Goal: Transaction & Acquisition: Purchase product/service

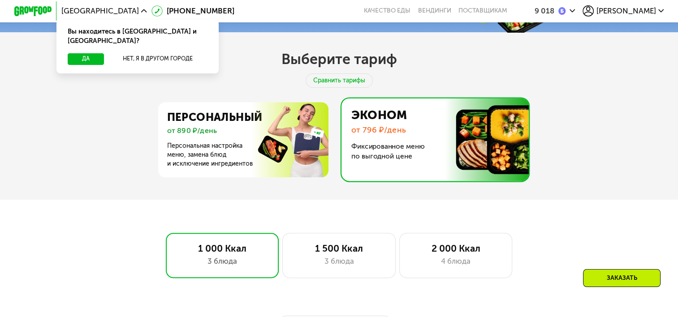
scroll to position [326, 0]
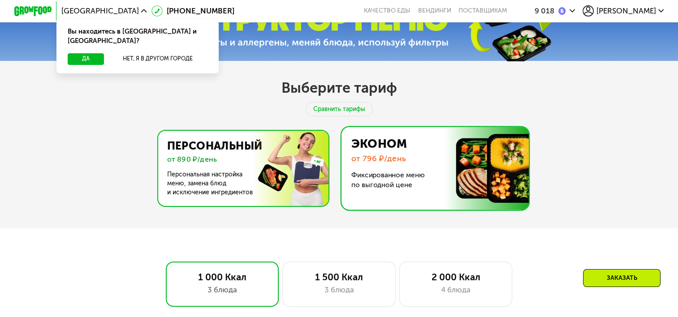
click at [238, 136] on img at bounding box center [241, 168] width 174 height 75
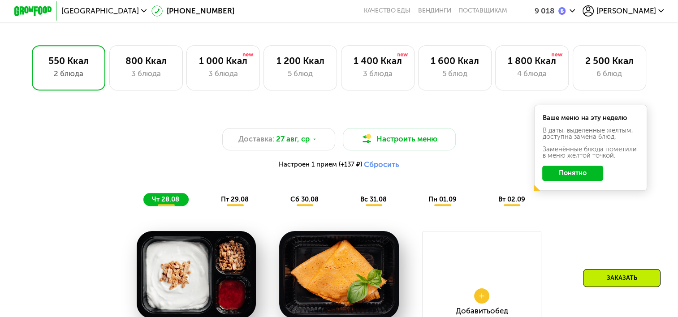
scroll to position [595, 0]
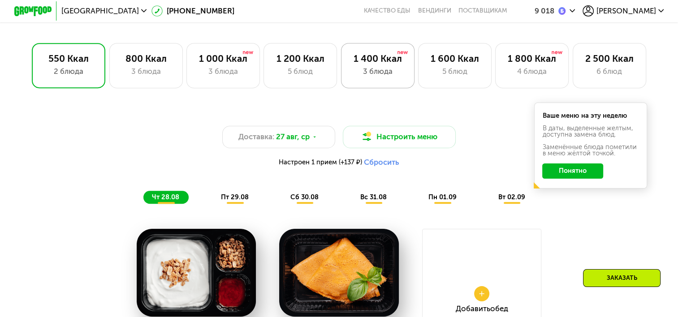
click at [384, 64] on div "1 400 Ккал" at bounding box center [378, 58] width 54 height 11
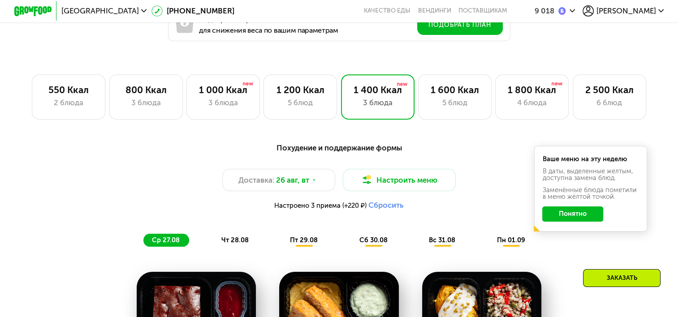
scroll to position [550, 0]
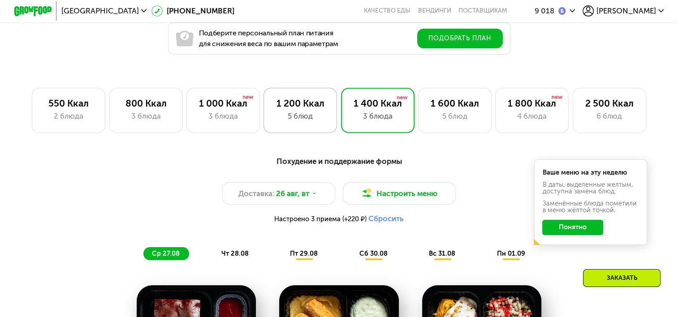
click at [314, 115] on div "5 блюд" at bounding box center [300, 116] width 54 height 11
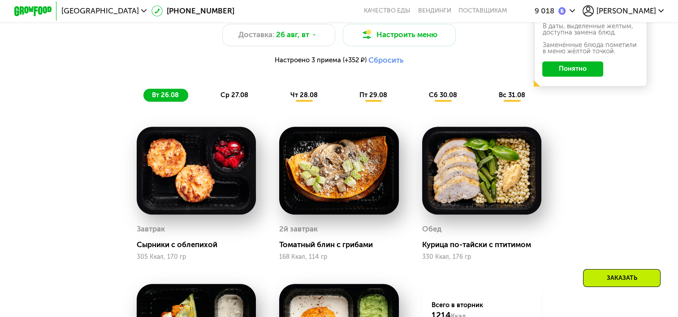
scroll to position [684, 0]
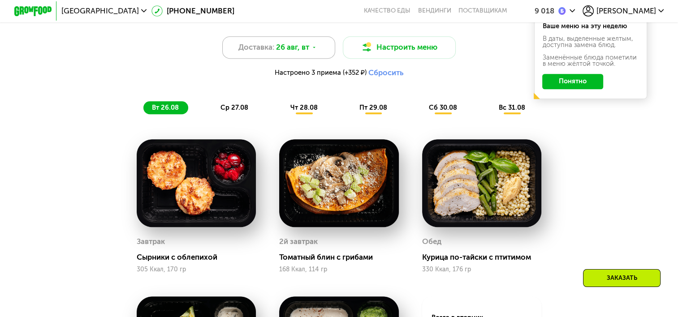
click at [306, 53] on span "26 авг, вт" at bounding box center [292, 47] width 33 height 11
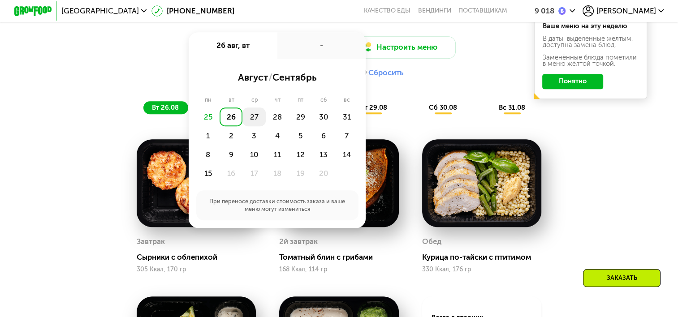
click at [266, 119] on div "27" at bounding box center [277, 116] width 23 height 19
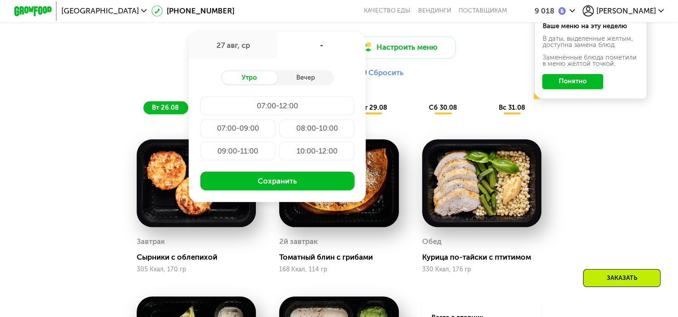
click at [314, 158] on div "10:00-12:00" at bounding box center [316, 151] width 75 height 19
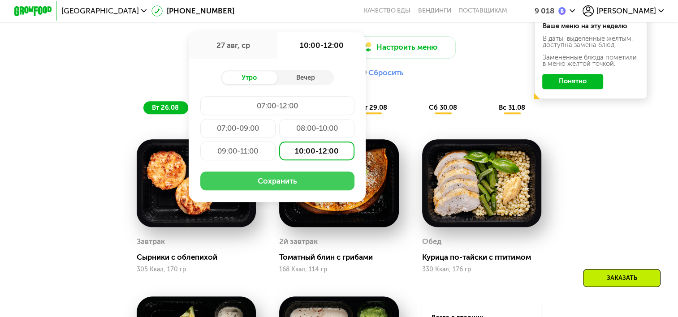
click at [305, 188] on button "Сохранить" at bounding box center [277, 181] width 155 height 19
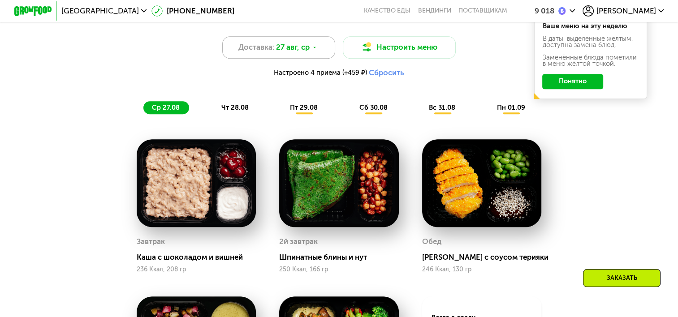
click at [303, 48] on span "27 авг, ср" at bounding box center [293, 47] width 34 height 11
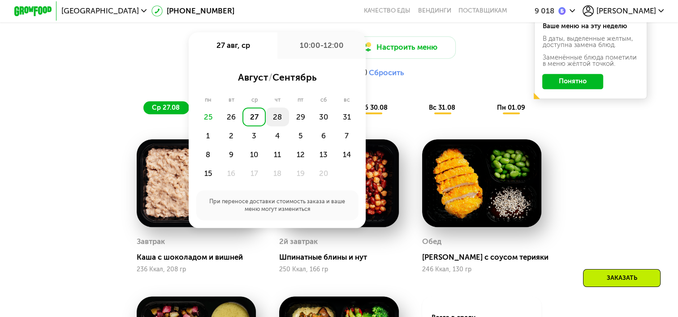
click at [289, 122] on div "28" at bounding box center [300, 116] width 23 height 19
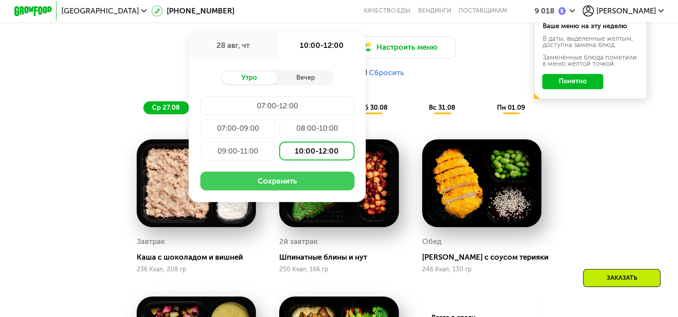
click at [303, 187] on button "Сохранить" at bounding box center [277, 181] width 155 height 19
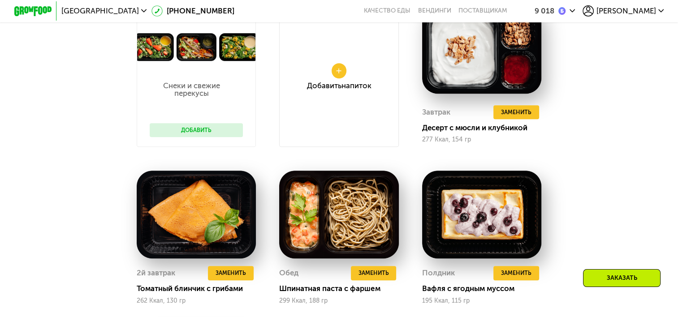
scroll to position [819, 0]
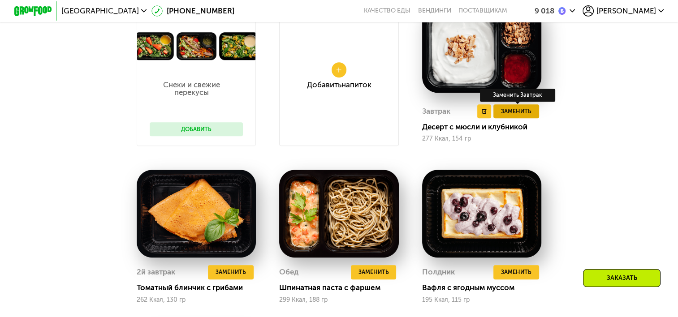
click at [511, 115] on span "Заменить" at bounding box center [516, 111] width 30 height 9
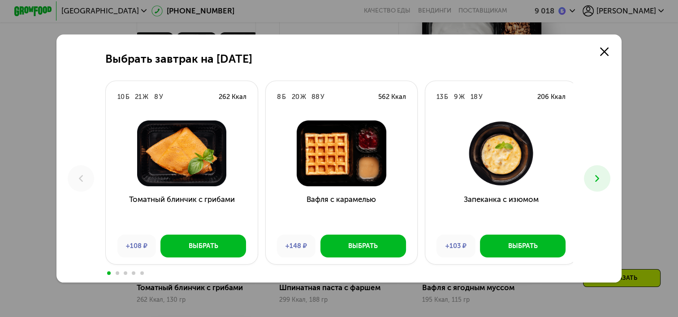
click at [600, 169] on button at bounding box center [597, 178] width 26 height 26
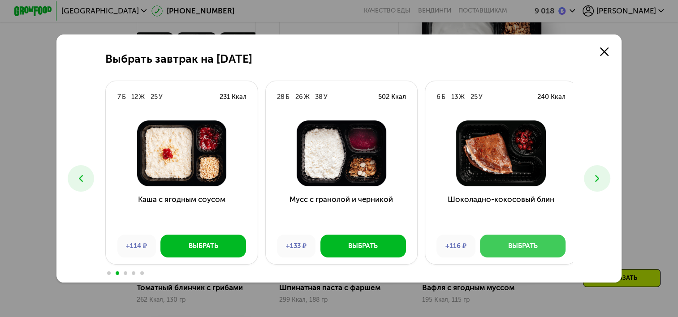
click at [522, 245] on div "Выбрать" at bounding box center [523, 245] width 30 height 9
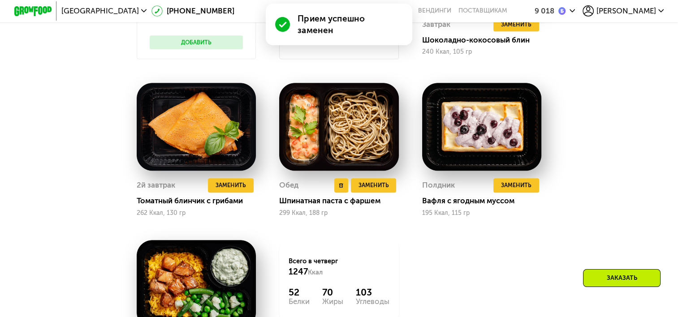
scroll to position [908, 0]
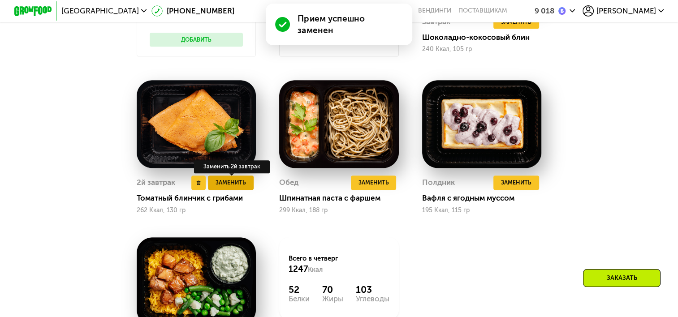
click at [238, 187] on span "Заменить" at bounding box center [230, 182] width 30 height 9
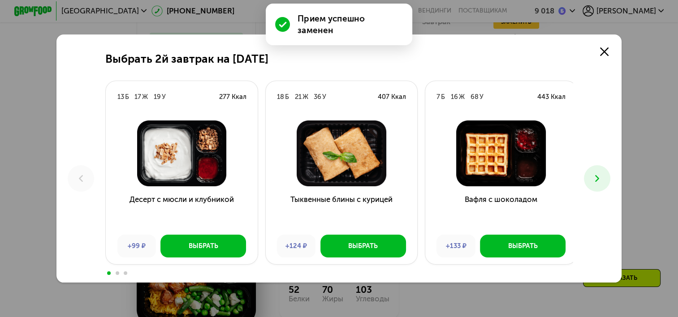
click at [599, 181] on icon at bounding box center [596, 178] width 11 height 11
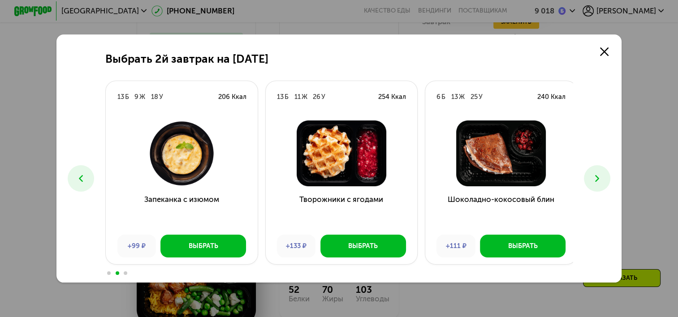
click at [599, 181] on icon at bounding box center [596, 178] width 11 height 11
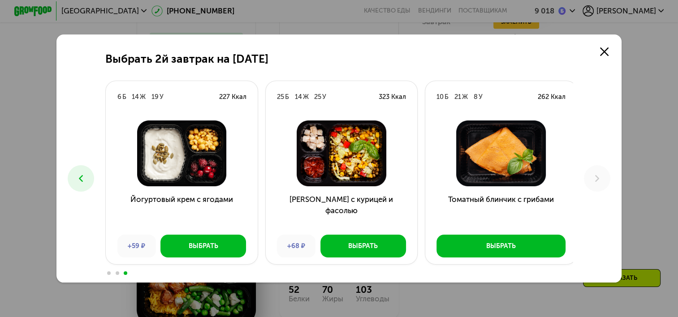
click at [75, 181] on icon at bounding box center [80, 178] width 11 height 11
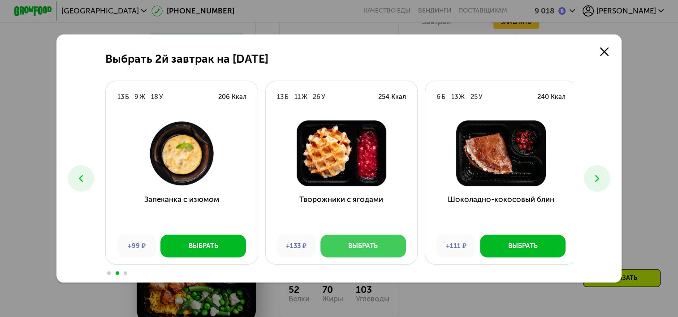
click at [387, 248] on button "Выбрать" at bounding box center [363, 246] width 86 height 22
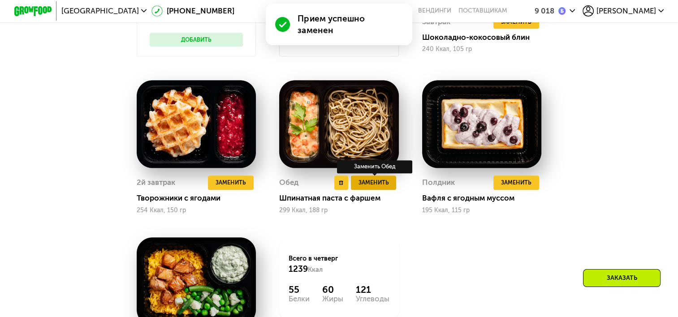
click at [368, 187] on span "Заменить" at bounding box center [373, 182] width 30 height 9
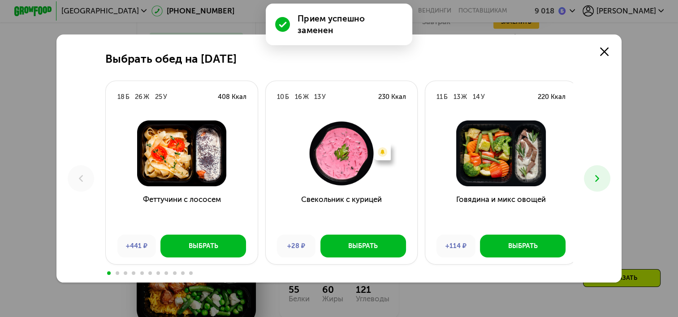
click at [599, 177] on use at bounding box center [597, 178] width 4 height 7
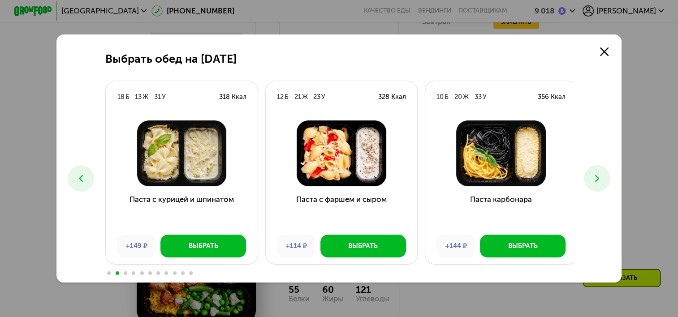
click at [75, 180] on icon at bounding box center [80, 178] width 11 height 11
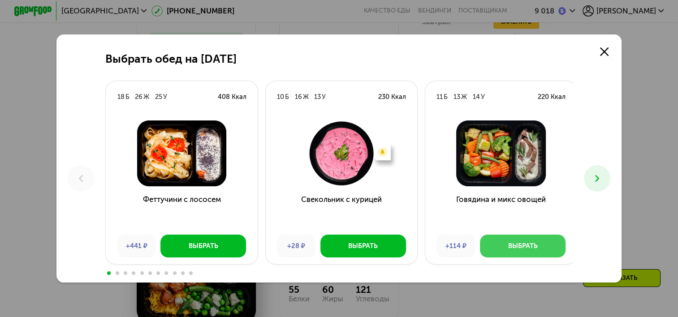
click at [493, 253] on button "Выбрать" at bounding box center [523, 246] width 86 height 22
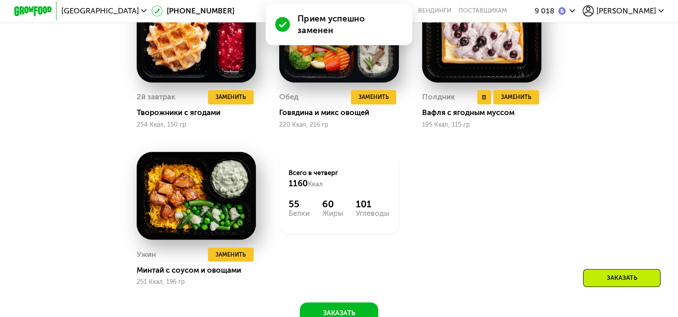
scroll to position [998, 0]
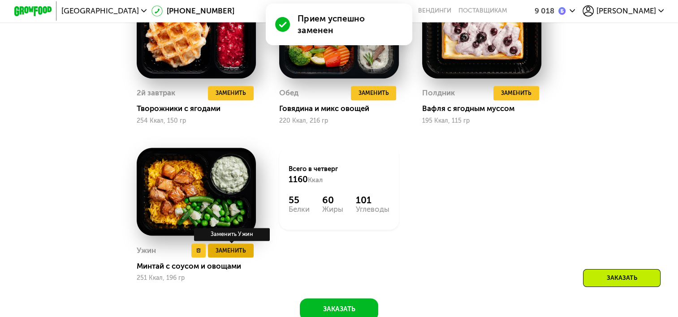
click at [225, 254] on button "Заменить" at bounding box center [231, 251] width 46 height 14
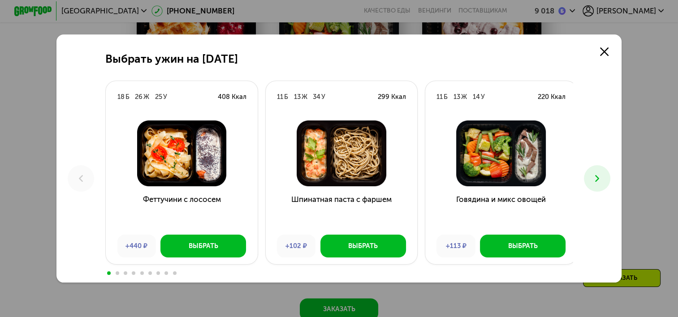
click at [593, 184] on button at bounding box center [597, 178] width 26 height 26
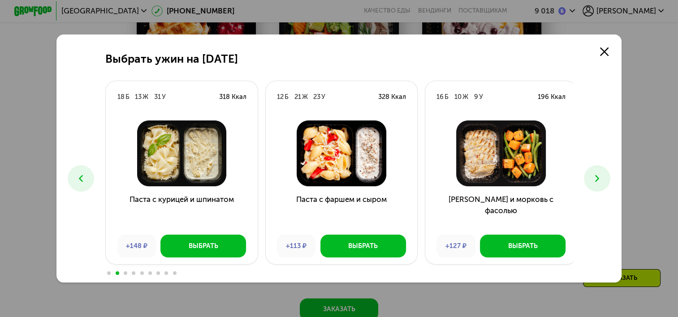
click at [602, 180] on icon at bounding box center [596, 178] width 11 height 11
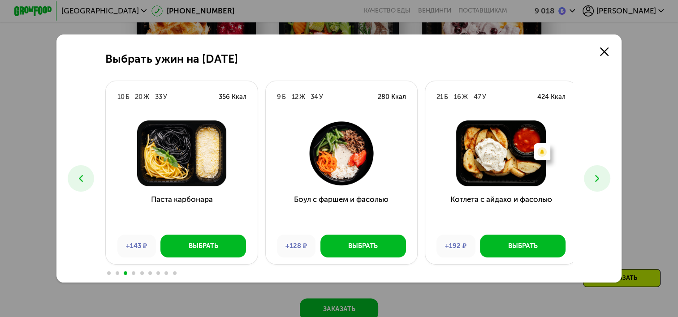
click at [602, 179] on icon at bounding box center [596, 178] width 11 height 11
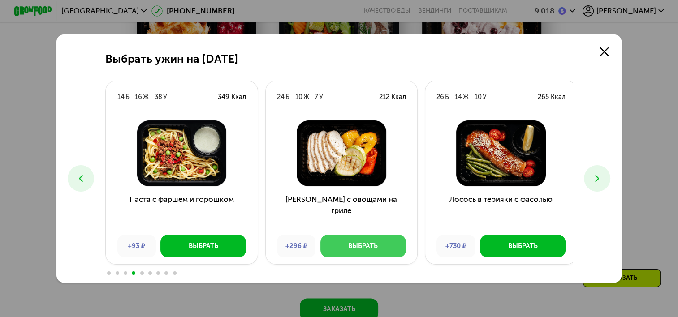
click at [360, 245] on div "Выбрать" at bounding box center [363, 245] width 30 height 9
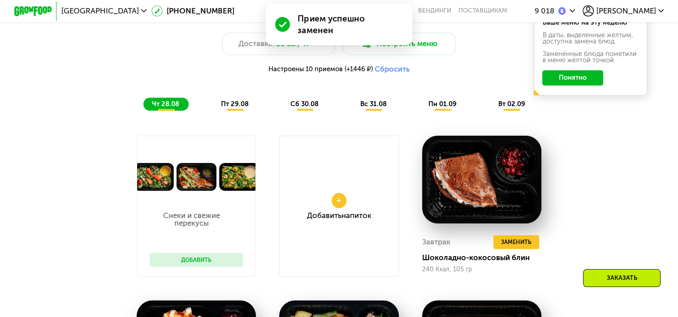
scroll to position [684, 0]
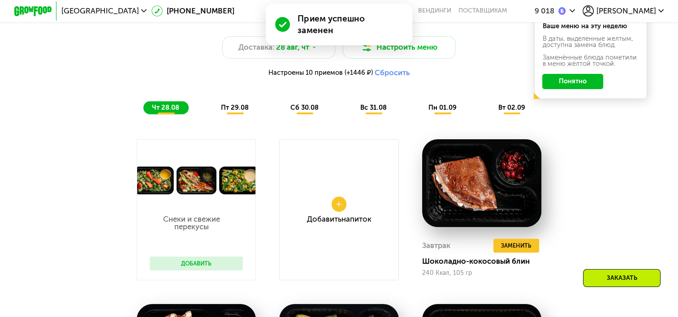
click at [282, 109] on div "пт 29.08" at bounding box center [305, 107] width 46 height 13
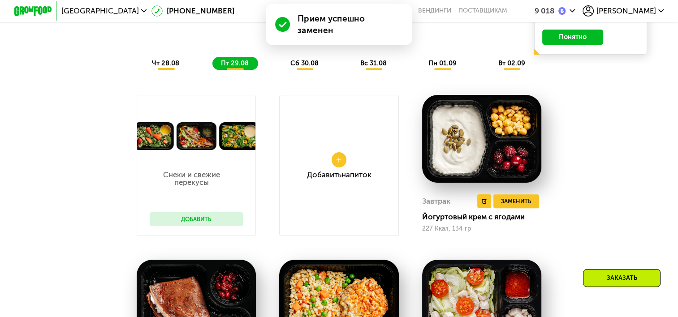
scroll to position [729, 0]
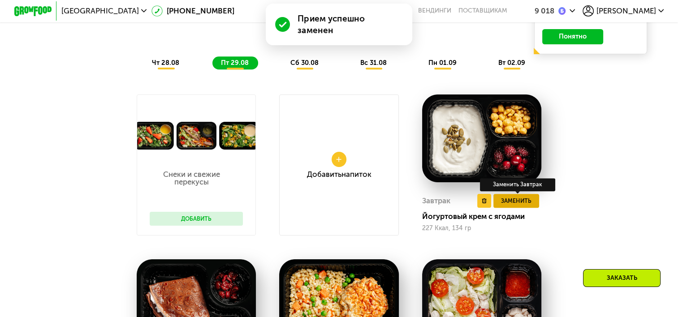
click at [517, 206] on span "Заменить" at bounding box center [516, 200] width 30 height 9
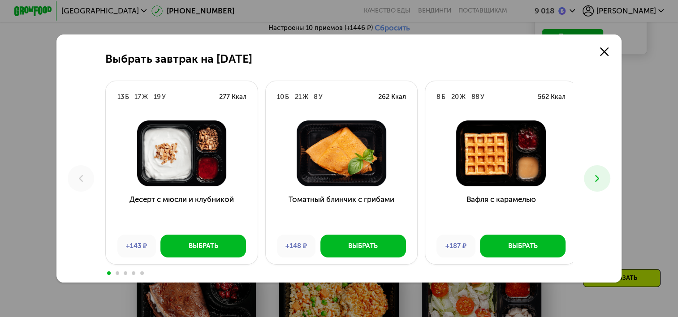
click at [594, 186] on button at bounding box center [597, 178] width 26 height 26
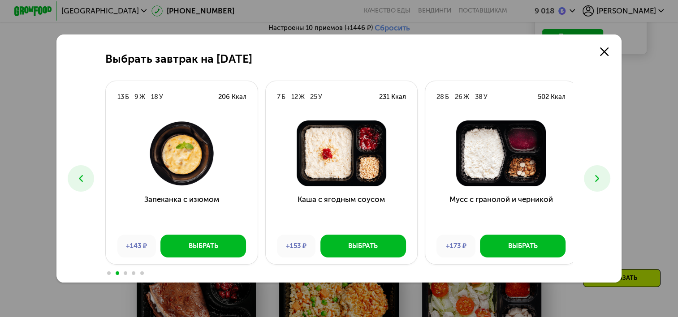
click at [594, 186] on button at bounding box center [597, 178] width 26 height 26
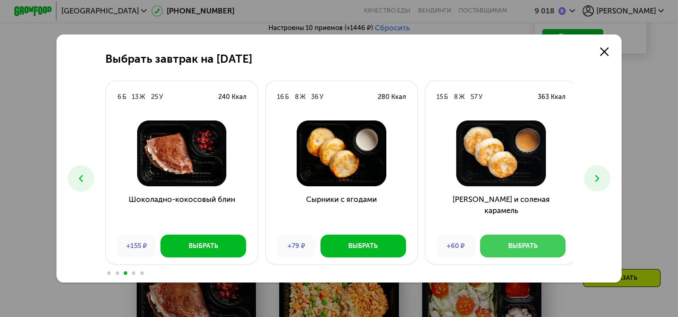
click at [514, 242] on div "Выбрать" at bounding box center [523, 245] width 30 height 9
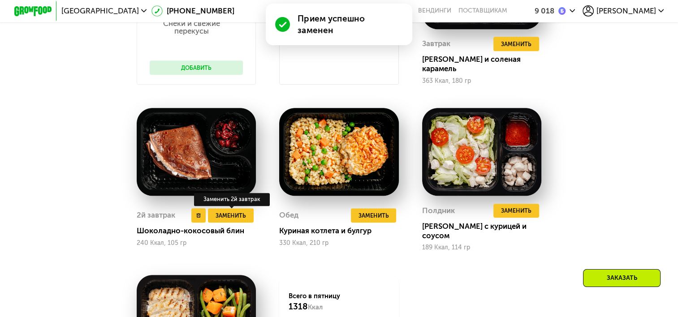
scroll to position [908, 0]
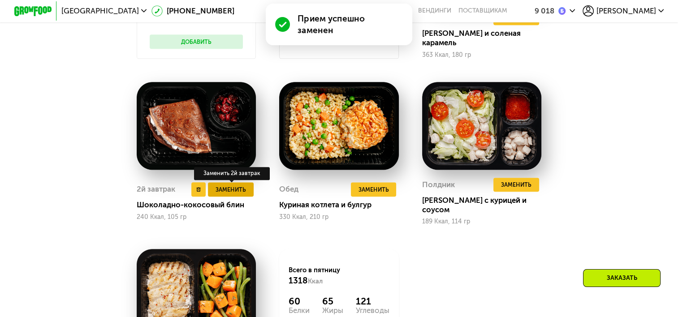
click at [240, 192] on span "Заменить" at bounding box center [230, 189] width 30 height 9
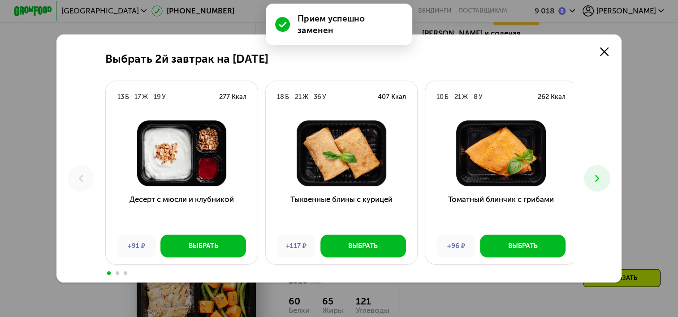
click at [593, 186] on button at bounding box center [597, 178] width 26 height 26
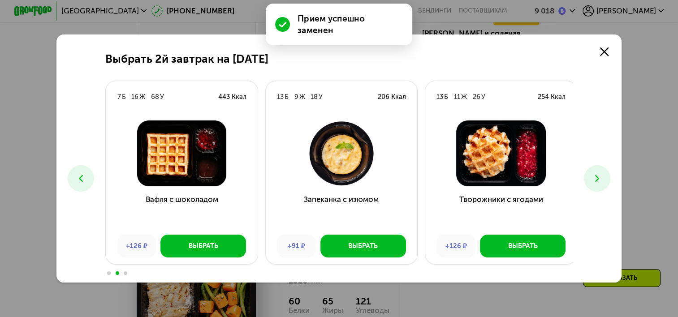
click at [592, 185] on button at bounding box center [597, 178] width 26 height 26
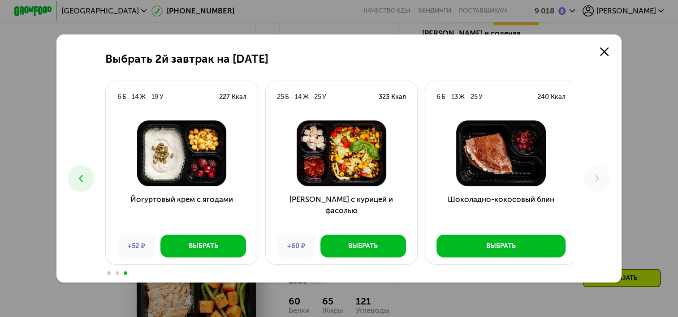
click at [82, 175] on icon at bounding box center [80, 178] width 11 height 11
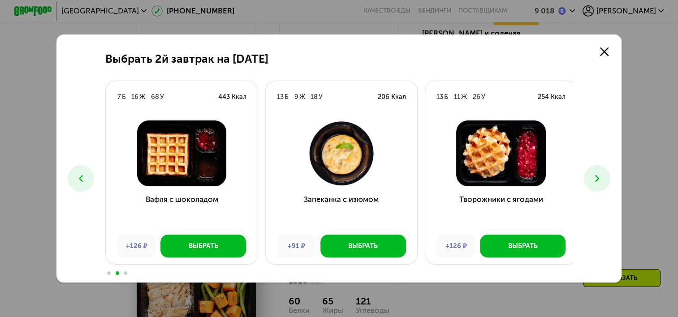
click at [82, 176] on icon at bounding box center [80, 178] width 11 height 11
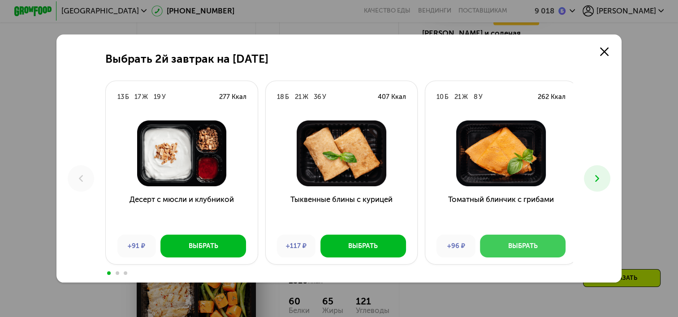
click at [491, 250] on button "Выбрать" at bounding box center [523, 246] width 86 height 22
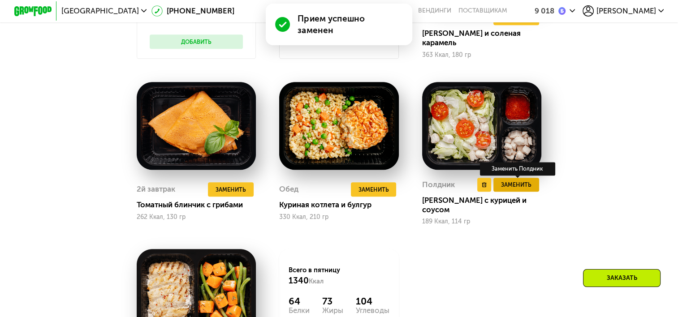
click at [514, 189] on span "Заменить" at bounding box center [516, 184] width 30 height 9
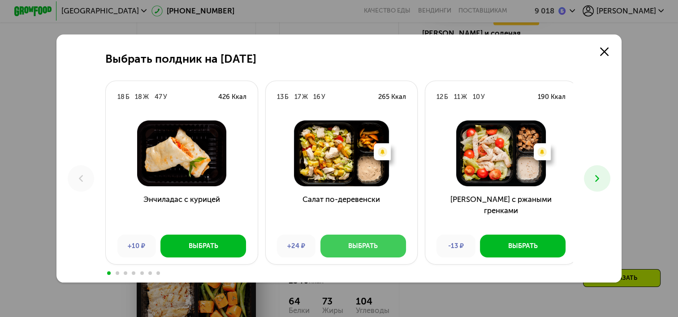
click at [378, 242] on button "Выбрать" at bounding box center [363, 246] width 86 height 22
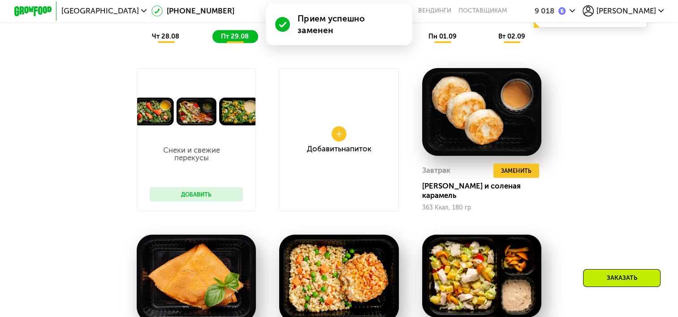
scroll to position [640, 0]
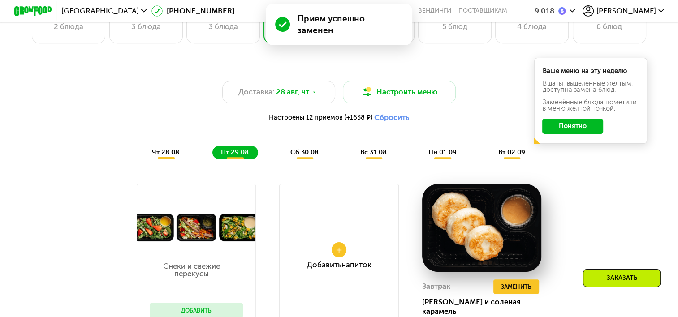
click at [295, 148] on div "Доставка: 28 авг, чт Настроить меню Настроены 12 приемов (+1638 ₽) Сбросить чт …" at bounding box center [338, 120] width 557 height 78
click at [305, 165] on div "Доставка: 28 авг, чт Настроить меню Настроены 12 приемов (+1638 ₽) Сбросить чт …" at bounding box center [339, 112] width 568 height 104
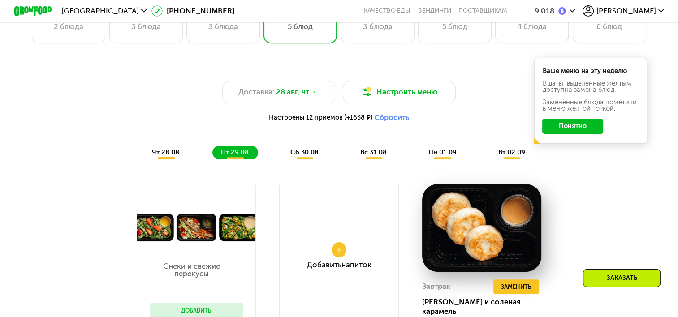
click at [307, 156] on span "сб 30.08" at bounding box center [304, 152] width 28 height 8
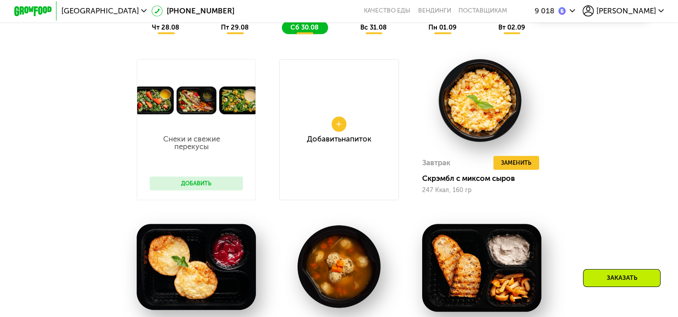
scroll to position [774, 0]
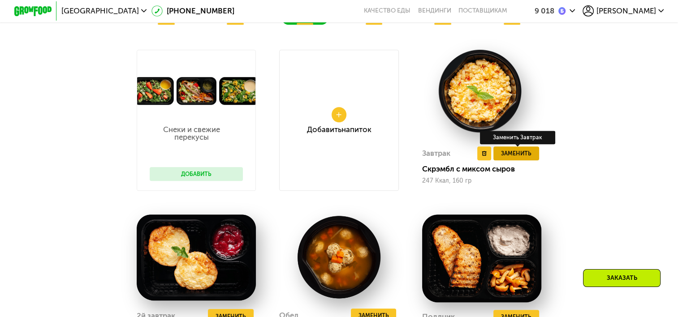
click at [516, 158] on span "Заменить" at bounding box center [516, 153] width 30 height 9
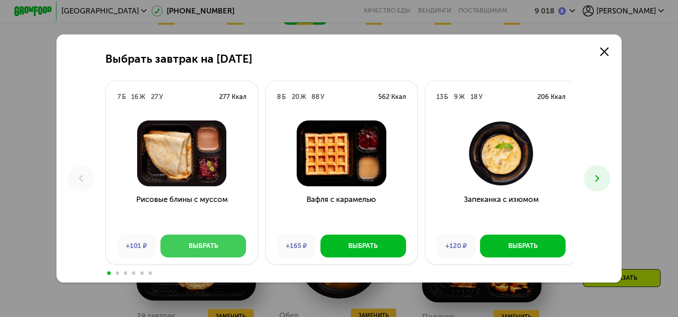
click at [231, 236] on button "Выбрать" at bounding box center [203, 246] width 86 height 22
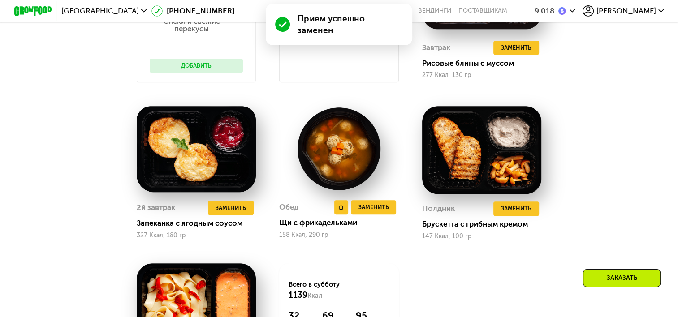
scroll to position [908, 0]
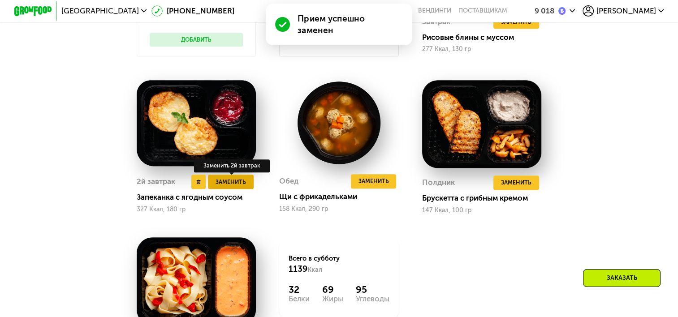
click at [243, 187] on span "Заменить" at bounding box center [230, 181] width 30 height 9
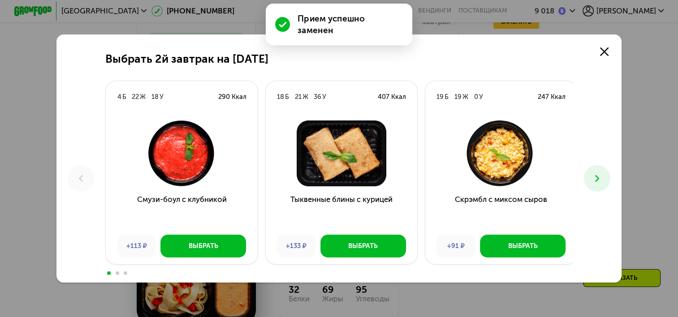
click at [595, 181] on icon at bounding box center [596, 178] width 11 height 11
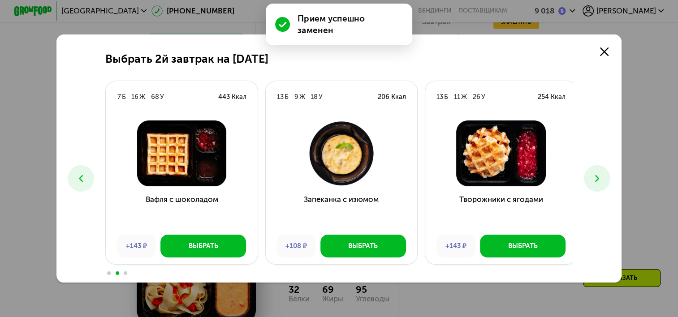
click at [595, 181] on icon at bounding box center [596, 178] width 11 height 11
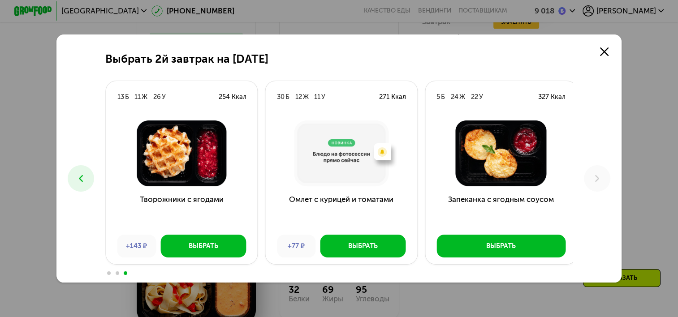
click at [79, 183] on icon at bounding box center [80, 178] width 11 height 11
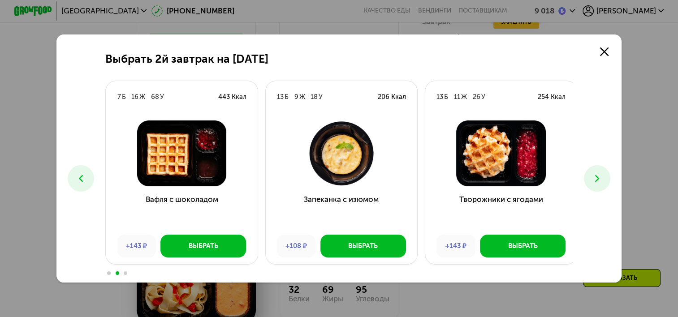
click at [79, 177] on icon at bounding box center [80, 178] width 11 height 11
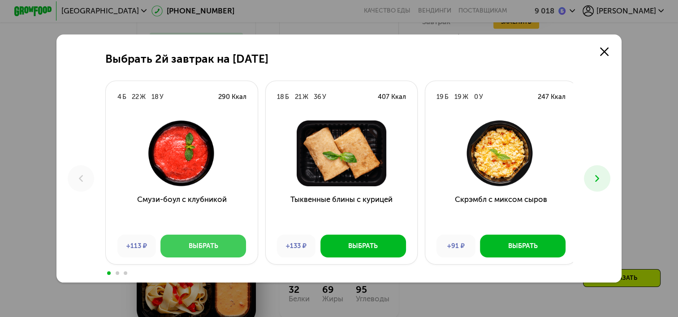
click at [185, 245] on button "Выбрать" at bounding box center [203, 246] width 86 height 22
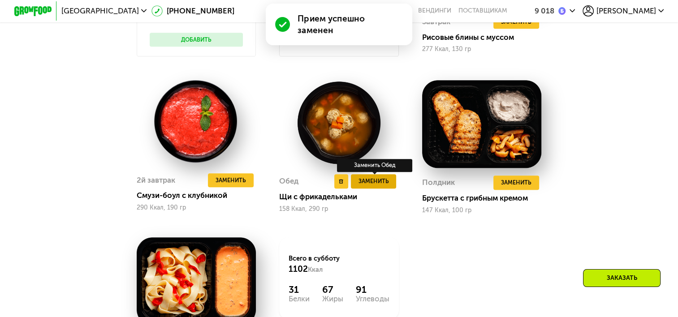
click at [384, 186] on span "Заменить" at bounding box center [373, 180] width 30 height 9
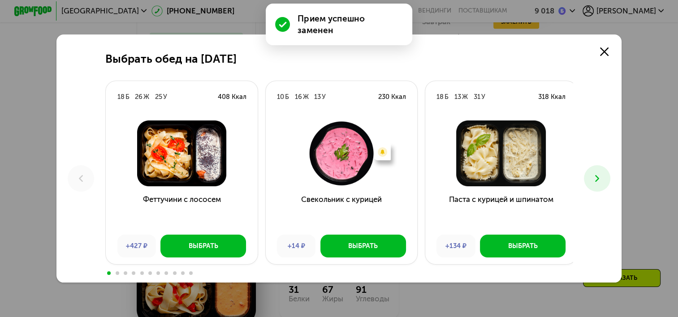
click at [606, 184] on button at bounding box center [597, 178] width 26 height 26
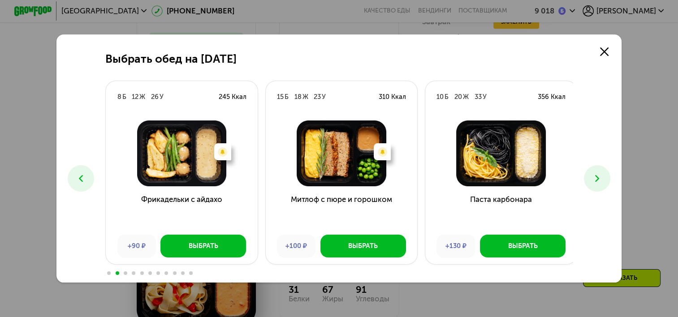
click at [605, 184] on button at bounding box center [597, 178] width 26 height 26
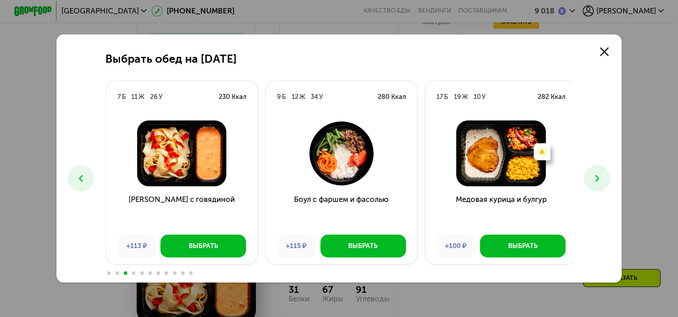
click at [602, 181] on icon at bounding box center [596, 178] width 11 height 11
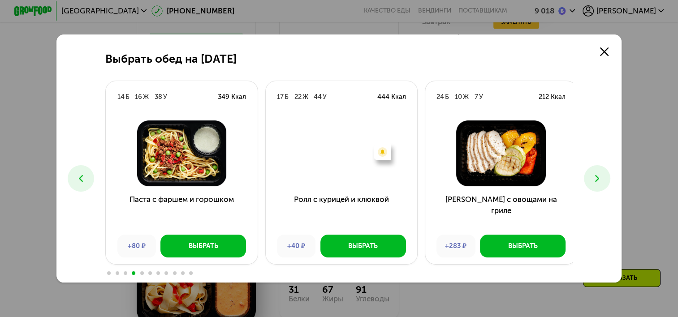
click at [602, 181] on icon at bounding box center [596, 178] width 11 height 11
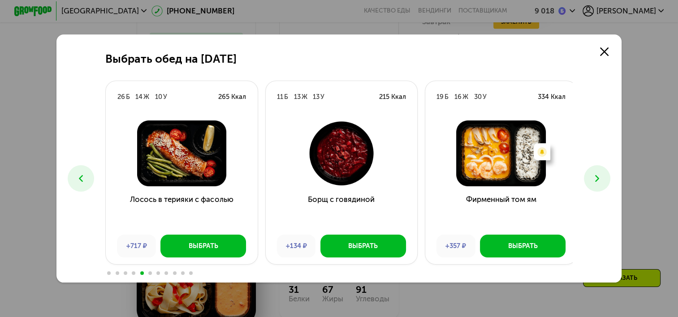
click at [602, 181] on icon at bounding box center [596, 178] width 11 height 11
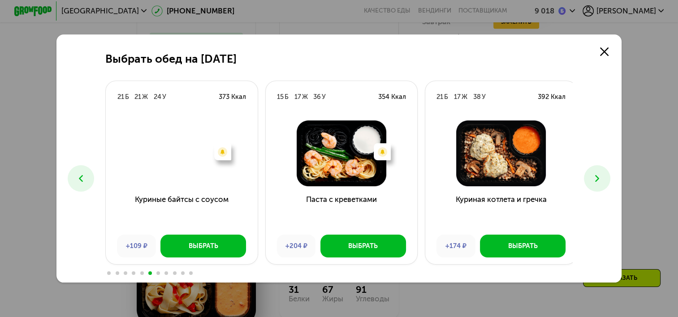
click at [602, 181] on icon at bounding box center [596, 178] width 11 height 11
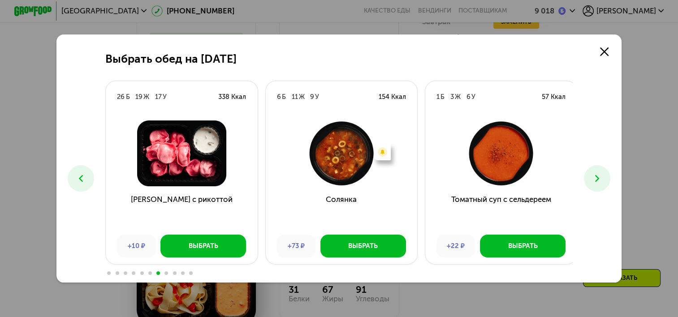
click at [602, 181] on icon at bounding box center [596, 178] width 11 height 11
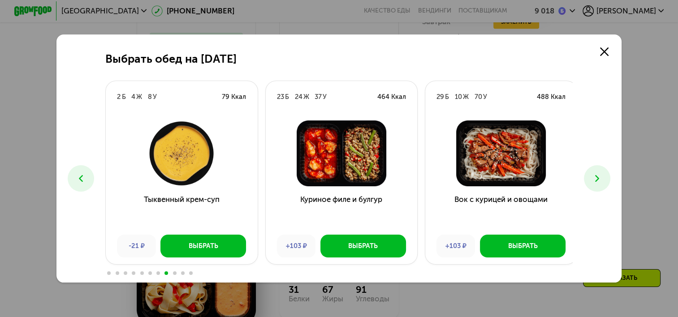
click at [602, 179] on icon at bounding box center [596, 178] width 11 height 11
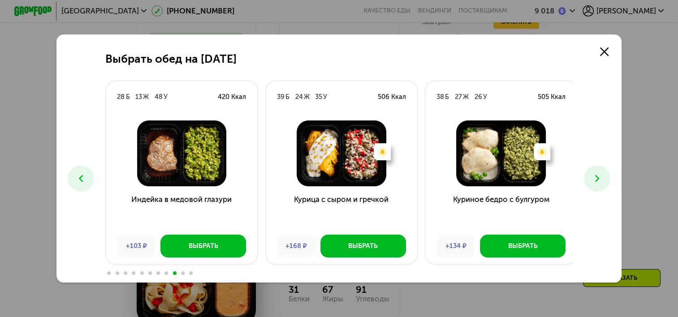
click at [601, 179] on icon at bounding box center [596, 178] width 11 height 11
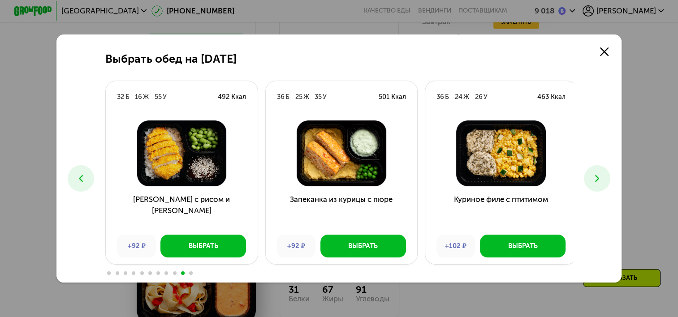
click at [593, 179] on icon at bounding box center [596, 178] width 11 height 11
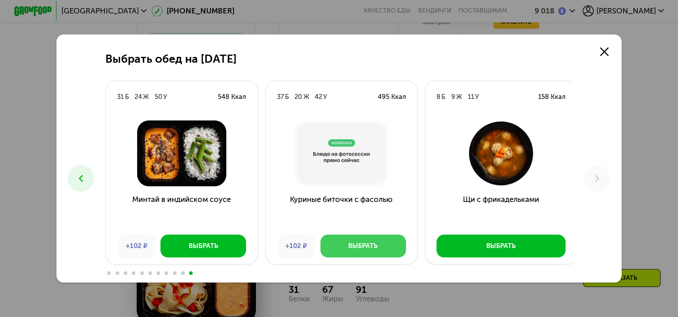
click at [348, 240] on button "Выбрать" at bounding box center [363, 246] width 86 height 22
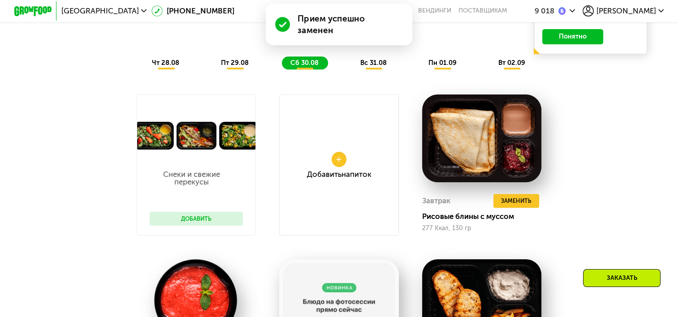
scroll to position [684, 0]
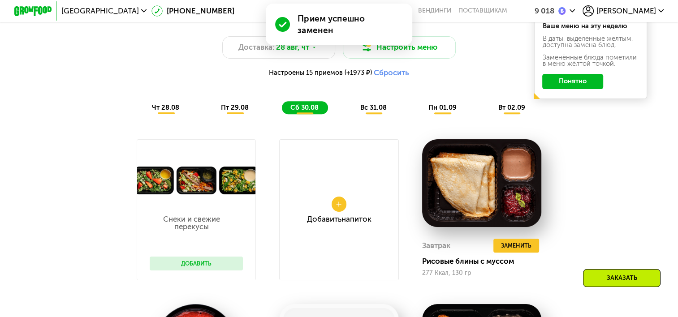
click at [167, 109] on span "чт 28.08" at bounding box center [165, 107] width 27 height 8
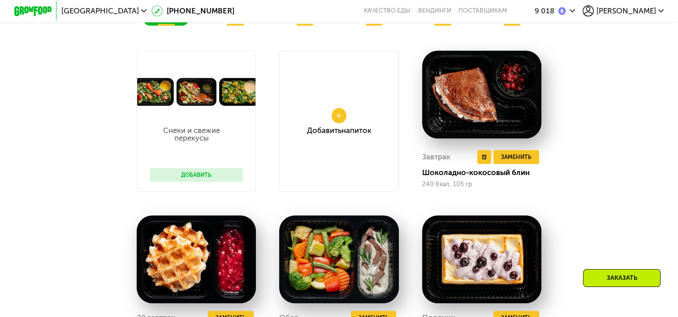
scroll to position [774, 0]
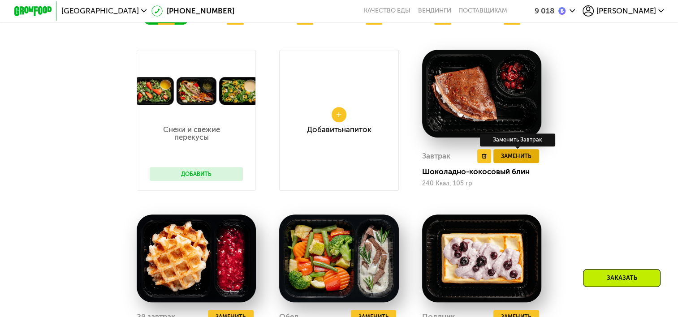
click at [511, 156] on button "Заменить" at bounding box center [516, 156] width 46 height 14
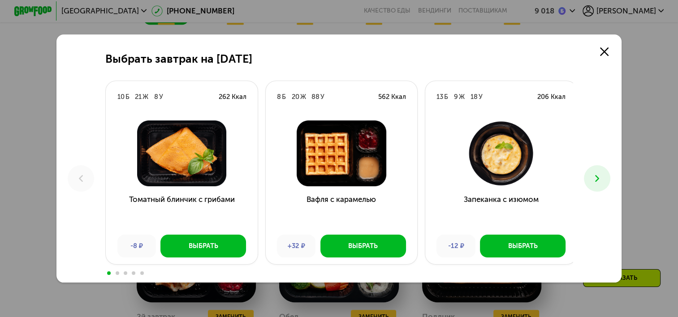
click at [602, 176] on icon at bounding box center [596, 178] width 11 height 11
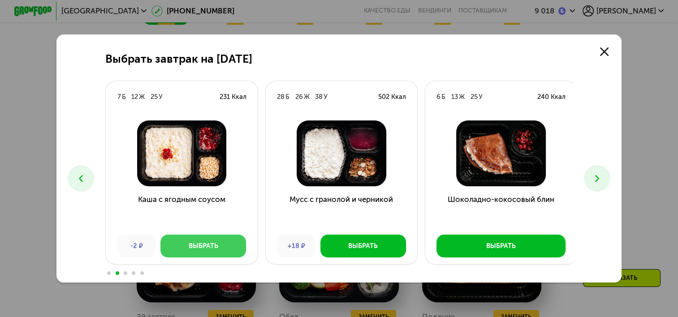
click at [182, 242] on button "Выбрать" at bounding box center [203, 246] width 86 height 22
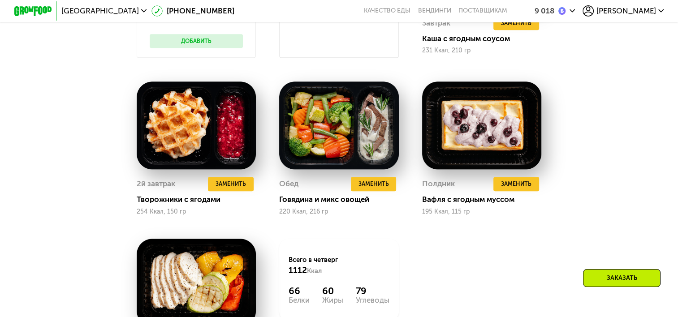
scroll to position [908, 0]
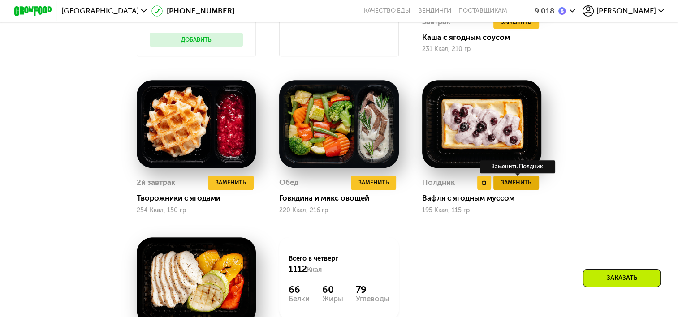
click at [511, 187] on span "Заменить" at bounding box center [516, 182] width 30 height 9
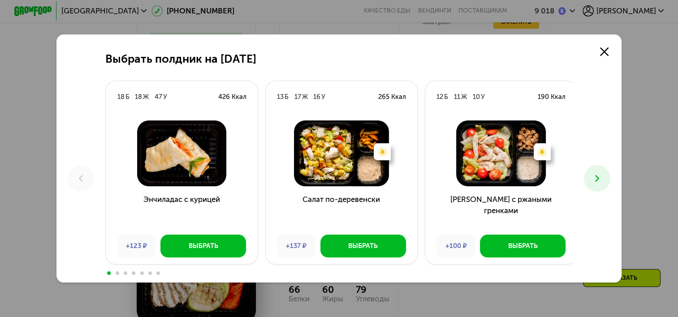
click at [598, 171] on button at bounding box center [597, 178] width 26 height 26
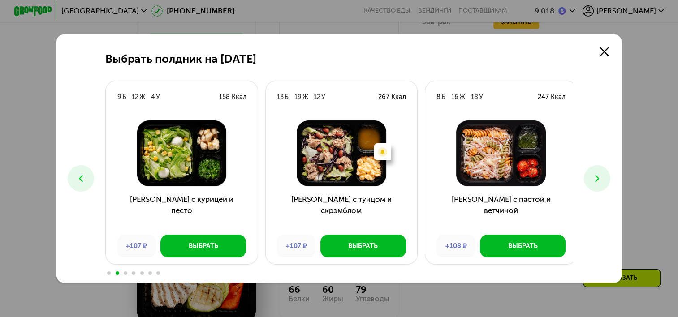
click at [598, 171] on button at bounding box center [597, 178] width 26 height 26
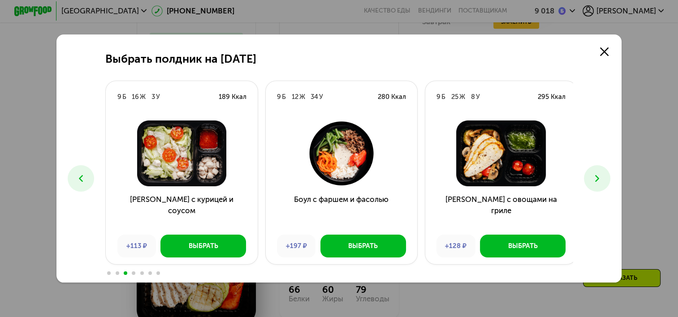
click at [598, 171] on button at bounding box center [597, 178] width 26 height 26
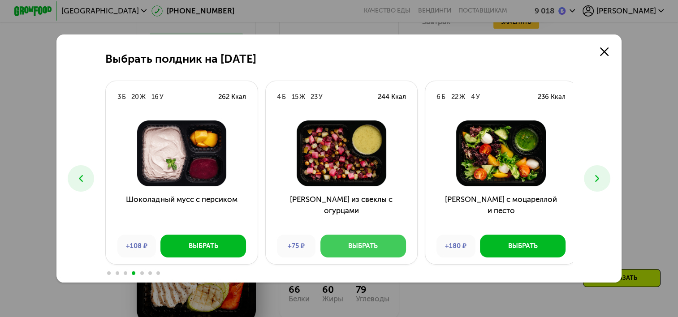
click at [374, 249] on div "Выбрать" at bounding box center [363, 245] width 30 height 9
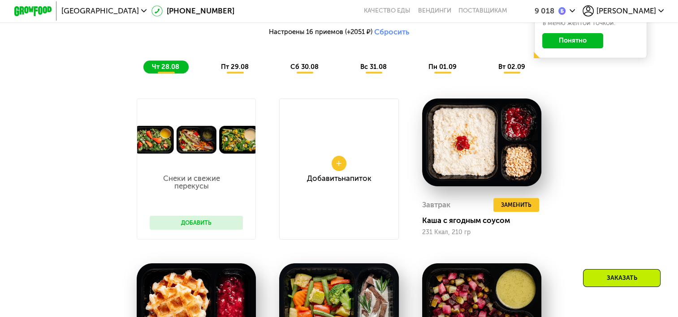
scroll to position [684, 0]
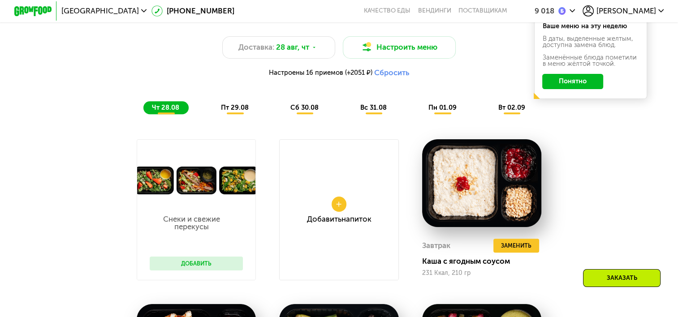
click at [238, 111] on span "пт 29.08" at bounding box center [235, 107] width 28 height 8
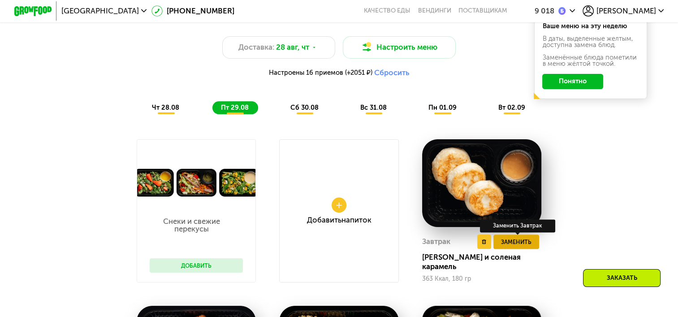
click at [516, 249] on button "Заменить" at bounding box center [516, 242] width 46 height 14
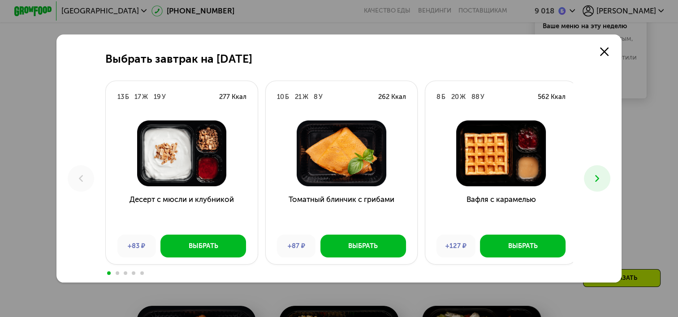
click at [608, 181] on button at bounding box center [597, 178] width 26 height 26
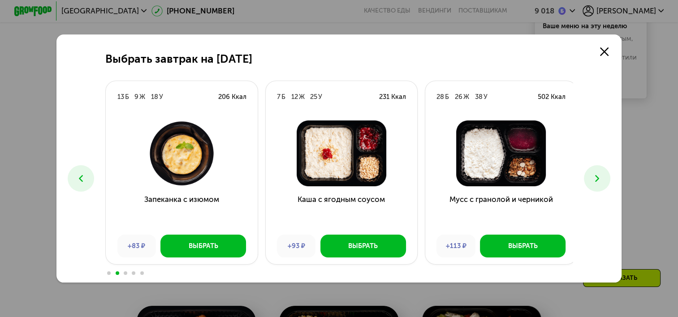
click at [607, 182] on button at bounding box center [597, 178] width 26 height 26
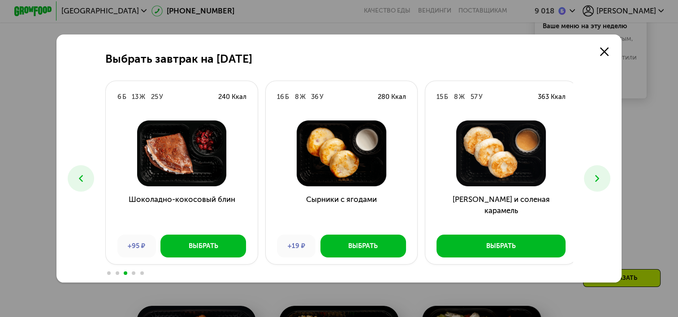
click at [607, 182] on button at bounding box center [597, 178] width 26 height 26
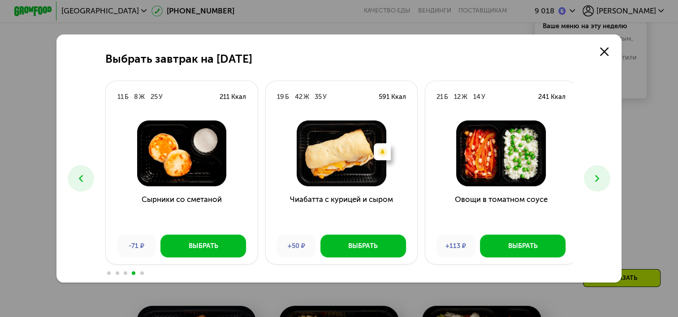
click at [607, 182] on button at bounding box center [597, 178] width 26 height 26
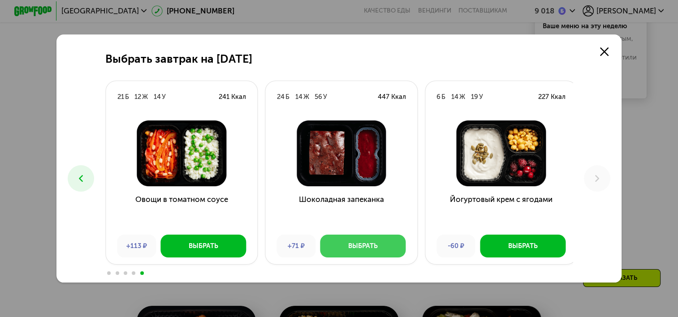
click at [373, 242] on div "Выбрать" at bounding box center [363, 245] width 30 height 9
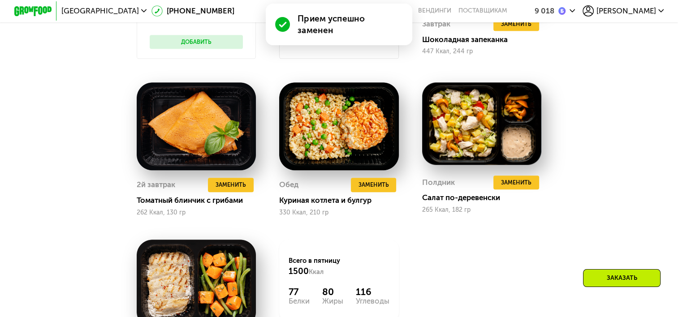
scroll to position [908, 0]
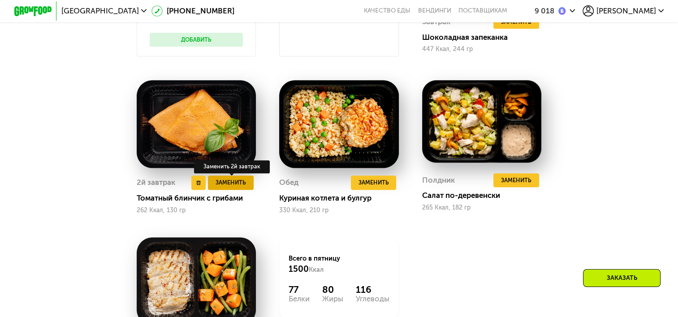
click at [230, 187] on span "Заменить" at bounding box center [230, 182] width 30 height 9
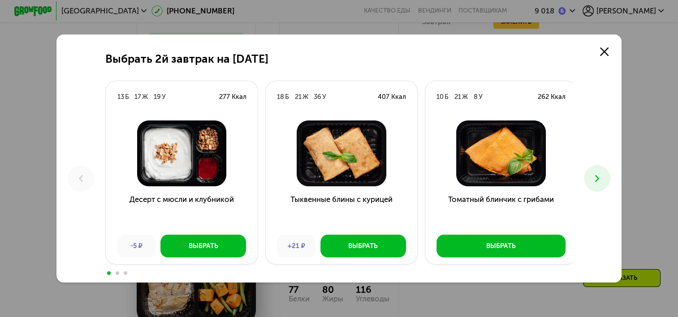
click at [598, 181] on use at bounding box center [597, 178] width 4 height 7
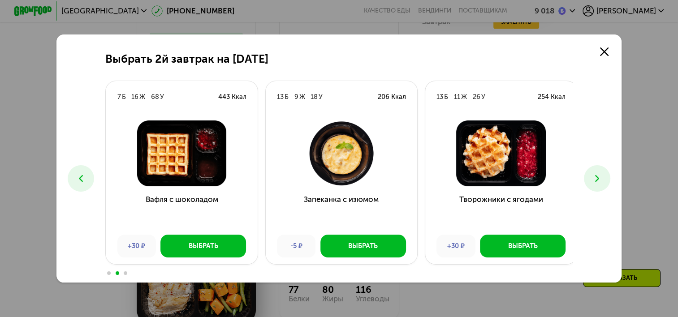
click at [598, 181] on icon at bounding box center [596, 178] width 11 height 11
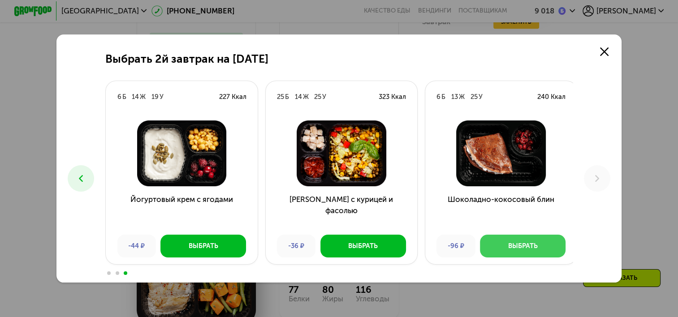
click at [523, 249] on div "Выбрать" at bounding box center [523, 245] width 30 height 9
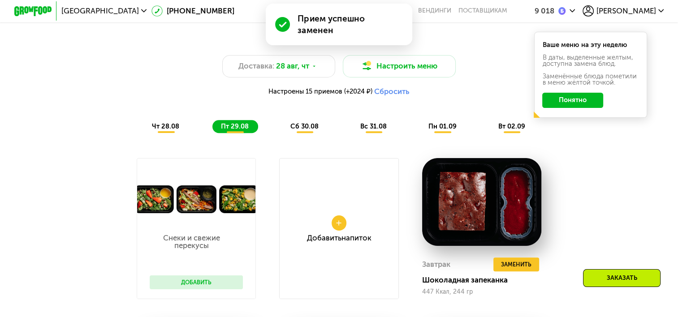
scroll to position [640, 0]
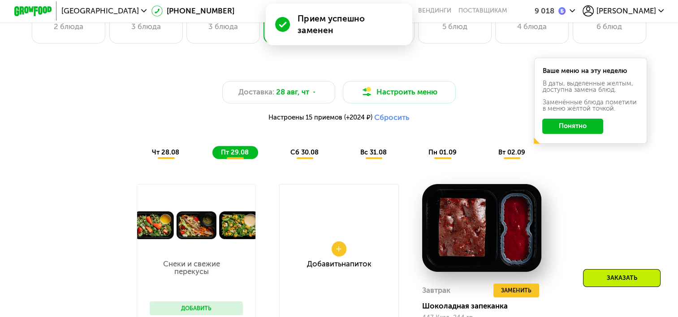
click at [316, 156] on span "сб 30.08" at bounding box center [304, 152] width 28 height 8
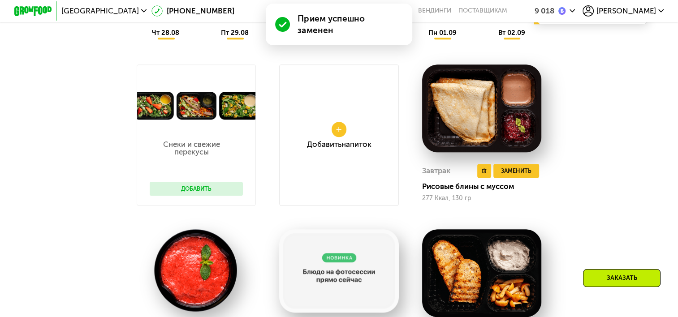
scroll to position [774, 0]
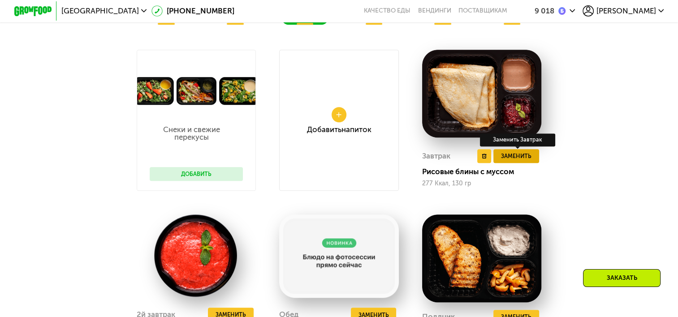
click at [518, 161] on span "Заменить" at bounding box center [516, 155] width 30 height 9
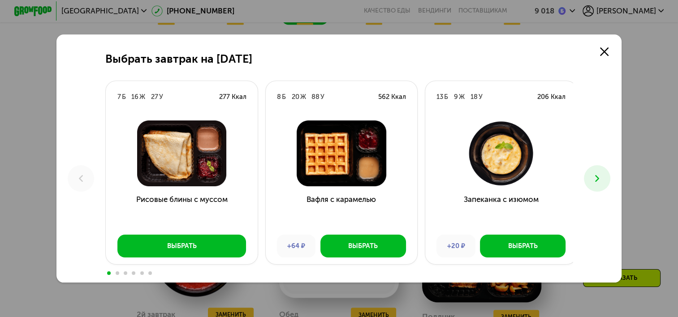
click at [597, 173] on icon at bounding box center [596, 178] width 11 height 11
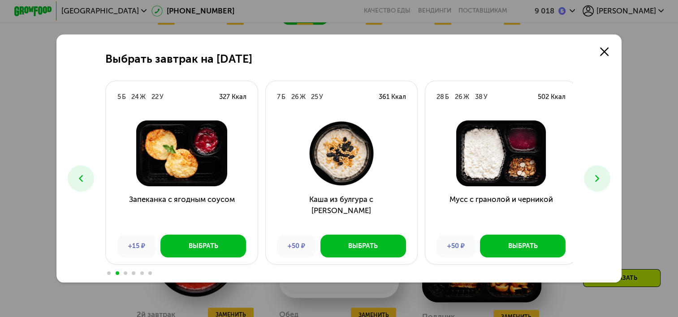
click at [593, 177] on button at bounding box center [597, 178] width 26 height 26
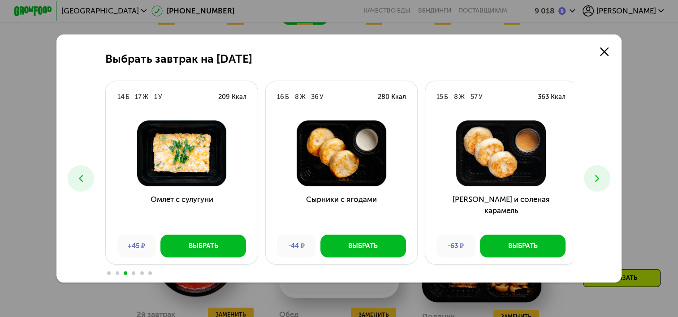
click at [593, 177] on button at bounding box center [597, 178] width 26 height 26
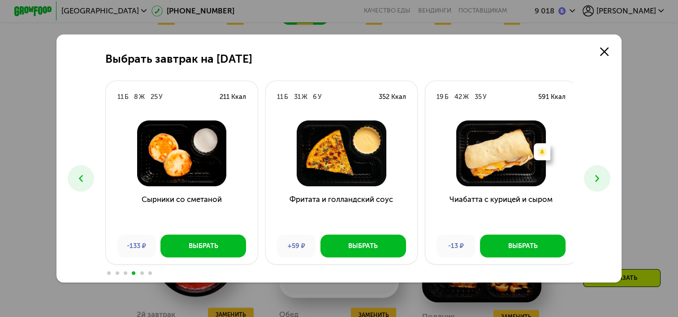
click at [597, 174] on icon at bounding box center [596, 178] width 11 height 11
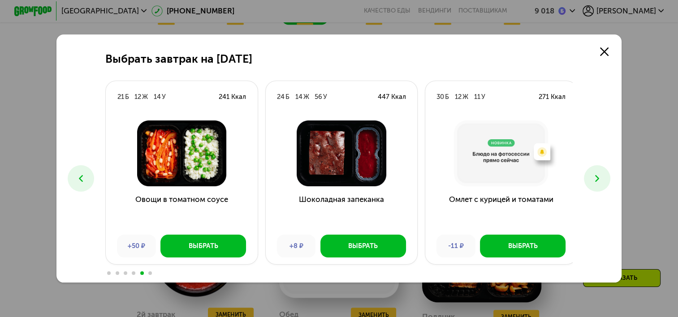
click at [606, 178] on button at bounding box center [597, 178] width 26 height 26
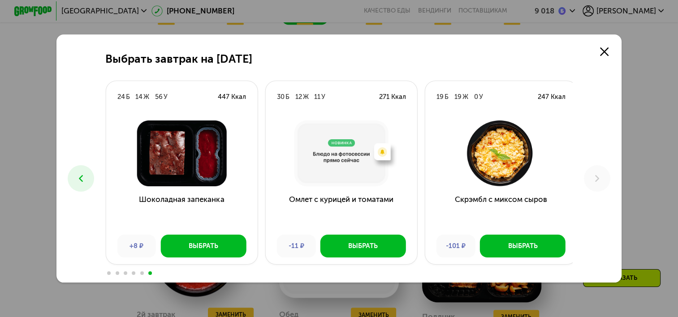
click at [82, 183] on icon at bounding box center [80, 178] width 11 height 11
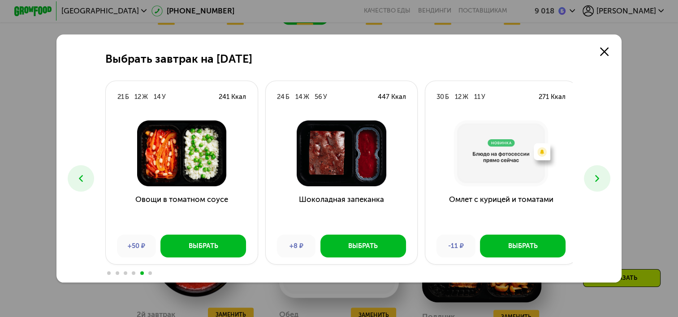
click at [82, 183] on icon at bounding box center [80, 178] width 11 height 11
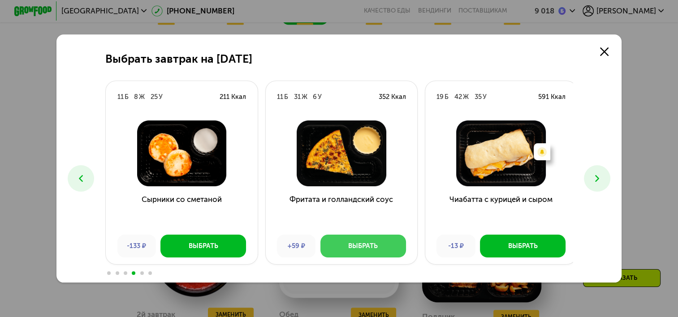
click at [384, 242] on button "Выбрать" at bounding box center [363, 246] width 86 height 22
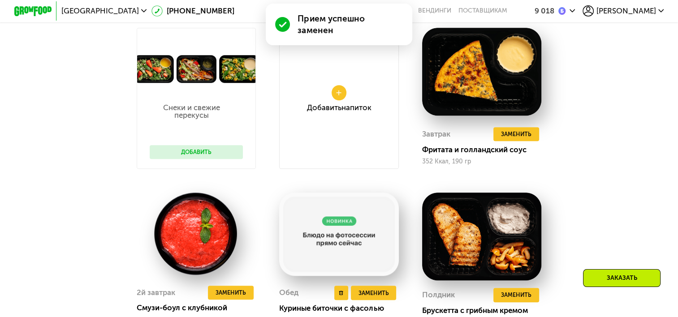
scroll to position [908, 0]
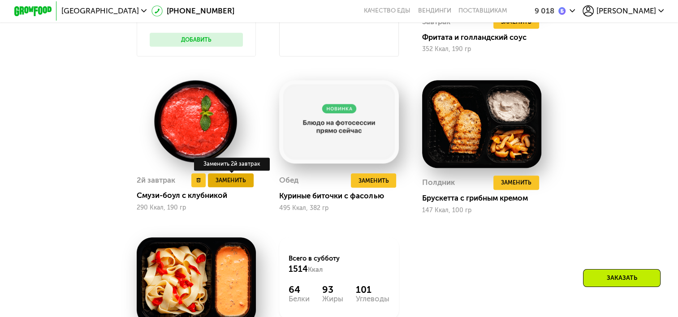
click at [244, 185] on span "Заменить" at bounding box center [230, 180] width 30 height 9
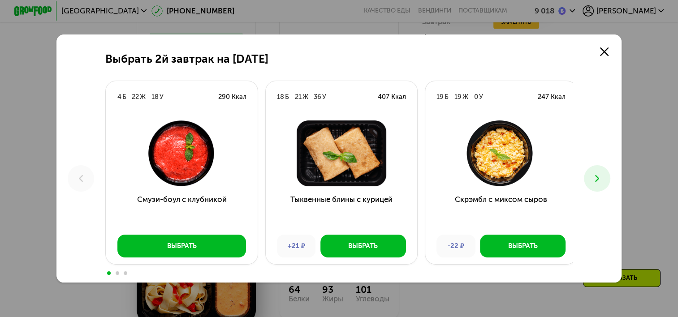
click at [606, 184] on button at bounding box center [597, 178] width 26 height 26
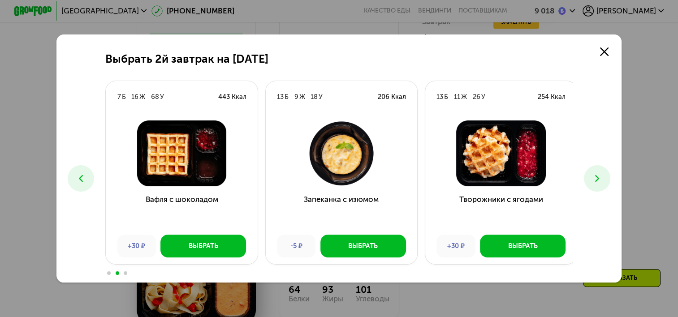
click at [605, 184] on button at bounding box center [597, 178] width 26 height 26
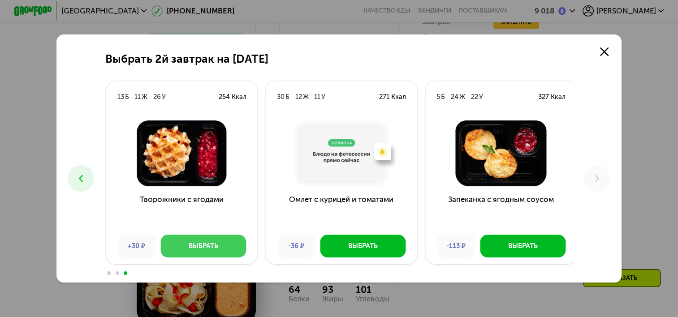
click at [195, 249] on div "Выбрать" at bounding box center [204, 245] width 30 height 9
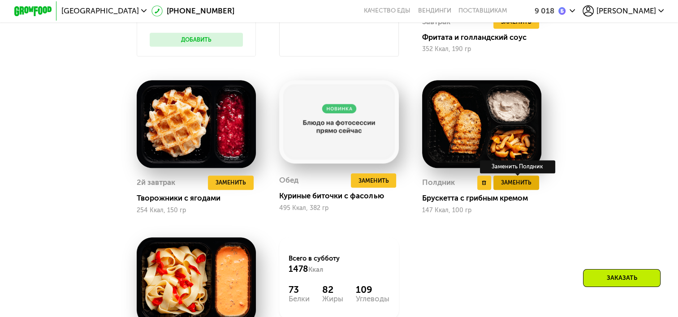
click at [511, 187] on span "Заменить" at bounding box center [516, 182] width 30 height 9
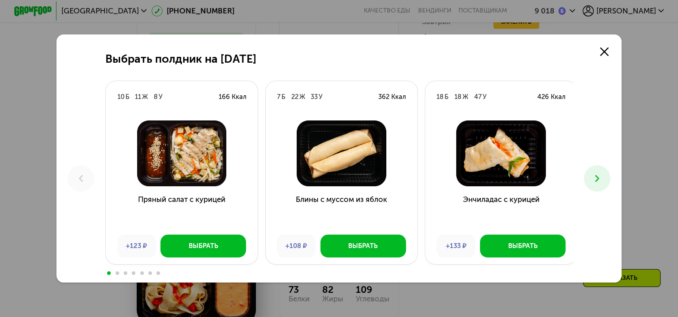
click at [602, 177] on icon at bounding box center [596, 178] width 11 height 11
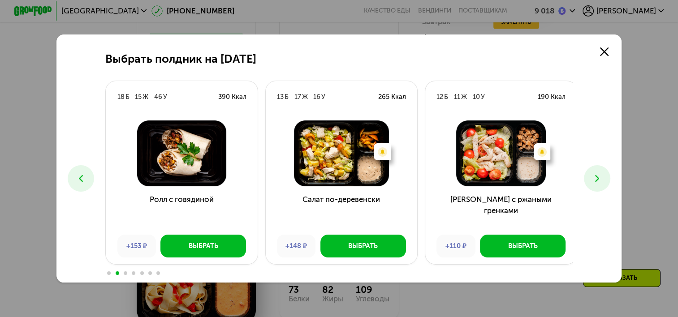
click at [602, 177] on icon at bounding box center [596, 178] width 11 height 11
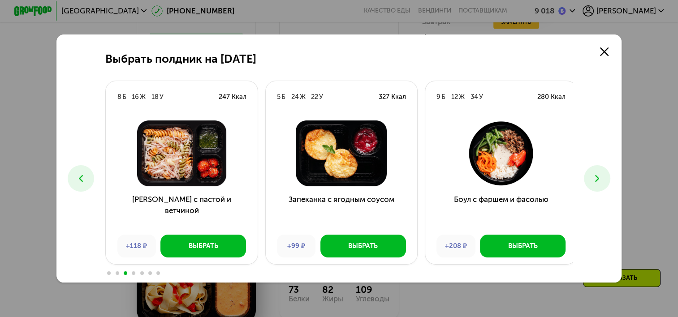
click at [602, 177] on icon at bounding box center [596, 178] width 11 height 11
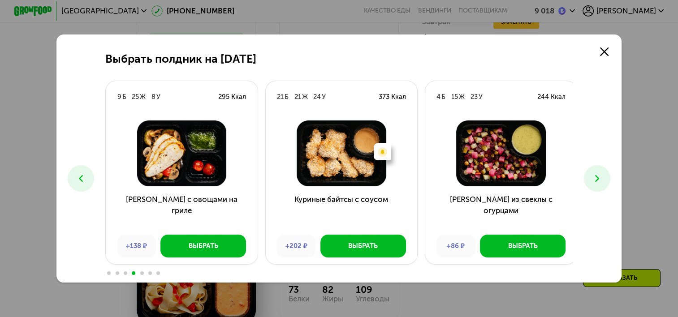
click at [602, 177] on icon at bounding box center [596, 178] width 11 height 11
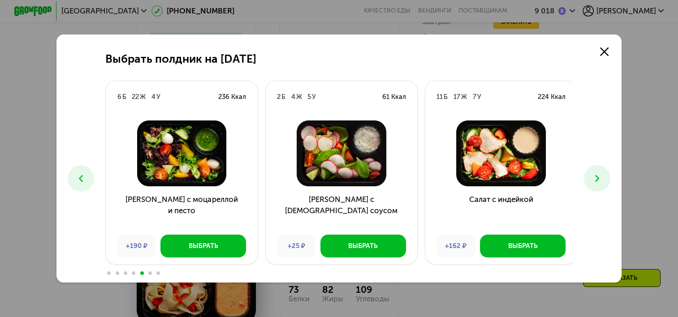
click at [602, 177] on icon at bounding box center [596, 178] width 11 height 11
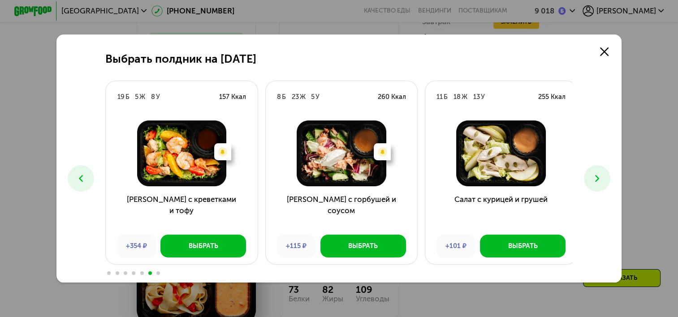
click at [602, 177] on icon at bounding box center [596, 178] width 11 height 11
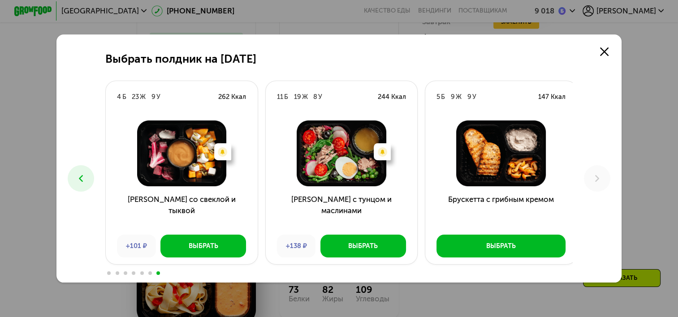
click at [77, 172] on button at bounding box center [81, 178] width 26 height 26
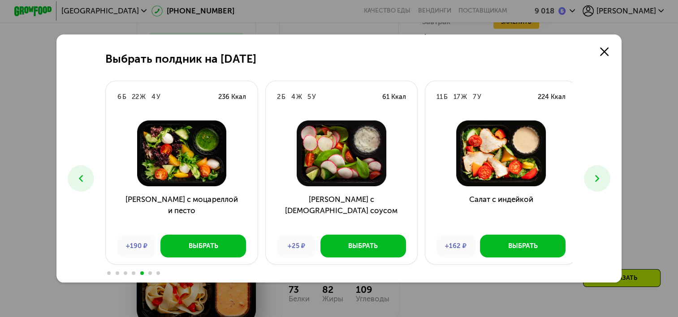
click at [77, 172] on button at bounding box center [81, 178] width 26 height 26
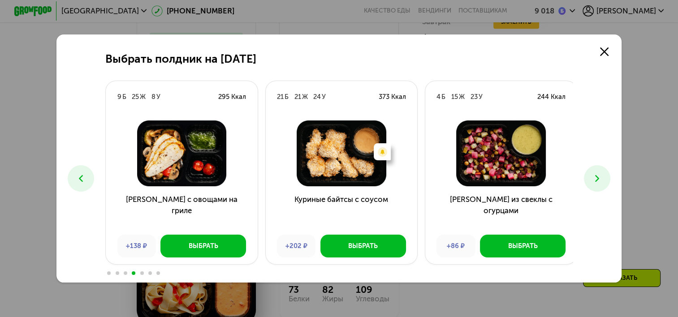
click at [77, 172] on button at bounding box center [81, 178] width 26 height 26
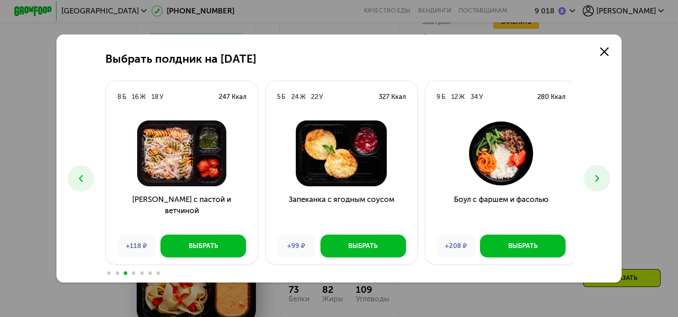
click at [77, 172] on button at bounding box center [81, 178] width 26 height 26
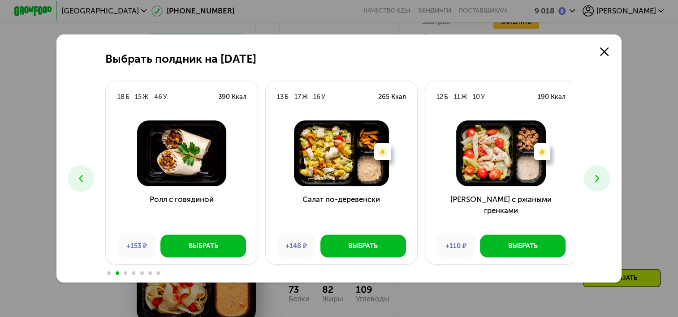
click at [77, 172] on button at bounding box center [81, 178] width 26 height 26
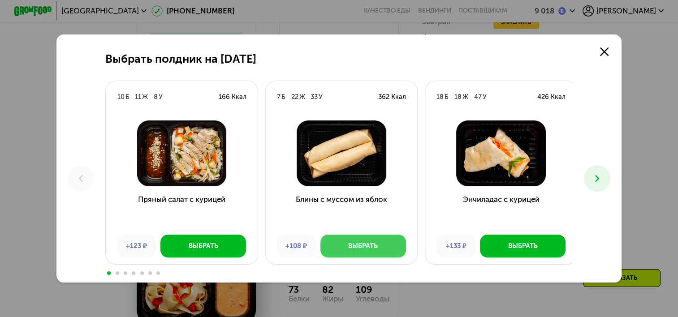
click at [373, 243] on div "Выбрать" at bounding box center [363, 245] width 30 height 9
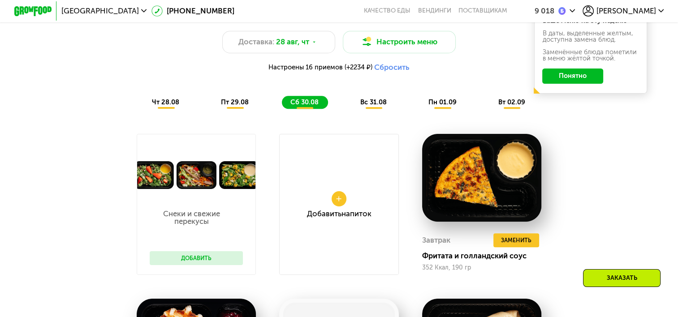
scroll to position [684, 0]
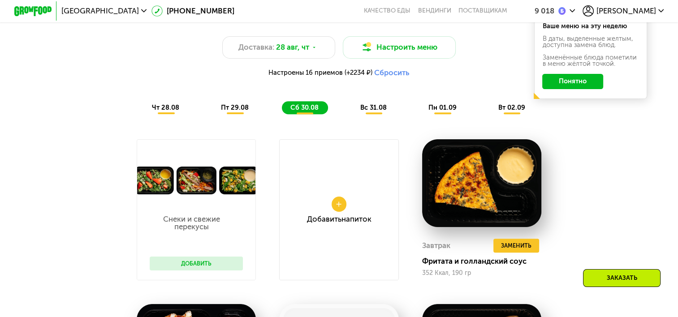
click at [373, 108] on span "вс 31.08" at bounding box center [373, 107] width 26 height 8
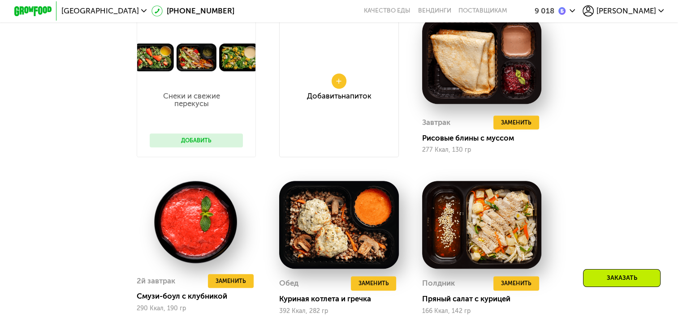
scroll to position [819, 0]
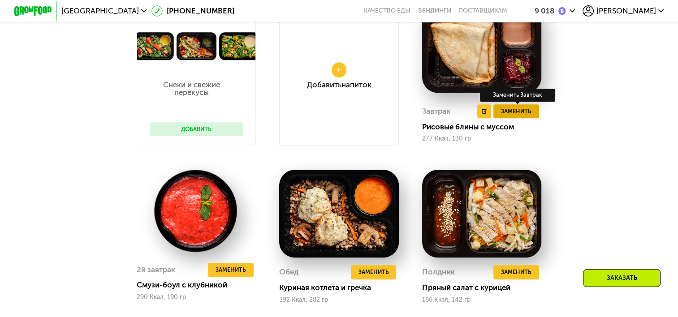
click at [509, 116] on span "Заменить" at bounding box center [516, 111] width 30 height 9
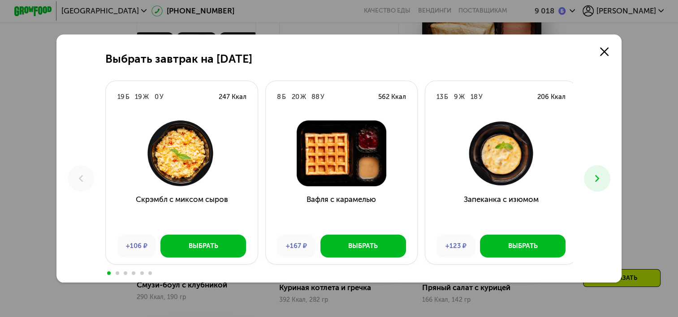
click at [599, 179] on use at bounding box center [597, 178] width 4 height 7
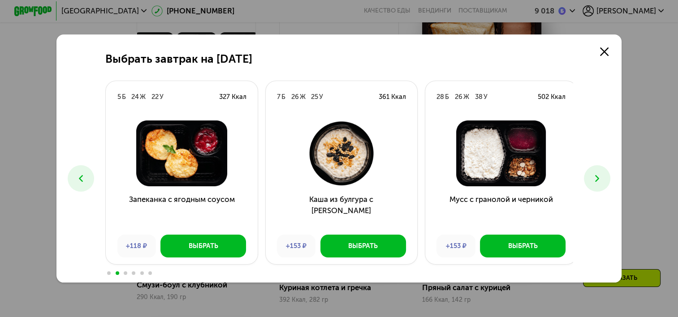
click at [601, 181] on icon at bounding box center [596, 178] width 11 height 11
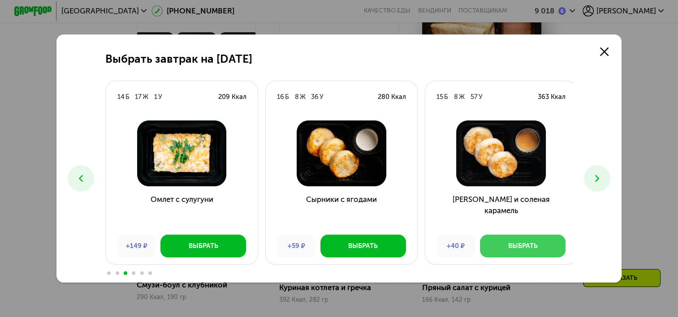
click at [545, 249] on button "Выбрать" at bounding box center [523, 246] width 86 height 22
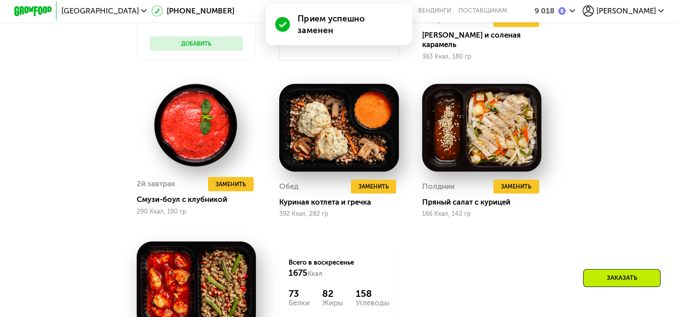
scroll to position [908, 0]
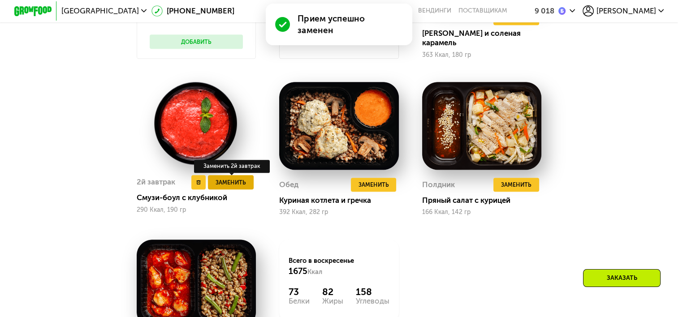
click at [226, 187] on span "Заменить" at bounding box center [230, 182] width 30 height 9
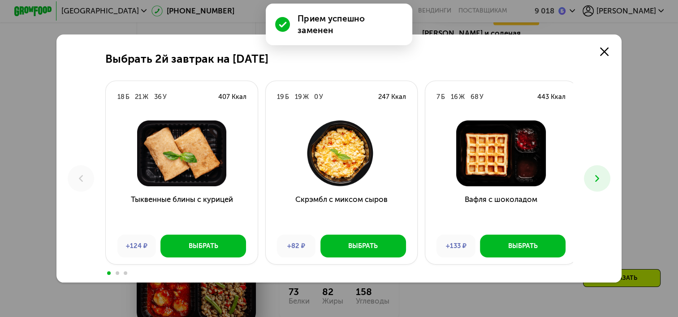
click at [610, 179] on button at bounding box center [597, 178] width 26 height 26
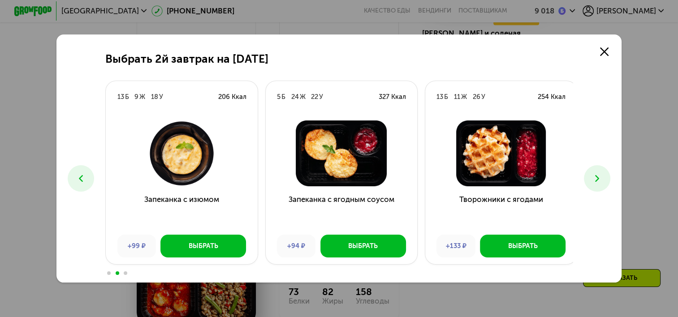
click at [602, 178] on icon at bounding box center [596, 178] width 11 height 11
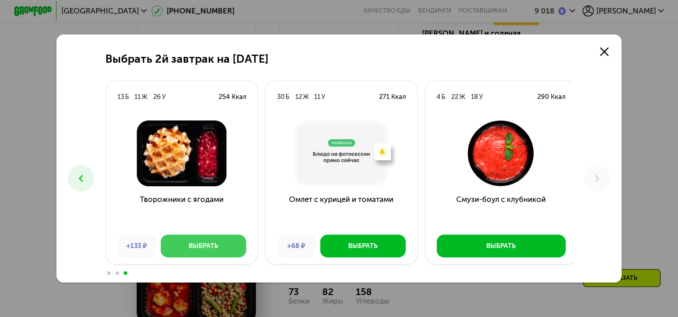
click at [201, 250] on div "Выбрать" at bounding box center [204, 245] width 30 height 9
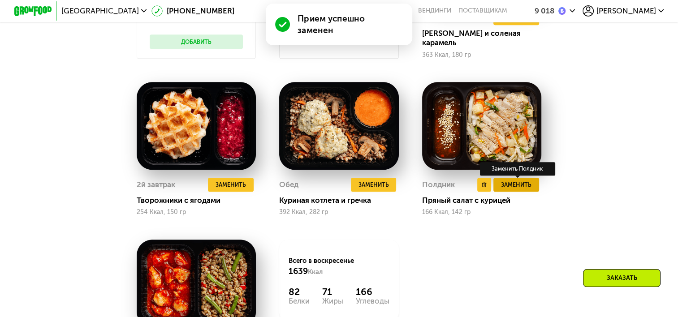
click at [508, 189] on span "Заменить" at bounding box center [516, 184] width 30 height 9
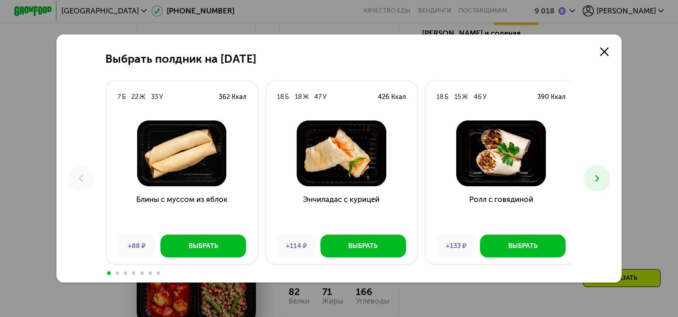
click at [588, 178] on button at bounding box center [597, 178] width 26 height 26
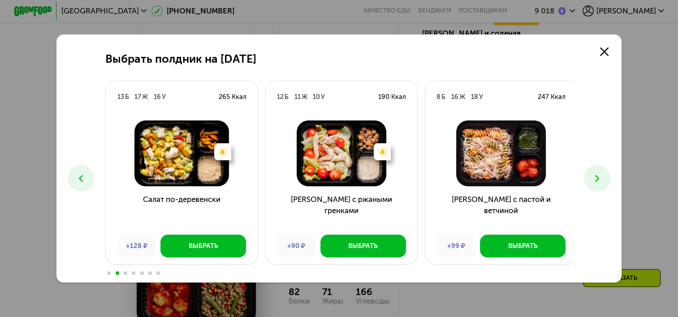
click at [588, 178] on button at bounding box center [597, 178] width 26 height 26
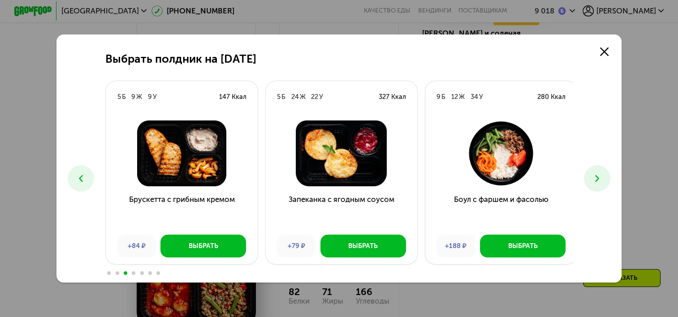
click at [588, 178] on button at bounding box center [597, 178] width 26 height 26
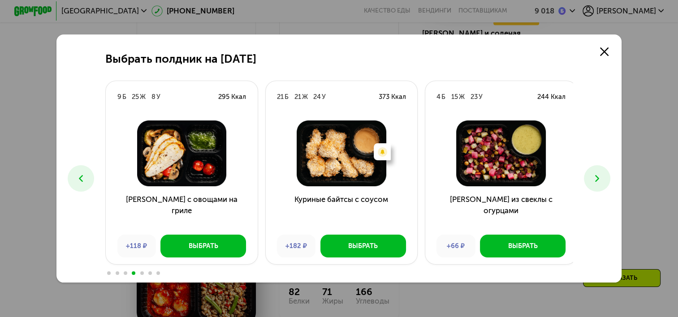
click at [588, 178] on button at bounding box center [597, 178] width 26 height 26
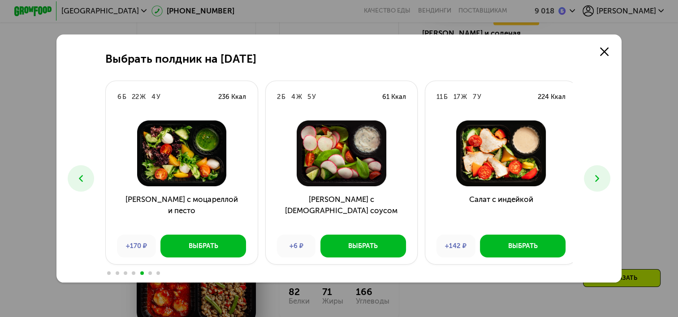
click at [77, 173] on icon at bounding box center [80, 178] width 11 height 11
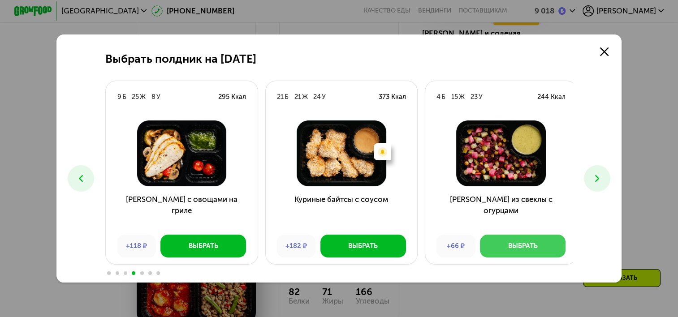
click at [521, 255] on button "Выбрать" at bounding box center [523, 246] width 86 height 22
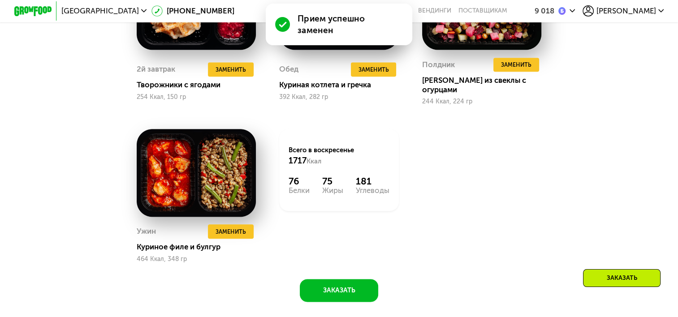
scroll to position [1087, 0]
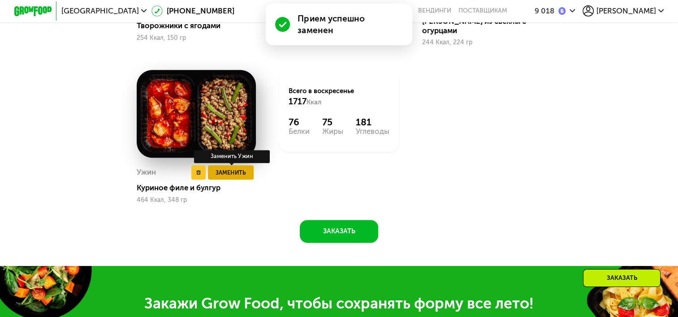
click at [239, 171] on span "Заменить" at bounding box center [230, 172] width 30 height 9
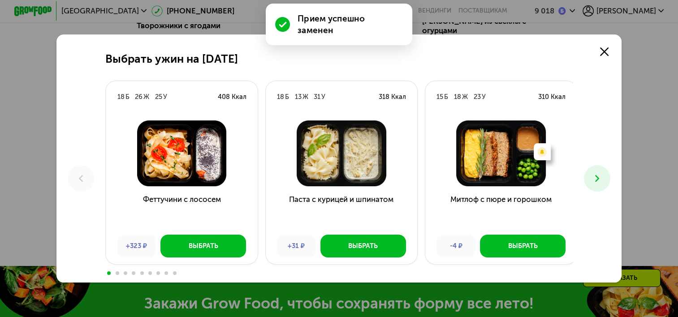
click at [592, 178] on button at bounding box center [597, 178] width 26 height 26
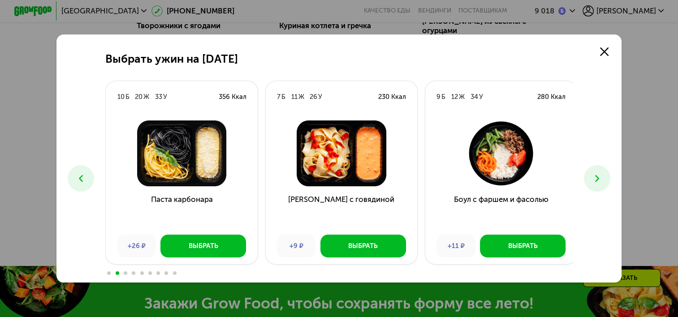
click at [591, 178] on button at bounding box center [597, 178] width 26 height 26
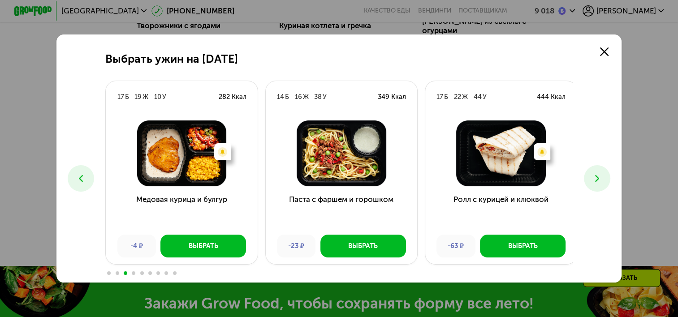
click at [588, 176] on button at bounding box center [597, 178] width 26 height 26
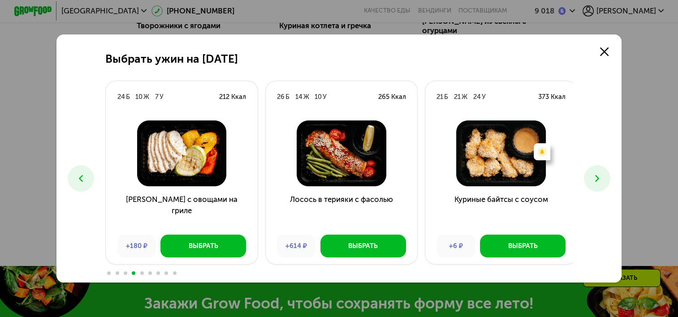
click at [602, 181] on icon at bounding box center [596, 178] width 11 height 11
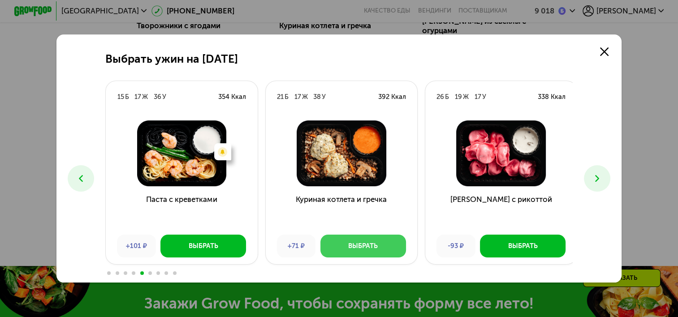
click at [369, 244] on div "Выбрать" at bounding box center [363, 245] width 30 height 9
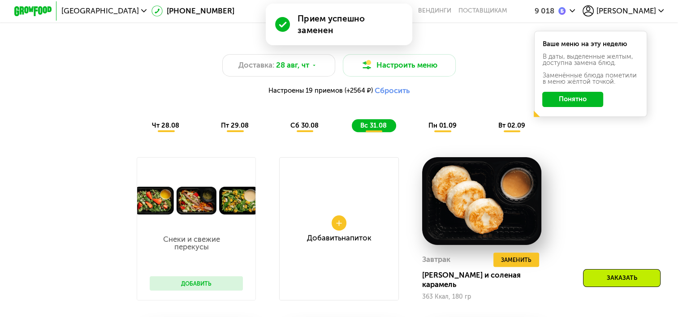
scroll to position [640, 0]
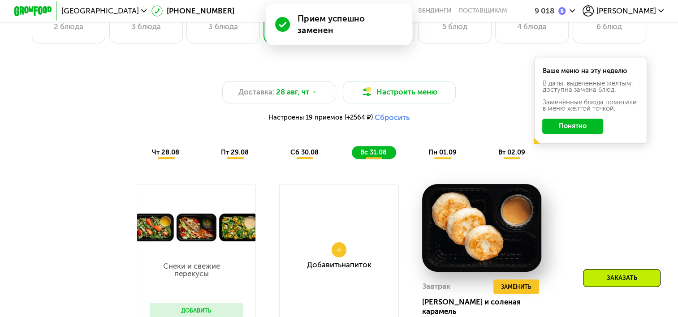
click at [441, 156] on span "пн 01.09" at bounding box center [442, 152] width 28 height 8
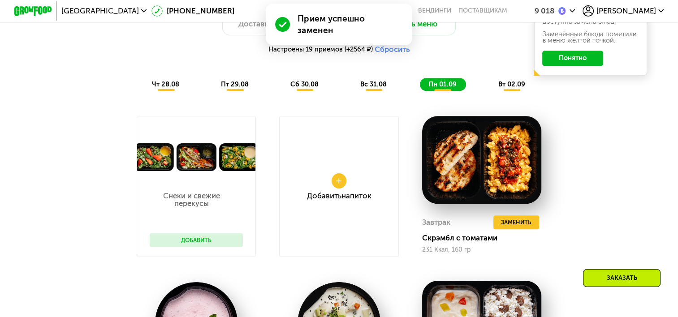
scroll to position [729, 0]
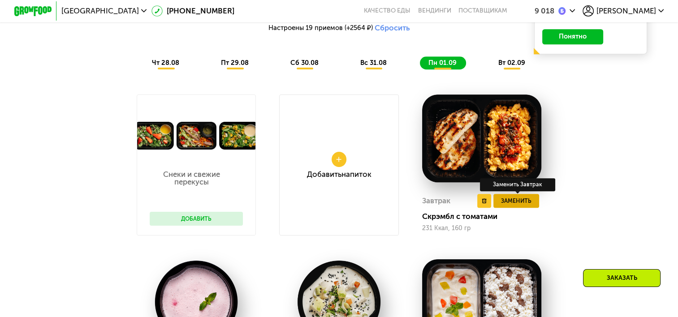
click at [520, 208] on button "Заменить" at bounding box center [516, 201] width 46 height 14
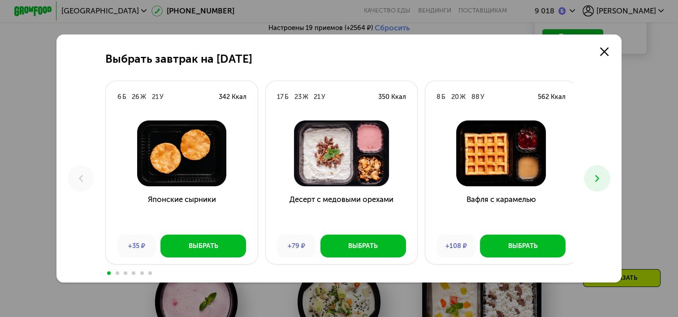
click at [610, 181] on button at bounding box center [597, 178] width 26 height 26
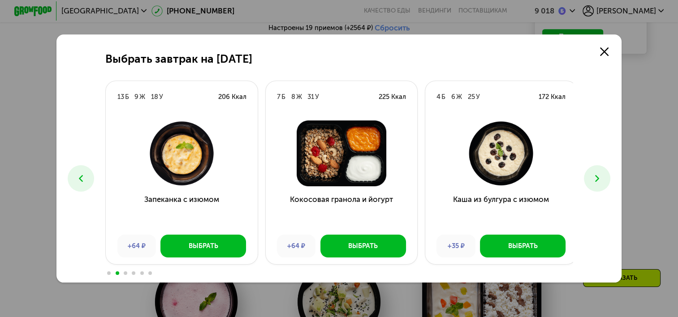
click at [610, 181] on button at bounding box center [597, 178] width 26 height 26
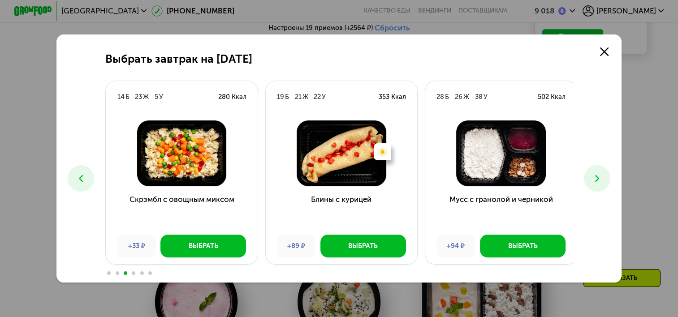
click at [610, 181] on button at bounding box center [597, 178] width 26 height 26
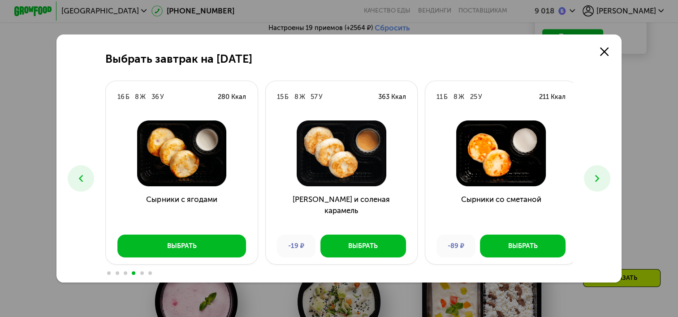
click at [602, 179] on icon at bounding box center [596, 178] width 11 height 11
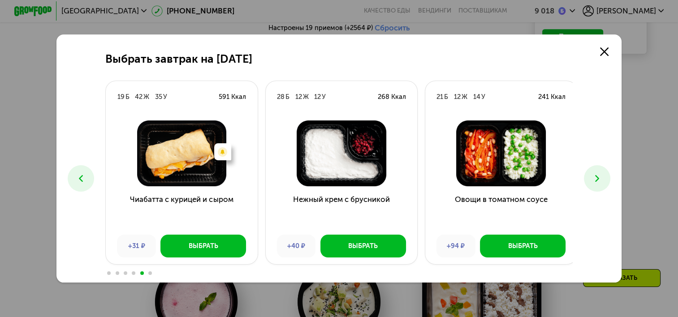
click at [602, 179] on icon at bounding box center [596, 178] width 11 height 11
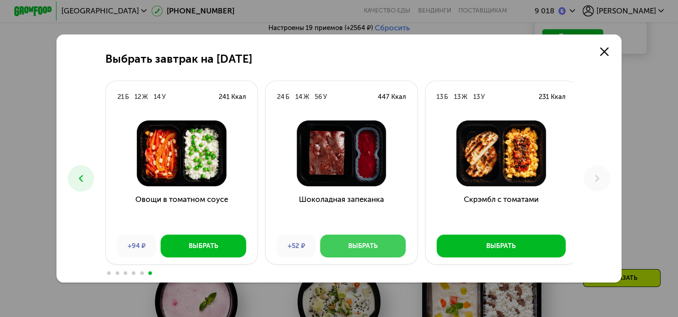
click at [375, 236] on button "Выбрать" at bounding box center [363, 246] width 86 height 22
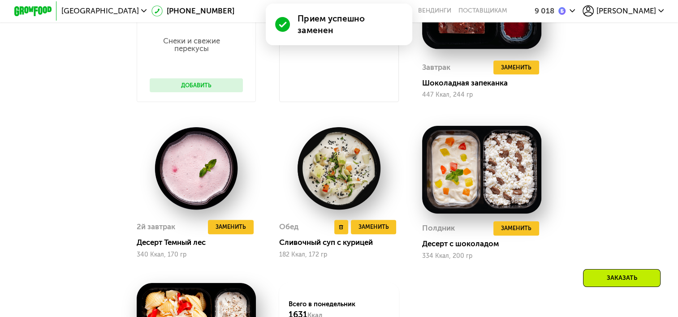
scroll to position [864, 0]
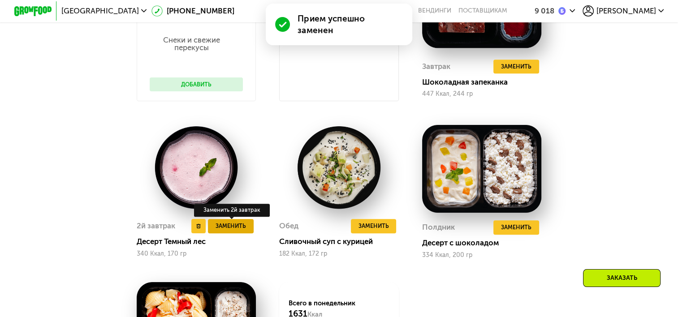
click at [244, 231] on button "Заменить" at bounding box center [231, 226] width 46 height 14
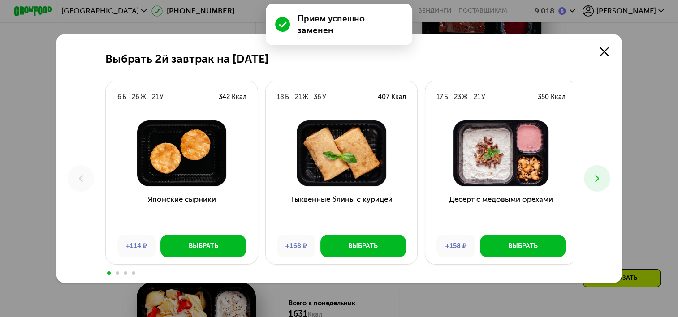
click at [595, 176] on icon at bounding box center [596, 178] width 11 height 11
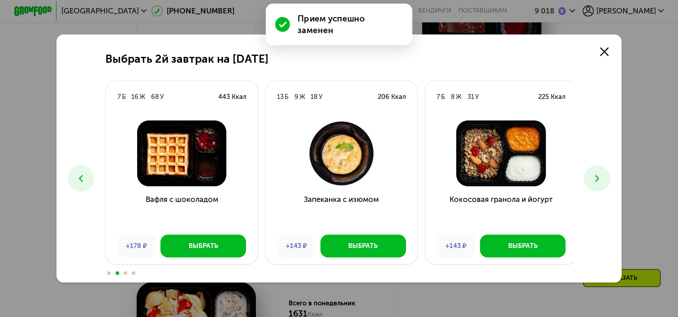
click at [595, 176] on icon at bounding box center [596, 178] width 11 height 11
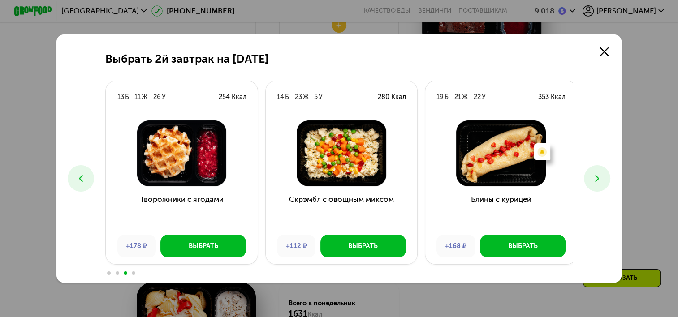
click at [595, 176] on icon at bounding box center [596, 178] width 11 height 11
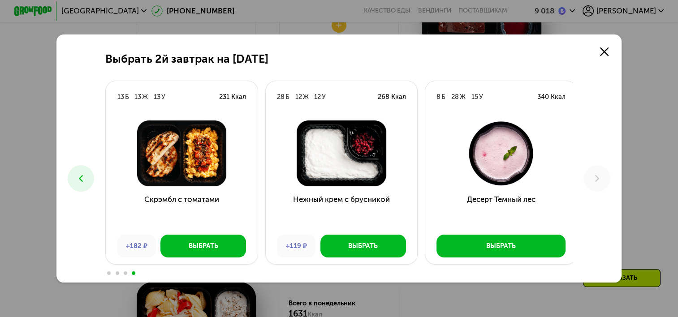
click at [86, 175] on button at bounding box center [81, 178] width 26 height 26
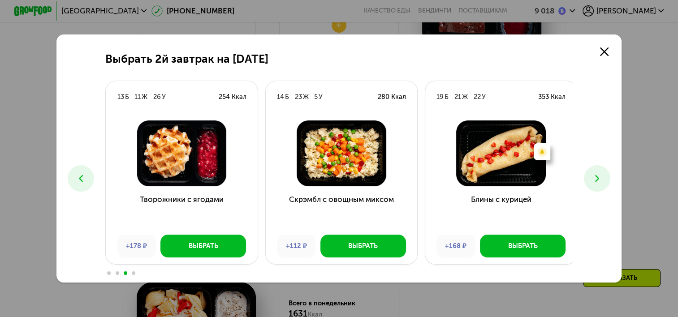
click at [86, 174] on button at bounding box center [81, 178] width 26 height 26
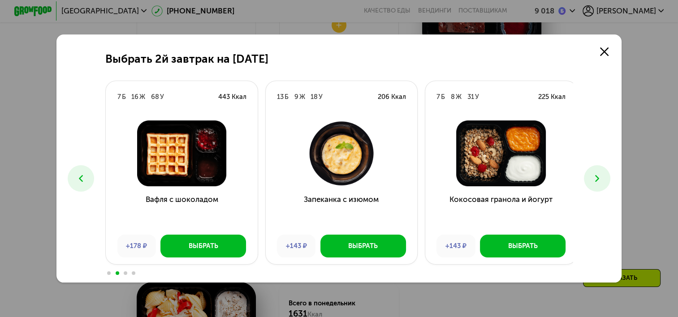
click at [84, 173] on button at bounding box center [81, 178] width 26 height 26
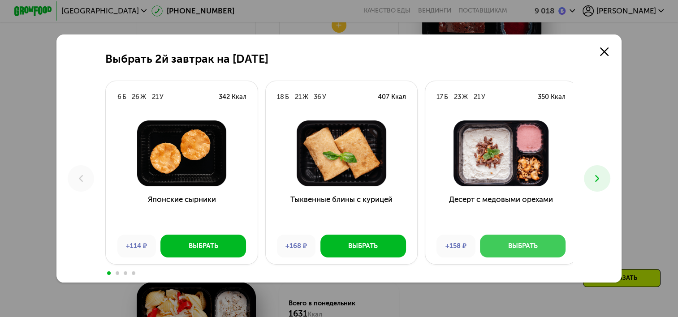
click at [526, 241] on button "Выбрать" at bounding box center [523, 246] width 86 height 22
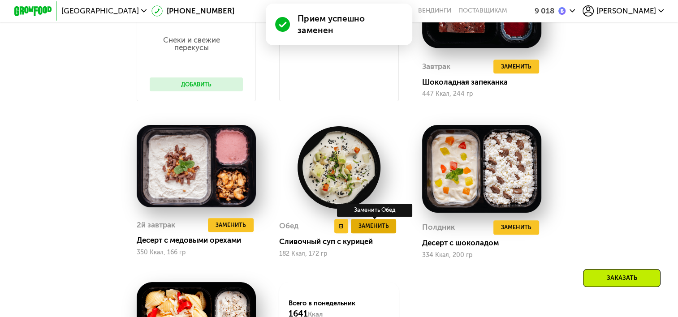
click at [382, 231] on span "Заменить" at bounding box center [373, 225] width 30 height 9
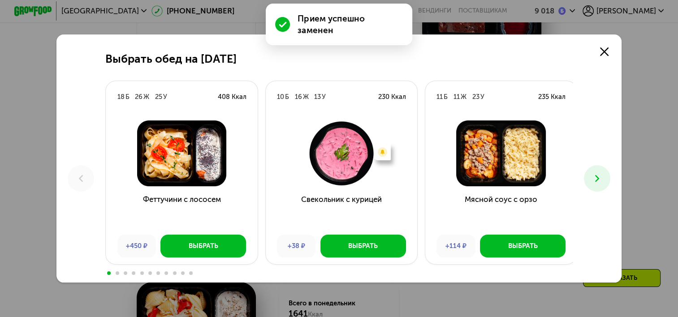
click at [615, 185] on div "Выбрать обед на 1 сентября 18 Б 26 Ж 25 У 408 Ккал Феттучини с лососем +450 ₽ В…" at bounding box center [338, 158] width 565 height 249
click at [606, 178] on button at bounding box center [597, 178] width 26 height 26
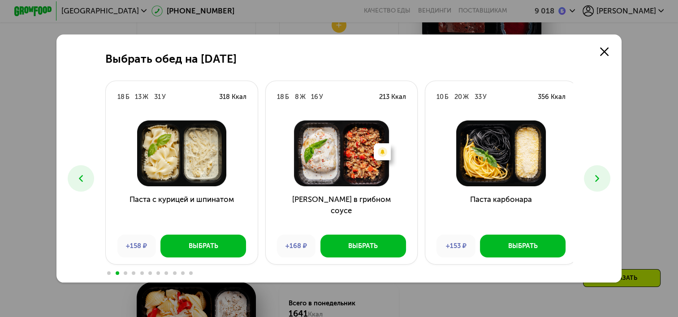
click at [605, 179] on button at bounding box center [597, 178] width 26 height 26
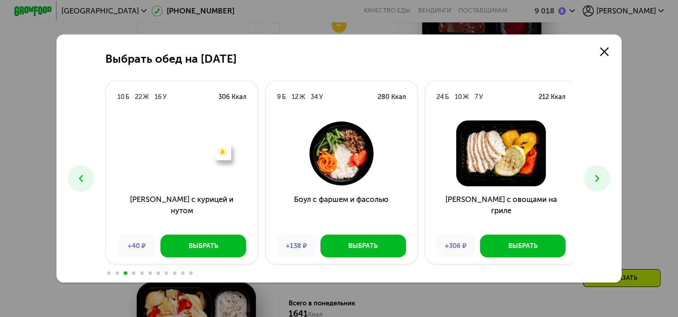
click at [605, 179] on button at bounding box center [597, 178] width 26 height 26
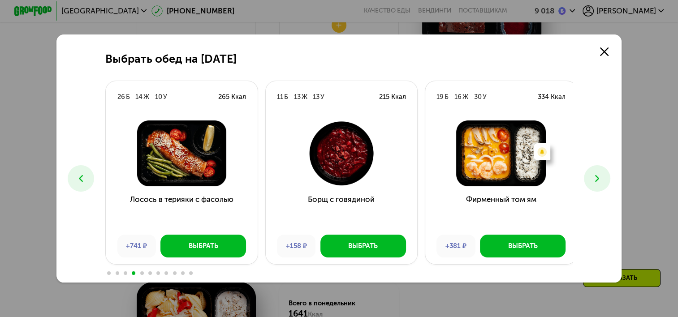
click at [605, 179] on button at bounding box center [597, 178] width 26 height 26
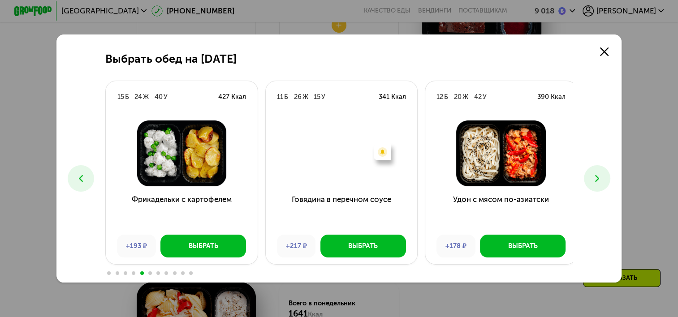
click at [605, 179] on button at bounding box center [597, 178] width 26 height 26
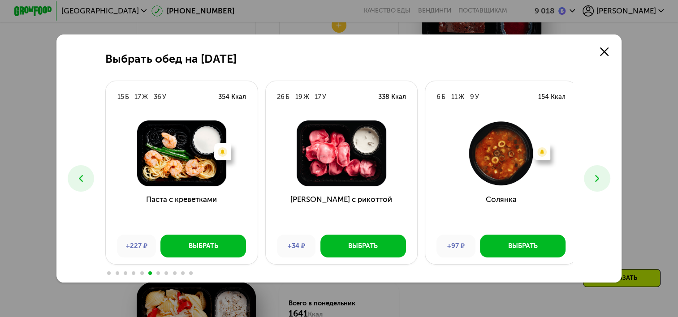
click at [602, 187] on button at bounding box center [597, 178] width 26 height 26
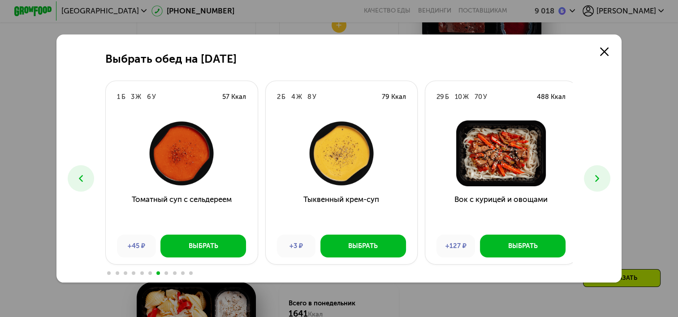
click at [602, 187] on button at bounding box center [597, 178] width 26 height 26
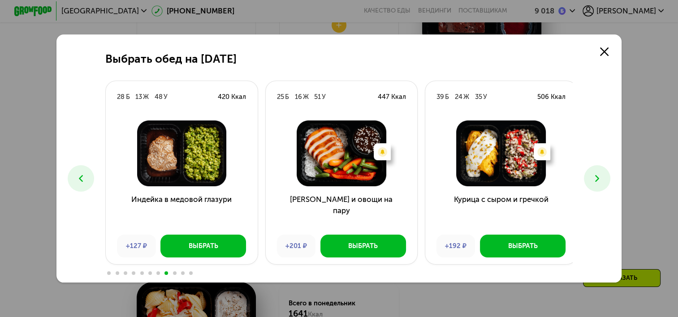
click at [602, 187] on button at bounding box center [597, 178] width 26 height 26
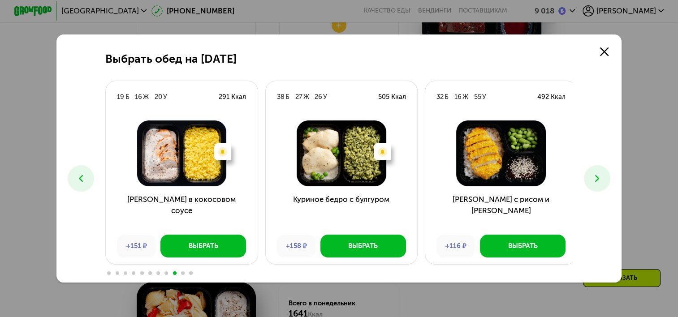
click at [602, 187] on button at bounding box center [597, 178] width 26 height 26
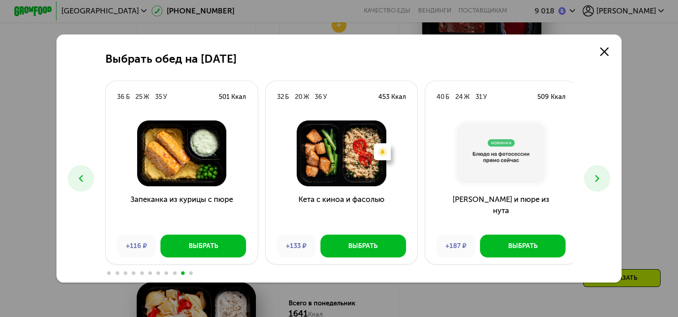
click at [602, 187] on button at bounding box center [597, 178] width 26 height 26
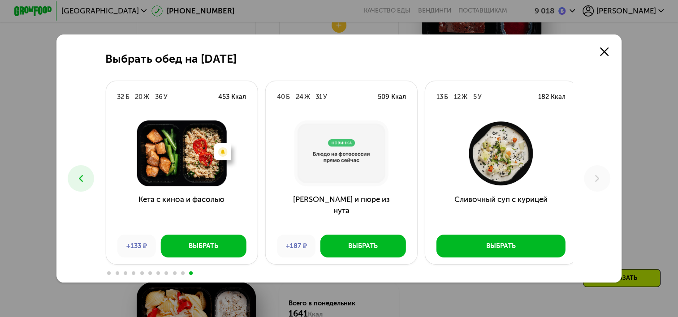
click at [83, 179] on icon at bounding box center [80, 178] width 11 height 11
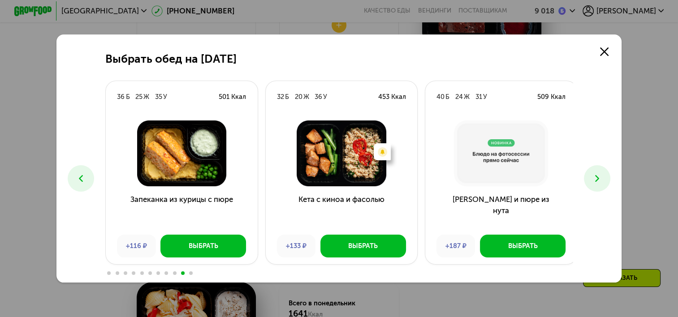
click at [84, 178] on icon at bounding box center [80, 178] width 11 height 11
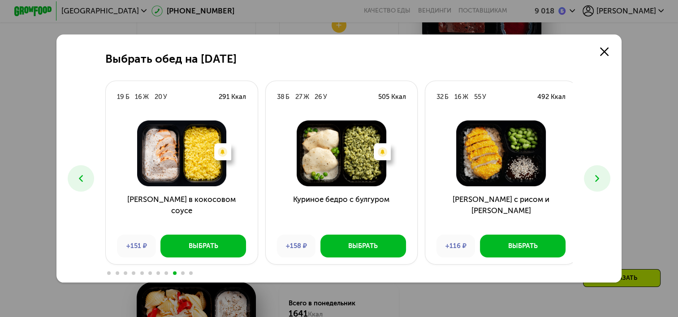
click at [84, 178] on icon at bounding box center [80, 178] width 11 height 11
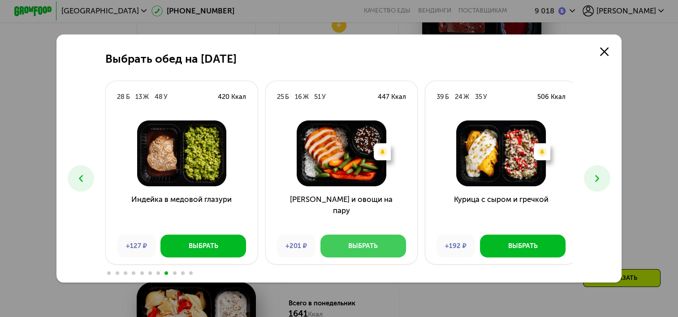
click at [357, 250] on div "Выбрать" at bounding box center [363, 245] width 30 height 9
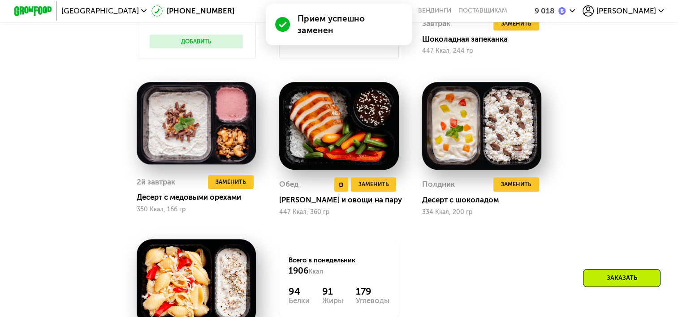
scroll to position [908, 0]
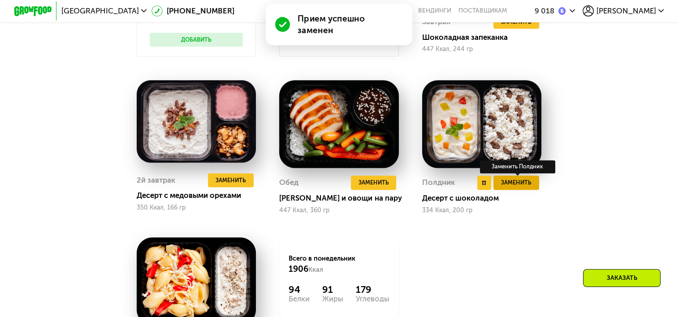
click at [507, 187] on span "Заменить" at bounding box center [516, 182] width 30 height 9
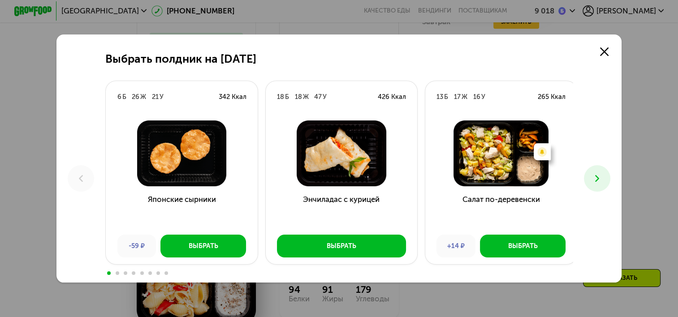
click at [594, 183] on icon at bounding box center [596, 178] width 11 height 11
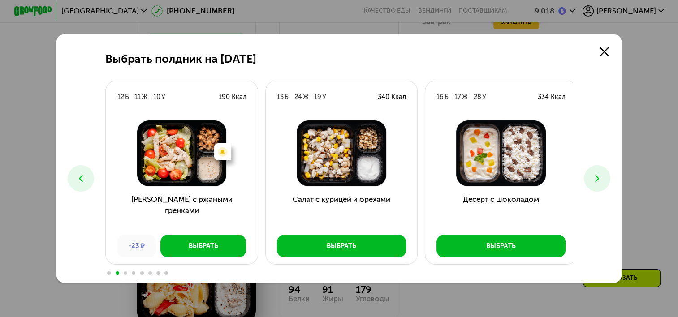
click at [594, 183] on icon at bounding box center [596, 178] width 11 height 11
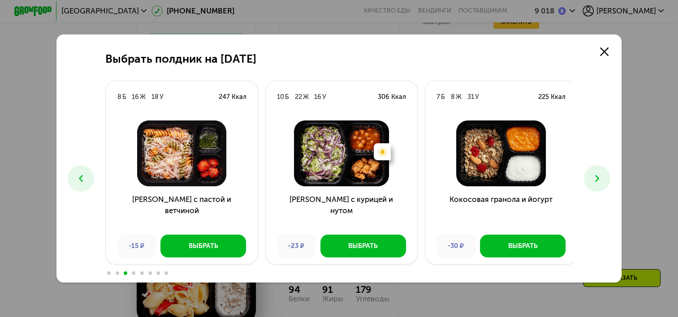
click at [594, 183] on icon at bounding box center [596, 178] width 11 height 11
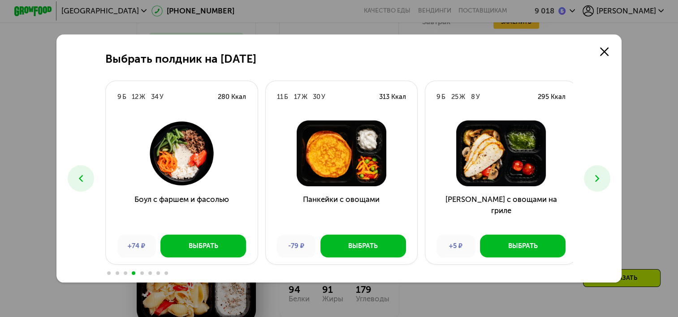
click at [596, 180] on icon at bounding box center [596, 178] width 11 height 11
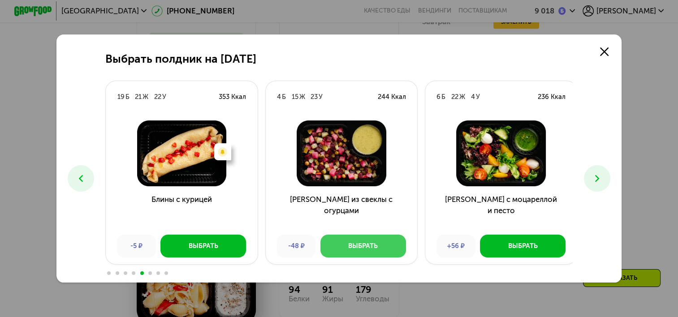
click at [340, 247] on button "Выбрать" at bounding box center [363, 246] width 86 height 22
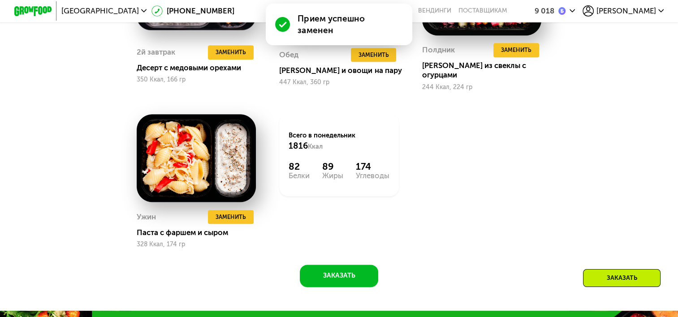
scroll to position [1043, 0]
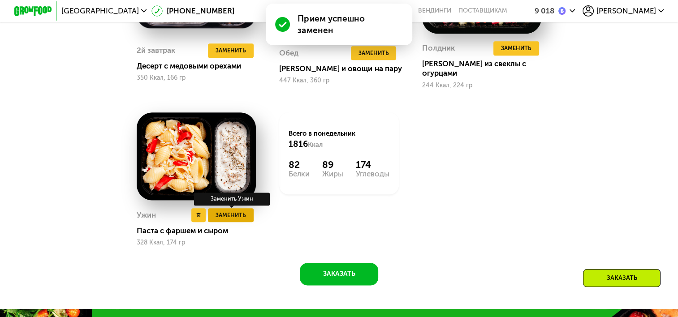
click at [241, 216] on span "Заменить" at bounding box center [230, 215] width 30 height 9
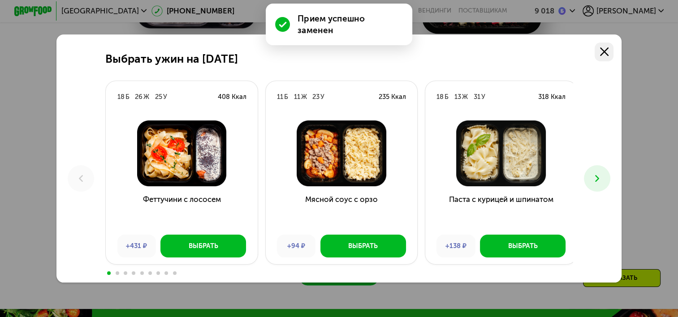
click at [606, 49] on icon at bounding box center [604, 51] width 9 height 9
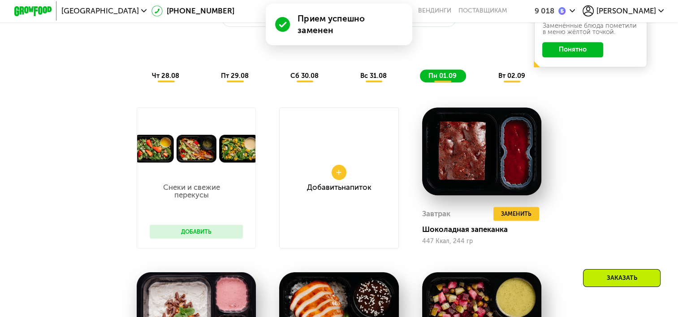
scroll to position [684, 0]
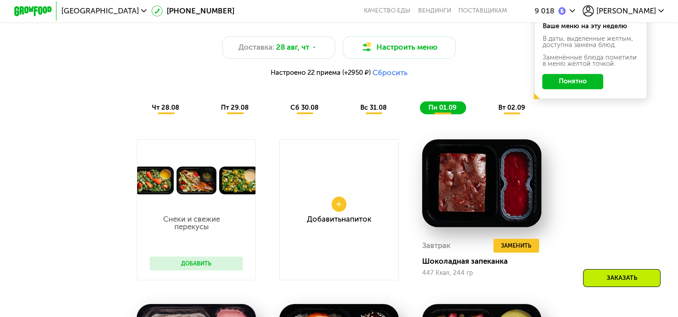
click at [514, 112] on span "вт 02.09" at bounding box center [511, 107] width 27 height 8
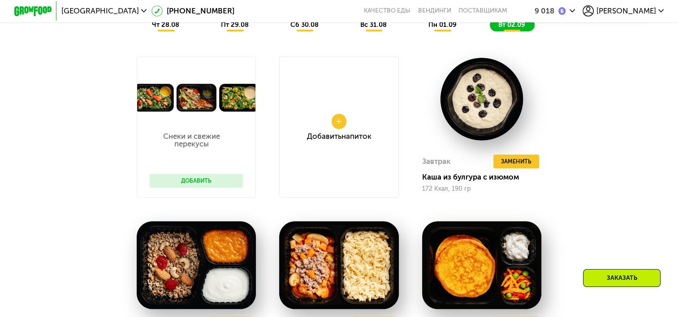
scroll to position [774, 0]
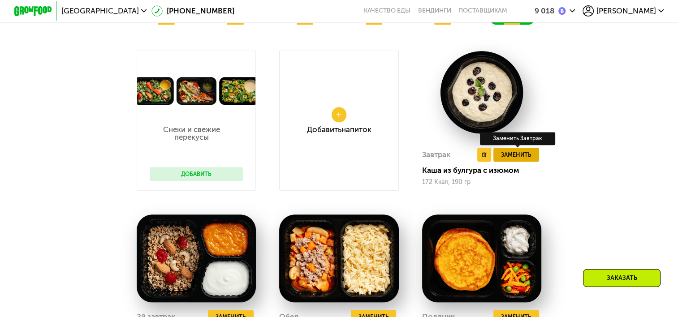
click at [517, 159] on span "Заменить" at bounding box center [516, 154] width 30 height 9
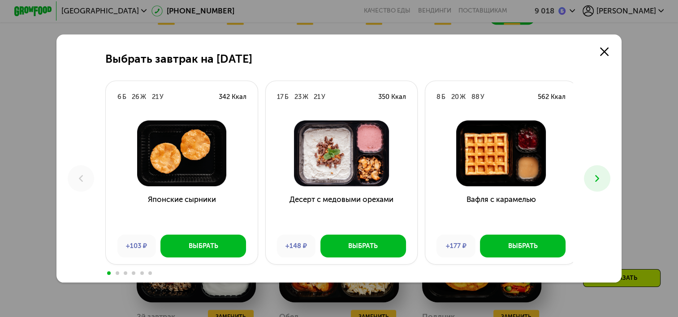
click at [602, 176] on icon at bounding box center [596, 178] width 11 height 11
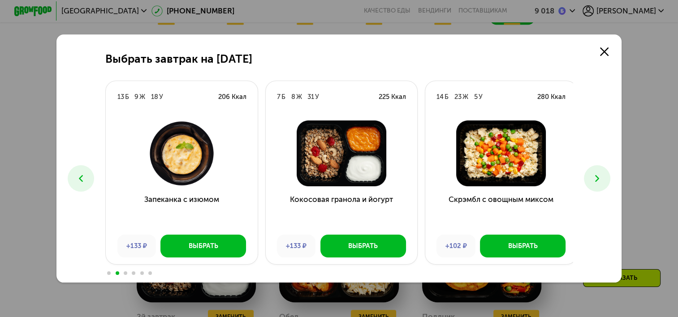
click at [602, 176] on icon at bounding box center [596, 178] width 11 height 11
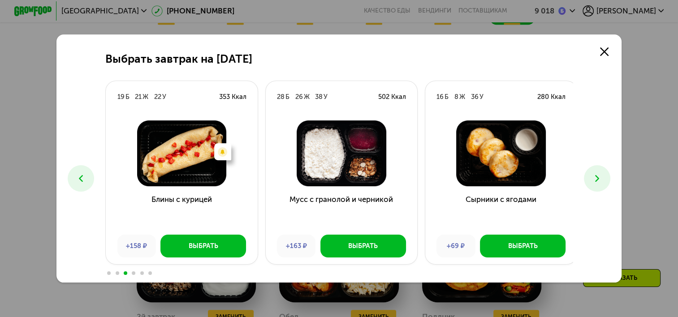
click at [602, 176] on icon at bounding box center [596, 178] width 11 height 11
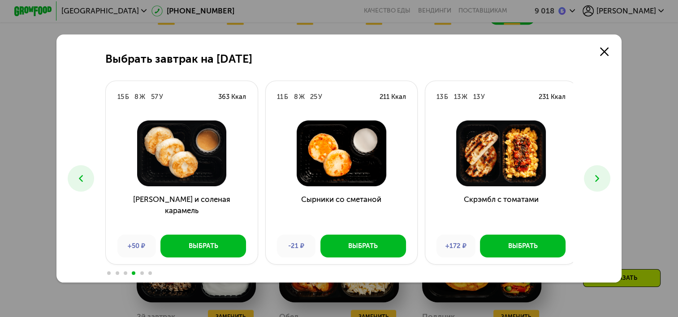
click at [600, 176] on icon at bounding box center [596, 178] width 11 height 11
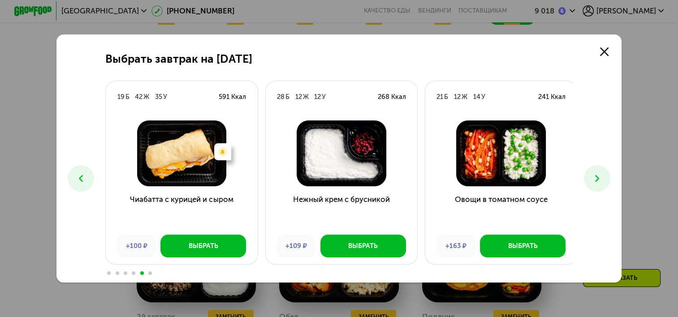
click at [600, 176] on icon at bounding box center [596, 178] width 11 height 11
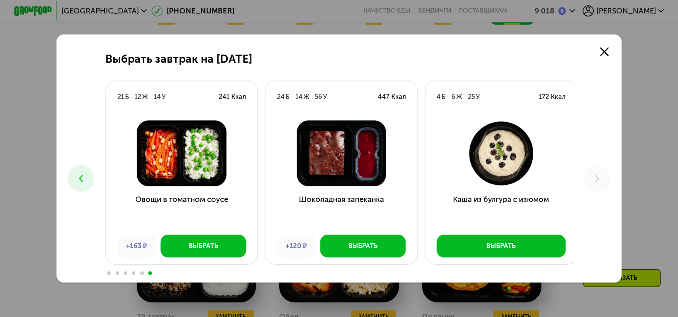
click at [80, 174] on icon at bounding box center [80, 178] width 11 height 11
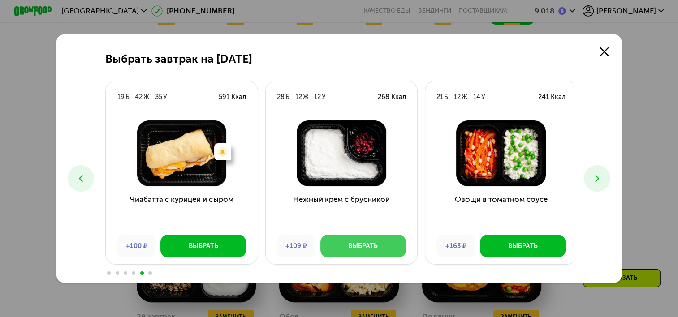
click at [348, 244] on div "Выбрать" at bounding box center [363, 245] width 30 height 9
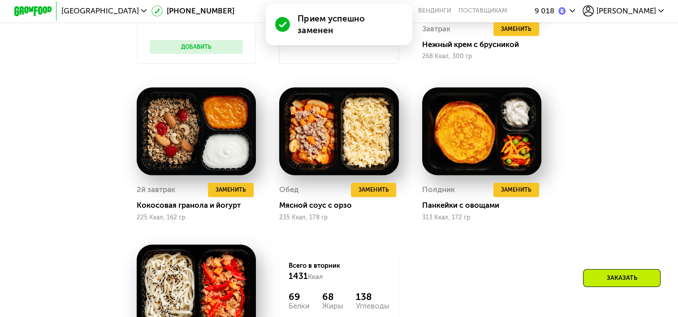
scroll to position [908, 0]
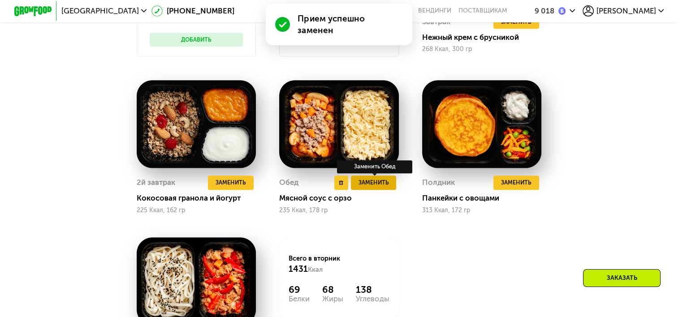
click at [372, 187] on span "Заменить" at bounding box center [373, 182] width 30 height 9
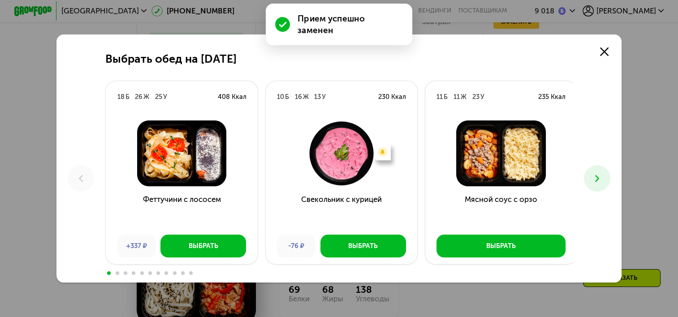
click at [602, 177] on icon at bounding box center [596, 178] width 11 height 11
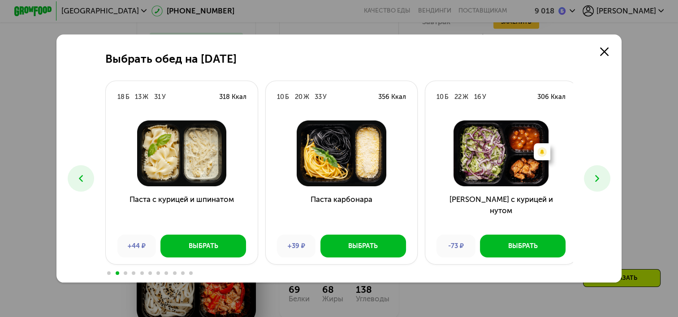
click at [602, 177] on icon at bounding box center [596, 178] width 11 height 11
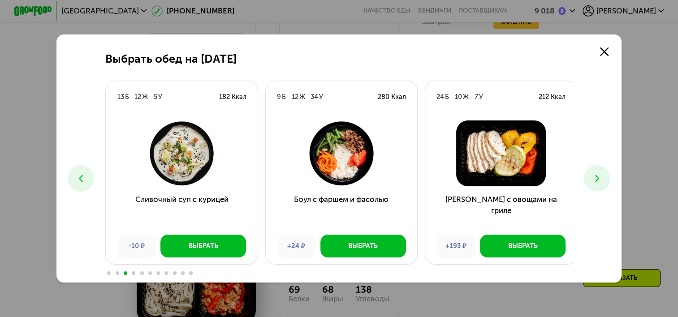
click at [602, 177] on icon at bounding box center [596, 178] width 11 height 11
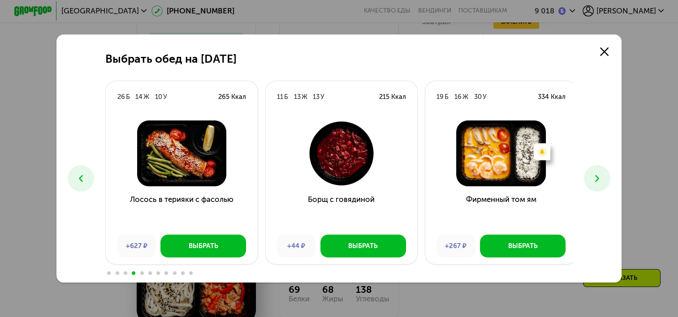
click at [602, 177] on icon at bounding box center [596, 178] width 11 height 11
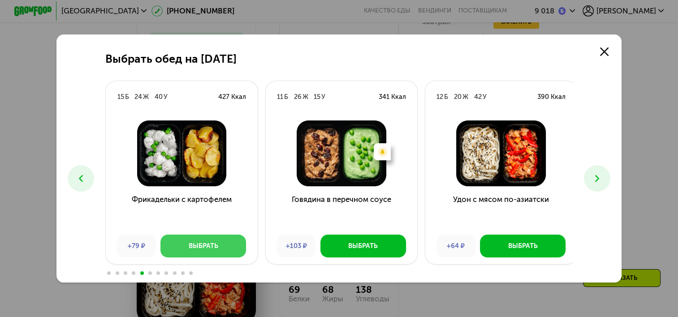
click at [212, 250] on div "Выбрать" at bounding box center [204, 245] width 30 height 9
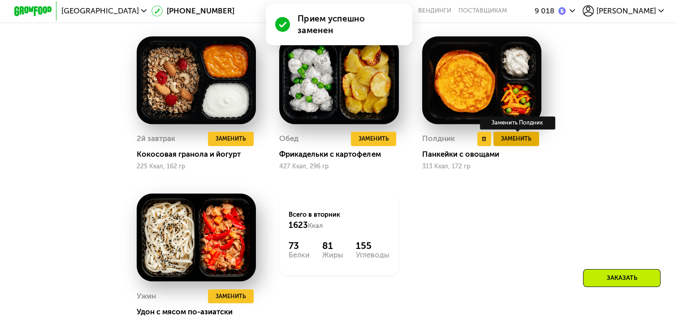
scroll to position [953, 0]
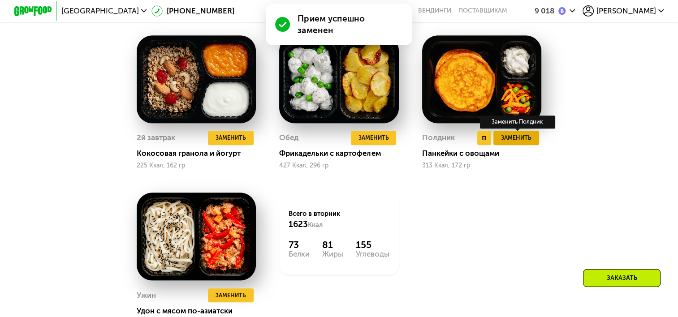
click at [523, 142] on span "Заменить" at bounding box center [516, 137] width 30 height 9
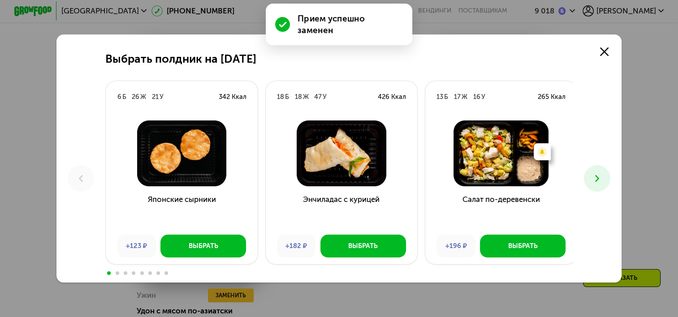
click at [599, 177] on use at bounding box center [597, 178] width 4 height 7
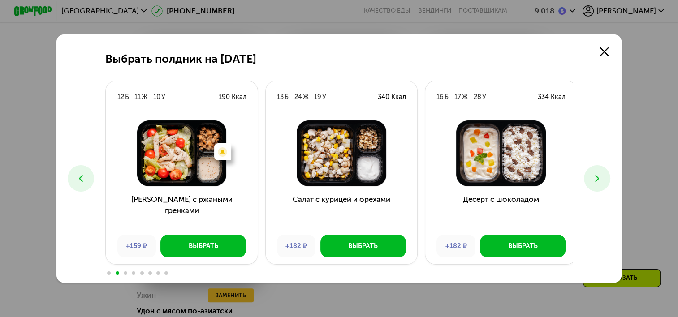
click at [599, 177] on use at bounding box center [597, 178] width 4 height 7
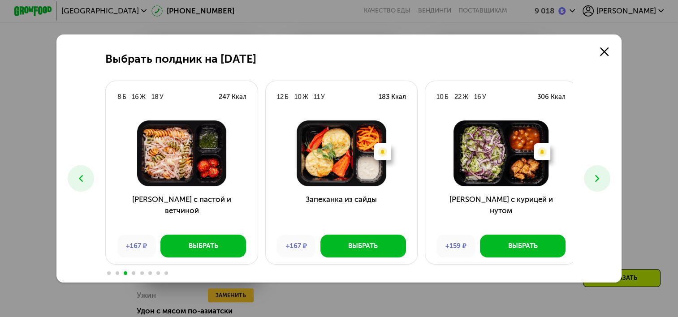
click at [599, 177] on use at bounding box center [597, 178] width 4 height 7
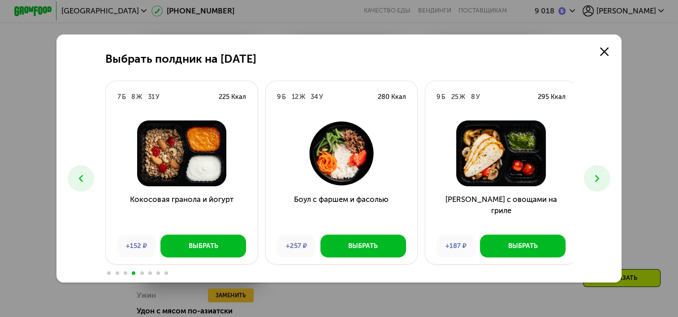
click at [599, 177] on use at bounding box center [597, 178] width 4 height 7
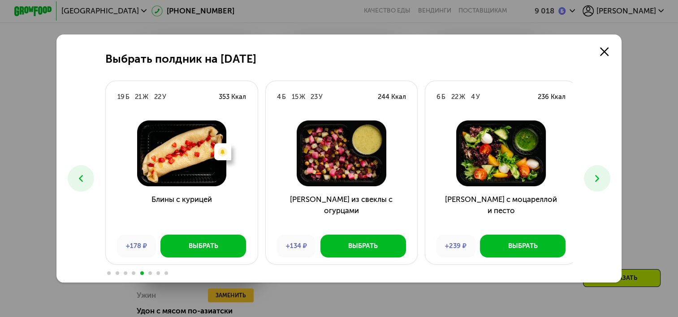
click at [599, 177] on use at bounding box center [597, 178] width 4 height 7
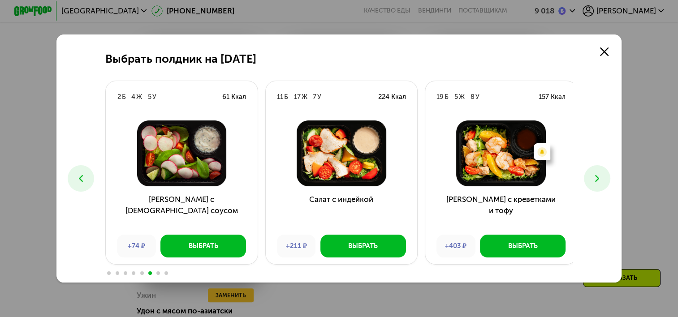
click at [599, 177] on use at bounding box center [597, 178] width 4 height 7
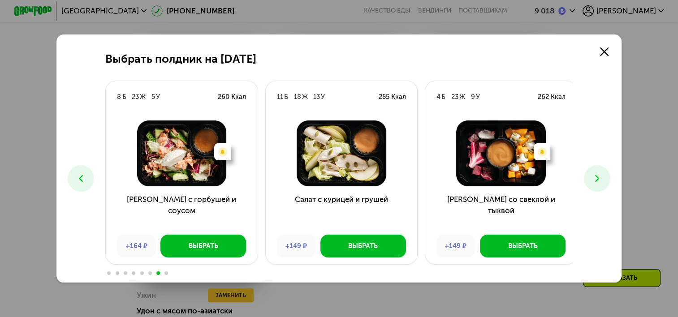
click at [597, 175] on use at bounding box center [597, 178] width 4 height 7
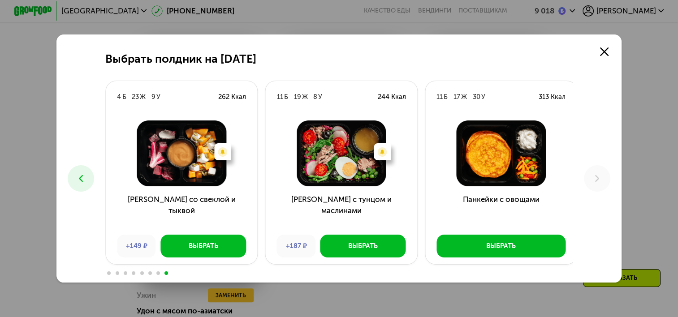
click at [74, 187] on button at bounding box center [81, 178] width 26 height 26
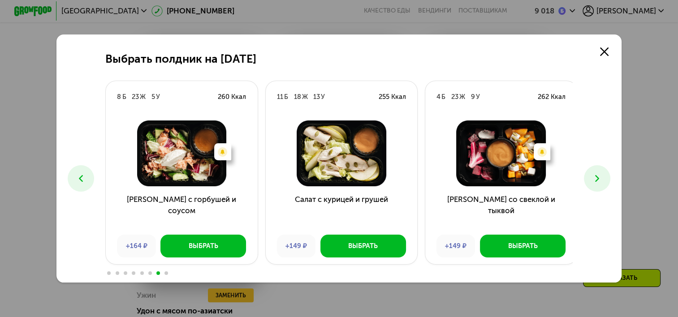
click at [74, 187] on button at bounding box center [81, 178] width 26 height 26
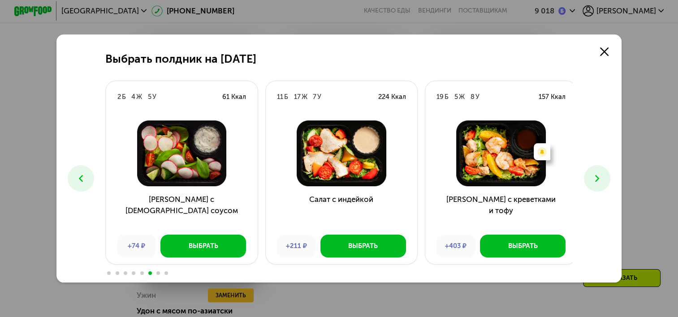
click at [74, 187] on button at bounding box center [81, 178] width 26 height 26
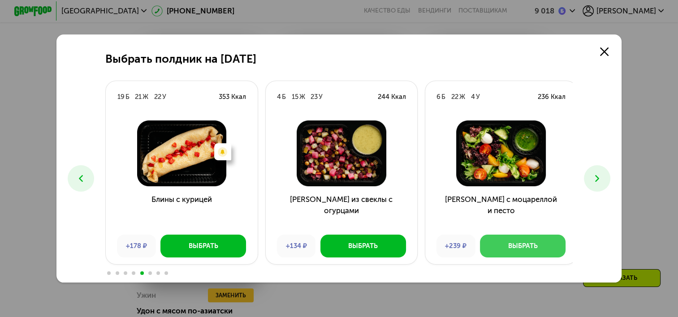
click at [494, 245] on button "Выбрать" at bounding box center [523, 246] width 86 height 22
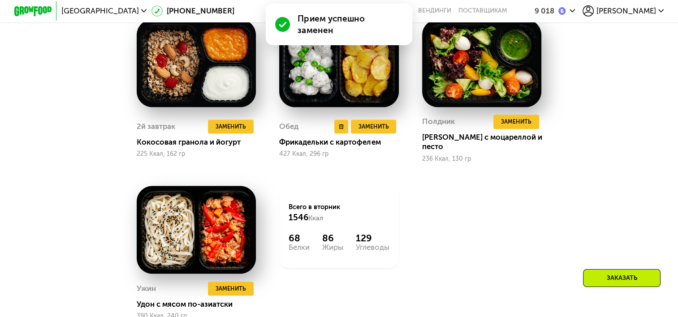
scroll to position [998, 0]
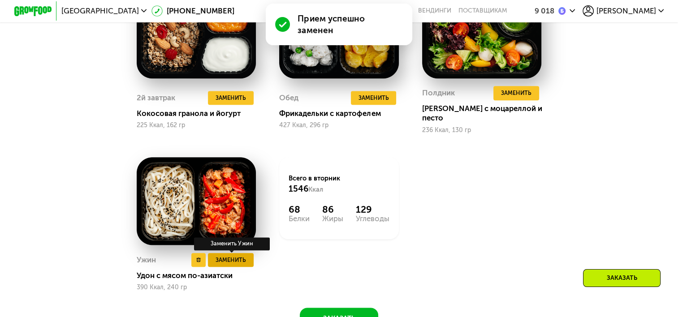
click at [218, 263] on span "Заменить" at bounding box center [230, 259] width 30 height 9
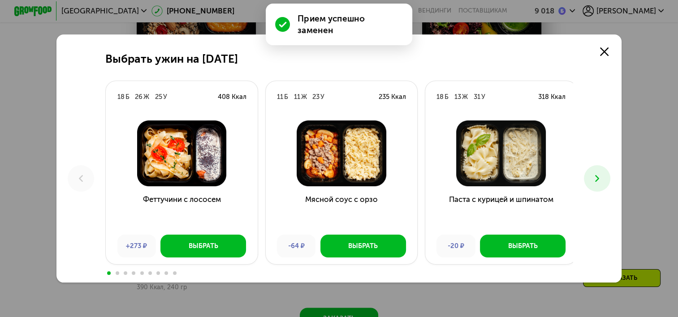
click at [588, 185] on button at bounding box center [597, 178] width 26 height 26
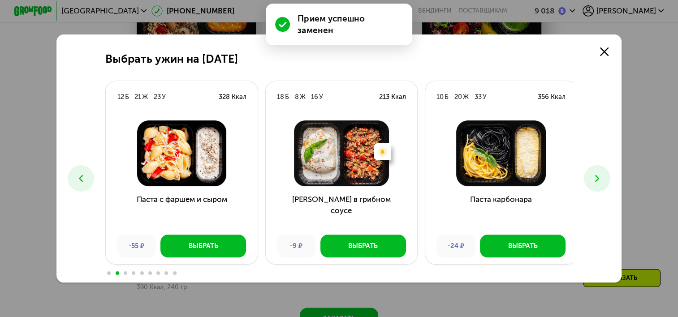
click at [591, 184] on button at bounding box center [597, 178] width 26 height 26
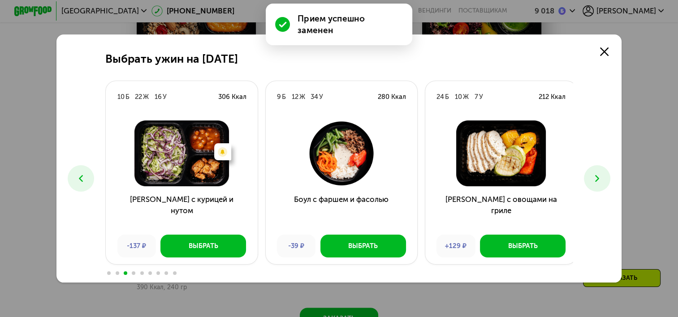
click at [591, 184] on button at bounding box center [597, 178] width 26 height 26
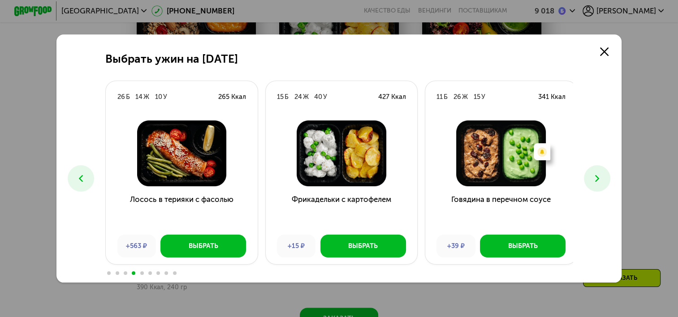
click at [591, 184] on button at bounding box center [597, 178] width 26 height 26
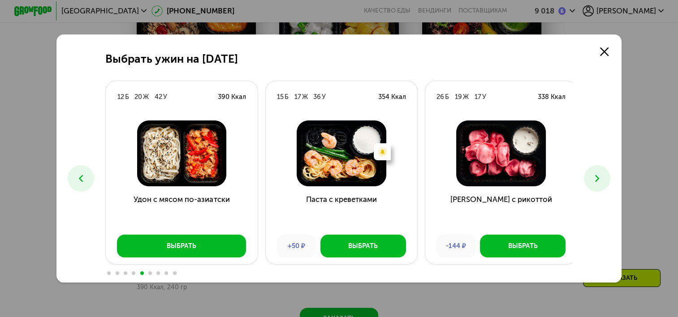
click at [591, 184] on button at bounding box center [597, 178] width 26 height 26
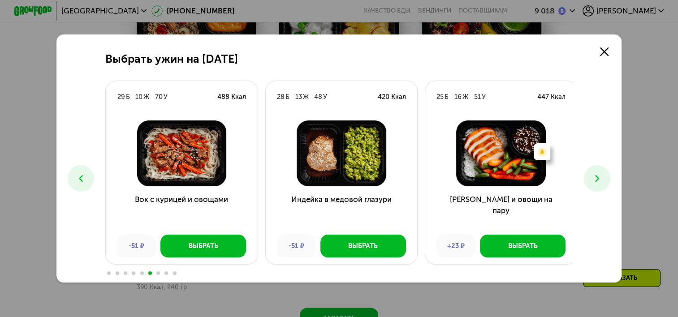
click at [595, 182] on icon at bounding box center [596, 178] width 11 height 11
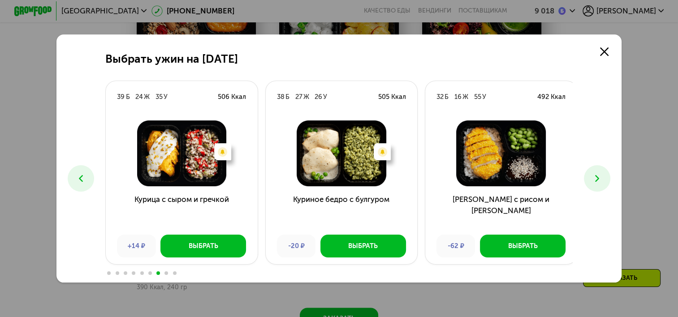
click at [595, 182] on icon at bounding box center [596, 178] width 11 height 11
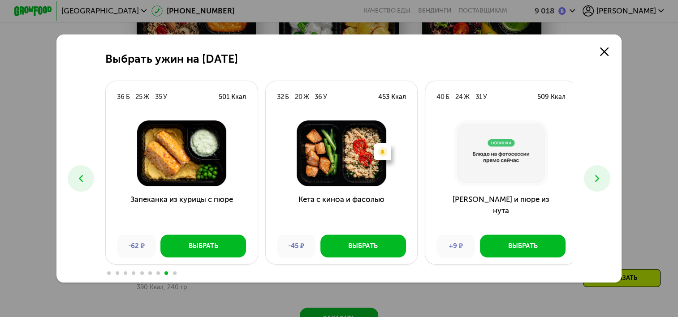
click at [595, 182] on icon at bounding box center [596, 178] width 11 height 11
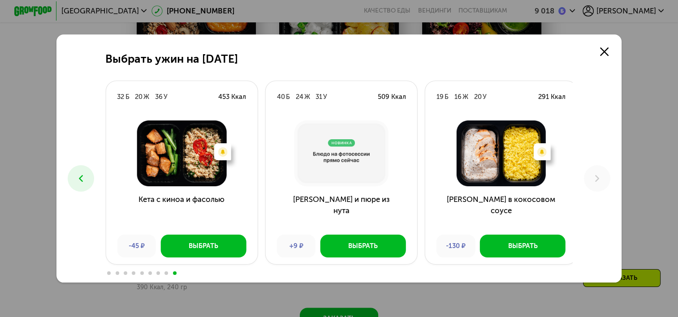
click at [86, 177] on button at bounding box center [81, 178] width 26 height 26
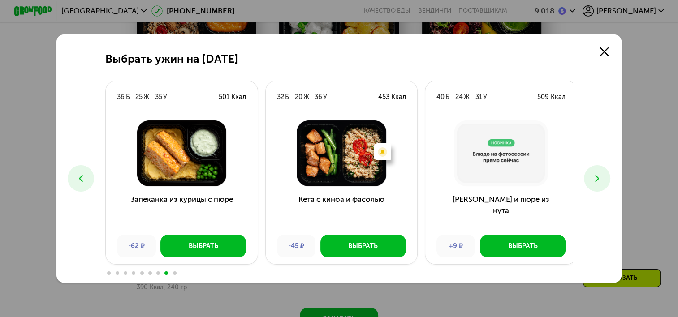
click at [86, 177] on button at bounding box center [81, 178] width 26 height 26
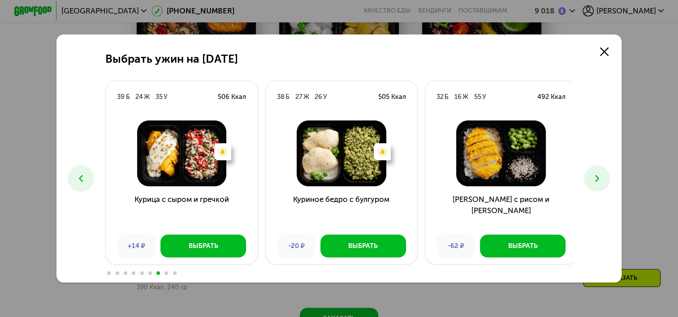
click at [86, 177] on button at bounding box center [81, 178] width 26 height 26
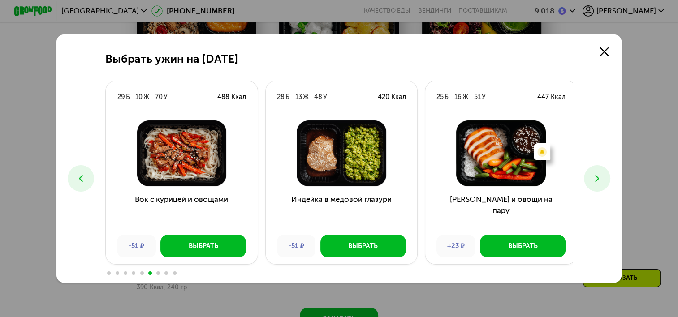
click at [86, 177] on button at bounding box center [81, 178] width 26 height 26
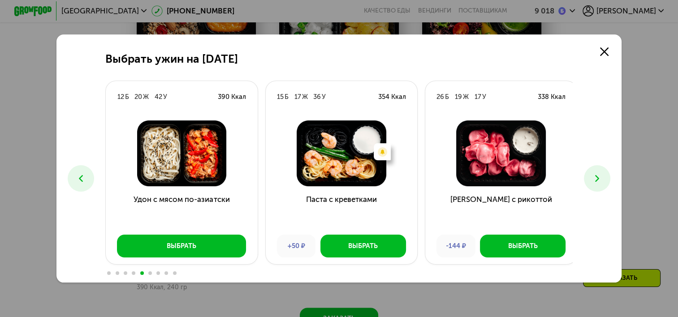
click at [86, 177] on button at bounding box center [81, 178] width 26 height 26
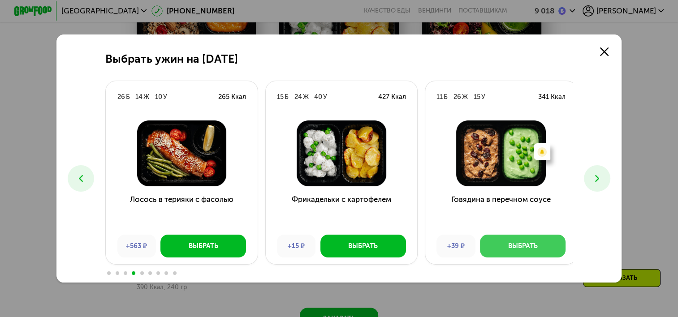
click at [495, 243] on button "Выбрать" at bounding box center [523, 246] width 86 height 22
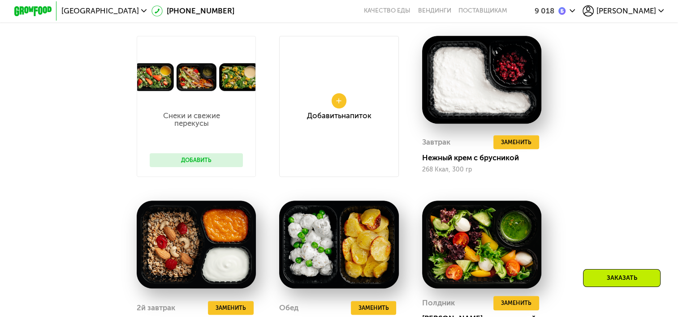
scroll to position [774, 0]
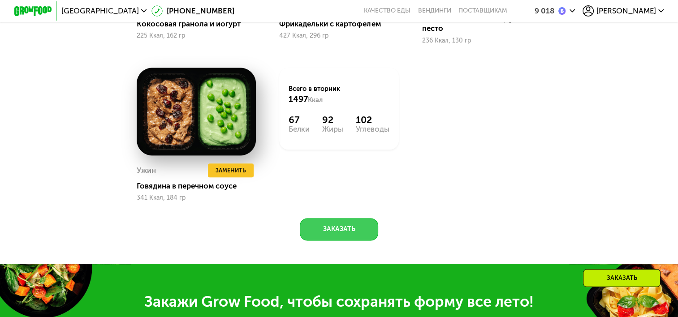
click at [344, 228] on button "Заказать" at bounding box center [339, 229] width 78 height 22
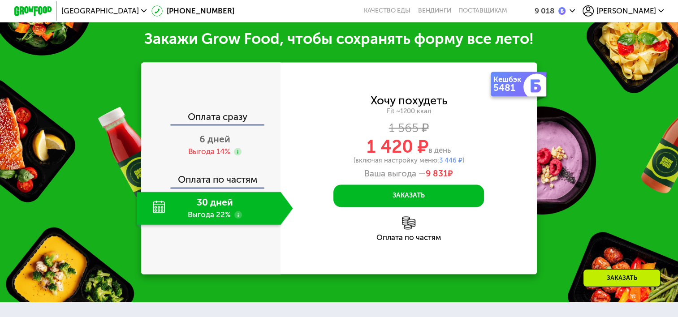
scroll to position [1353, 0]
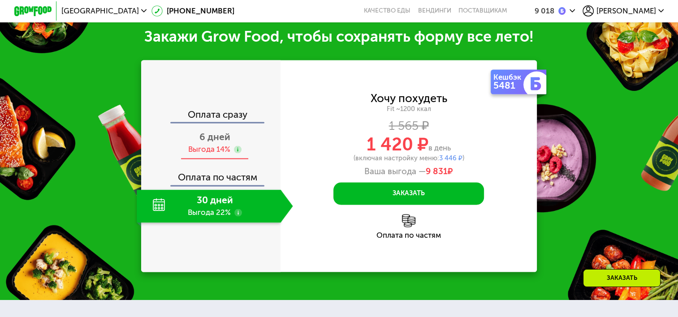
click at [219, 145] on div "6 дней Выгода 14%" at bounding box center [215, 142] width 156 height 33
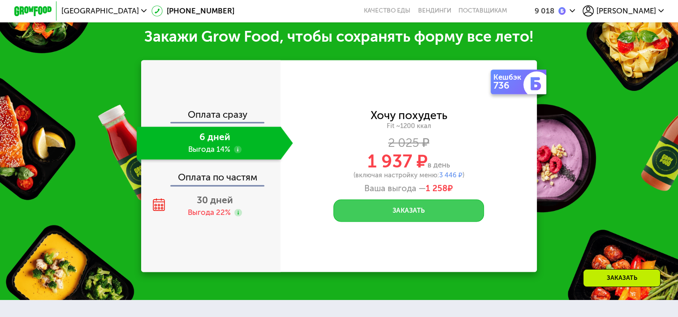
click at [391, 206] on button "Заказать" at bounding box center [408, 210] width 150 height 22
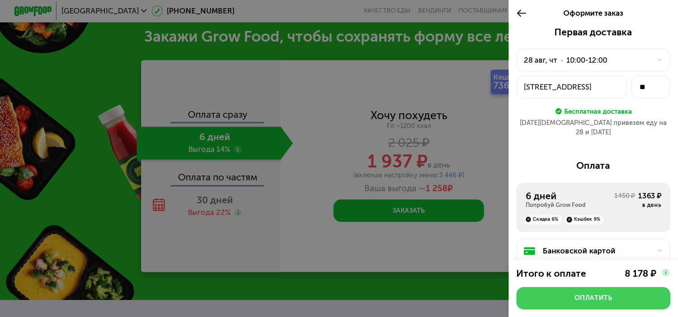
click at [596, 296] on div "Оплатить" at bounding box center [593, 297] width 38 height 9
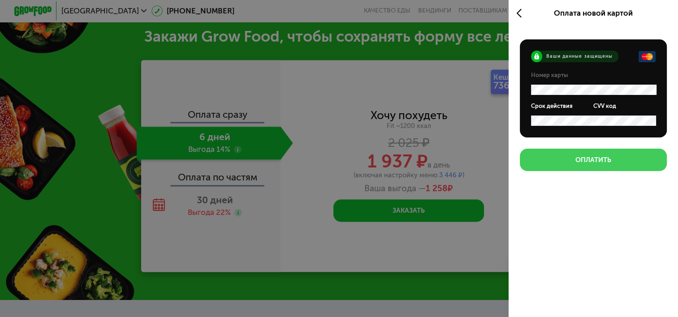
click at [596, 153] on button "Оплатить" at bounding box center [593, 160] width 147 height 22
click at [607, 154] on button "Оплатить" at bounding box center [593, 160] width 147 height 22
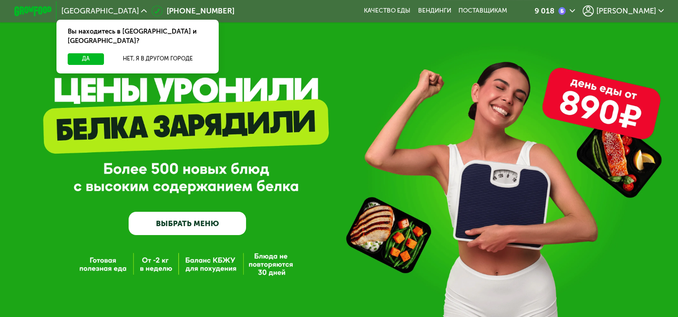
click at [554, 11] on div "9 018" at bounding box center [544, 11] width 20 height 8
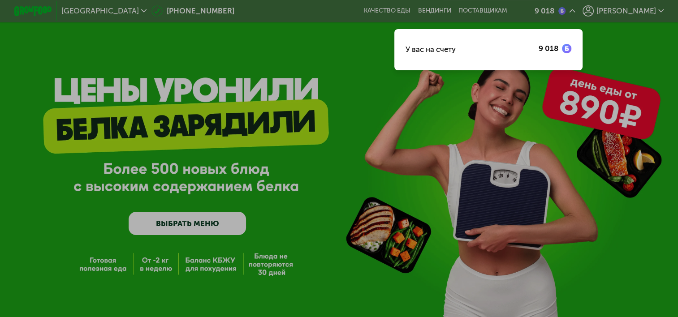
click at [571, 46] on div "9 018" at bounding box center [554, 48] width 33 height 9
click at [609, 18] on div at bounding box center [339, 158] width 678 height 317
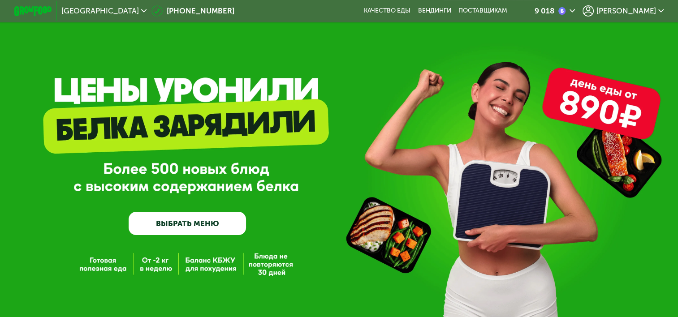
click at [575, 13] on icon at bounding box center [572, 11] width 6 height 6
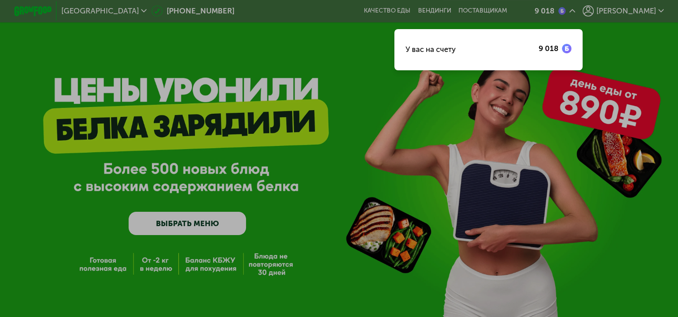
click at [613, 13] on div at bounding box center [339, 158] width 678 height 317
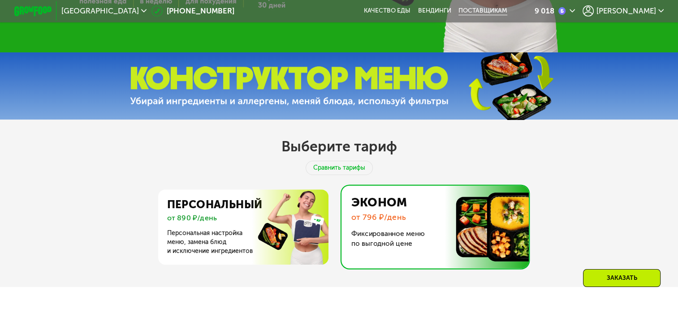
scroll to position [269, 0]
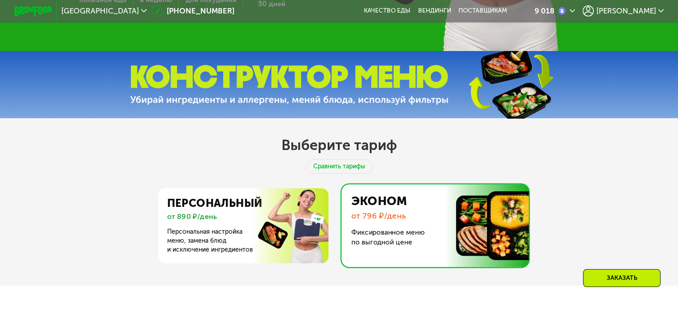
click at [656, 9] on span "[PERSON_NAME]" at bounding box center [626, 11] width 60 height 8
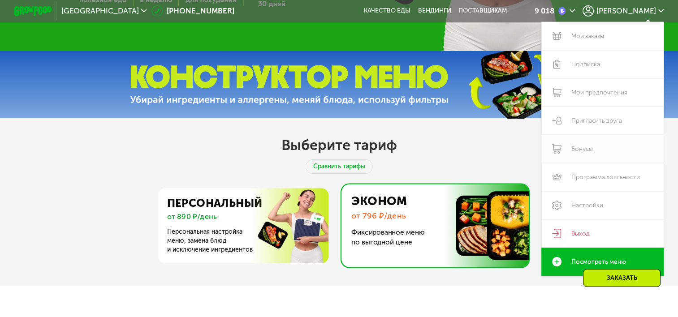
click at [588, 151] on link "Бонусы" at bounding box center [602, 149] width 122 height 28
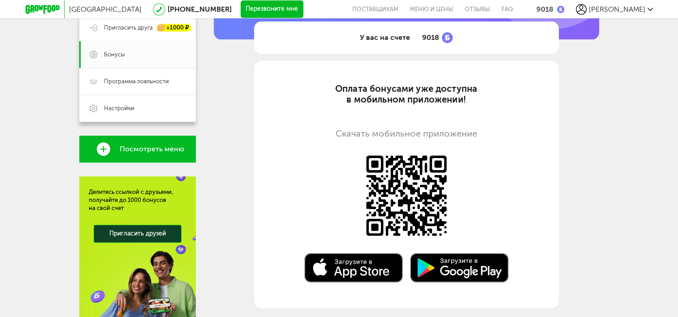
scroll to position [220, 0]
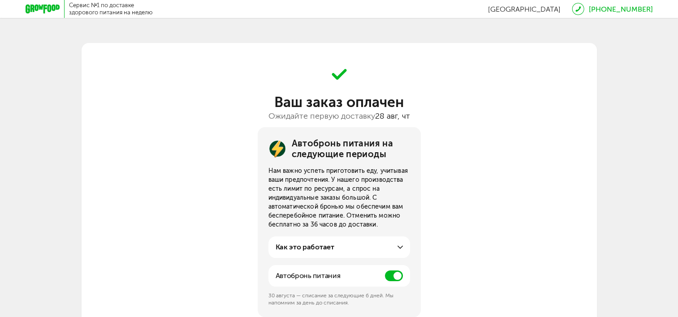
click at [391, 279] on span at bounding box center [394, 276] width 18 height 11
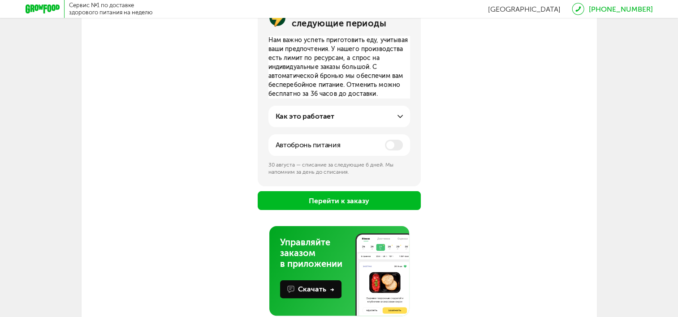
scroll to position [150, 0]
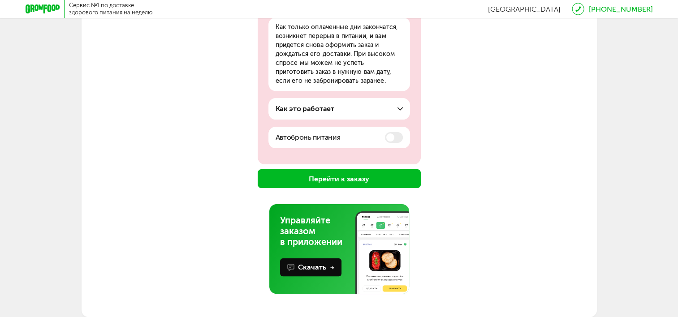
click at [340, 179] on button "Перейти к заказу" at bounding box center [339, 178] width 163 height 19
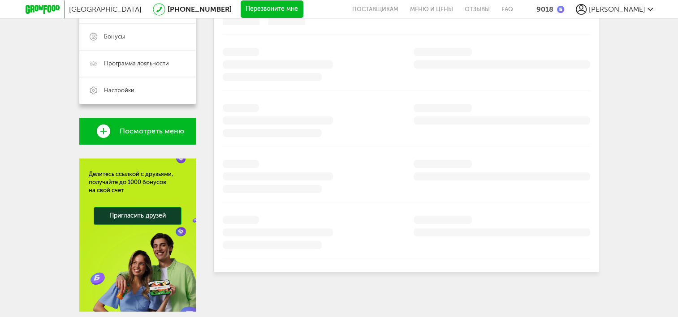
scroll to position [265, 0]
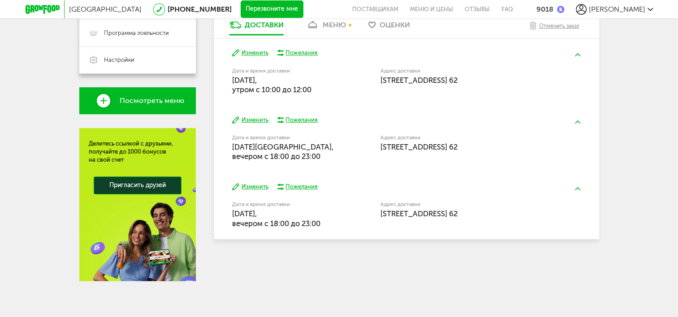
click at [251, 118] on button "Изменить" at bounding box center [250, 120] width 36 height 9
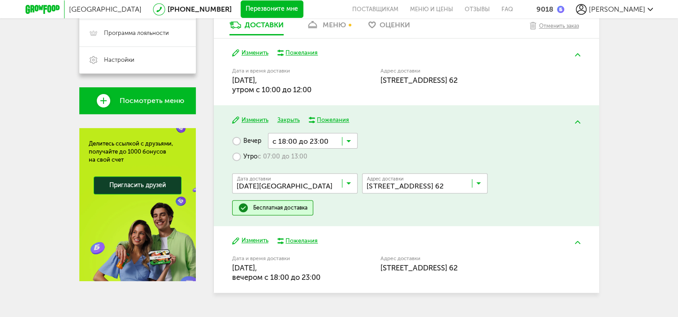
click at [293, 158] on span "с 07:00 до 13:00" at bounding box center [283, 157] width 50 height 8
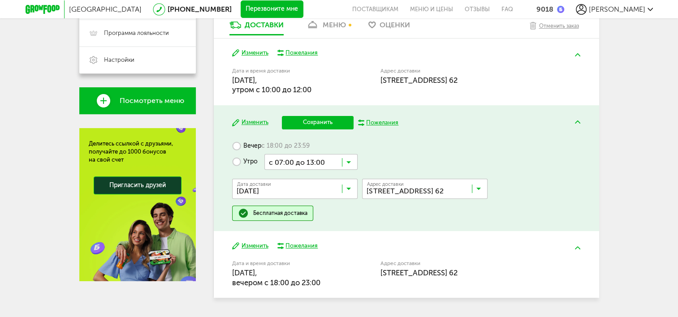
click at [305, 161] on input "Search for option" at bounding box center [310, 161] width 93 height 15
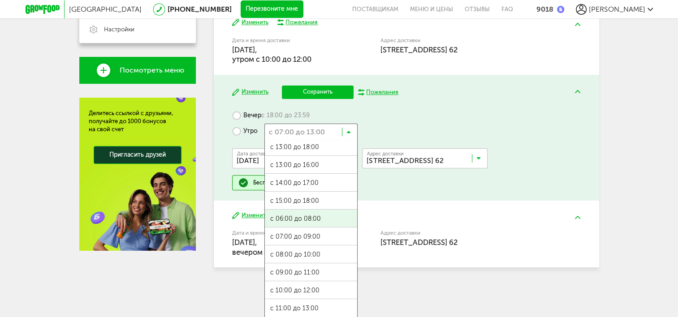
scroll to position [297, 0]
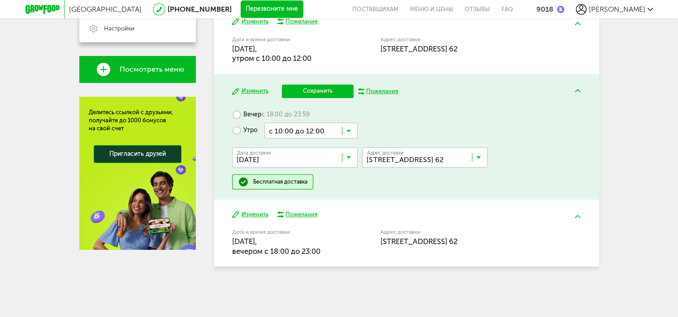
click at [317, 282] on ul "с 07:00 до 12:00 с 13:00 до 18:00 с 13:00 до 16:00 с 14:00 до 17:00 с 15:00 до …" at bounding box center [310, 227] width 93 height 179
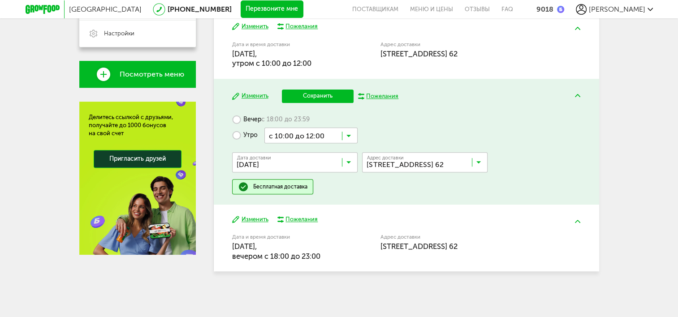
click at [305, 99] on button "Сохранить" at bounding box center [318, 96] width 72 height 13
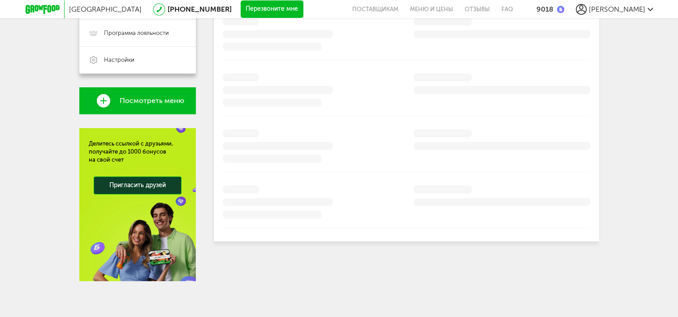
scroll to position [265, 0]
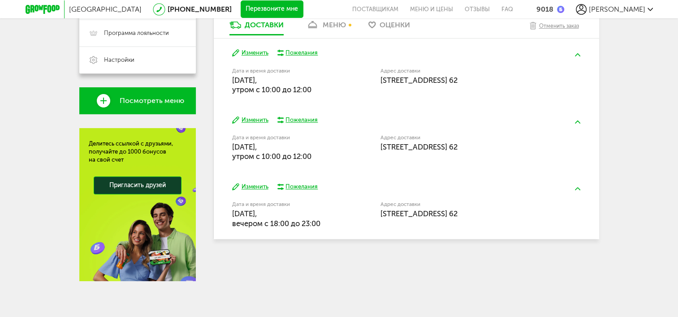
click at [264, 188] on button "Изменить" at bounding box center [250, 187] width 36 height 9
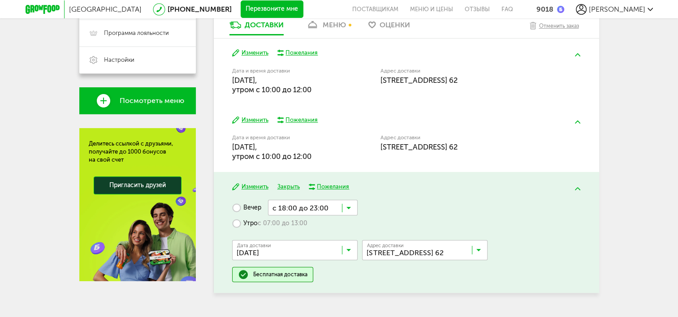
click at [290, 226] on span "с 07:00 до 13:00" at bounding box center [283, 223] width 50 height 8
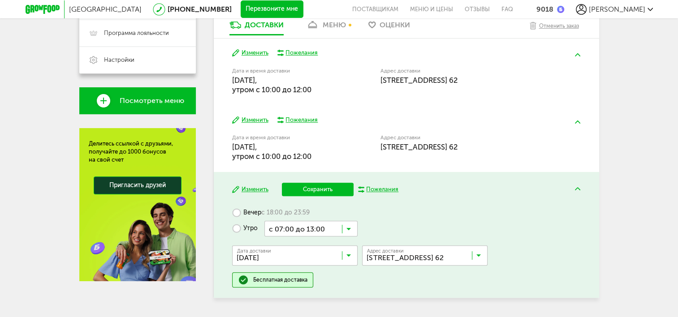
click at [291, 226] on input "Search for option" at bounding box center [310, 228] width 93 height 15
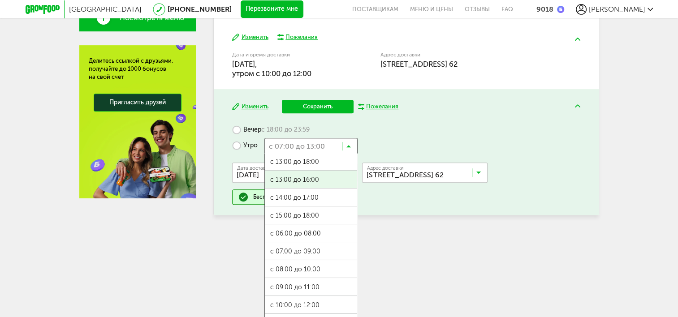
scroll to position [355, 0]
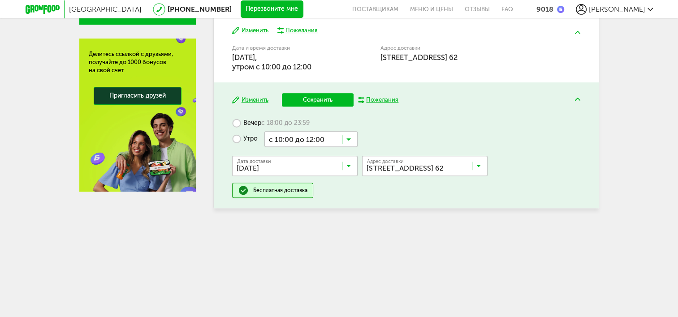
click at [308, 293] on ul "с 07:00 до 12:00 с 13:00 до 18:00 с 13:00 до 16:00 с 14:00 до 17:00 с 15:00 до …" at bounding box center [310, 236] width 93 height 179
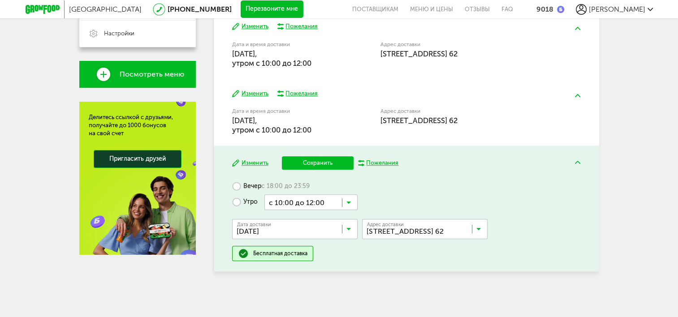
click at [319, 165] on button "Сохранить" at bounding box center [318, 162] width 72 height 13
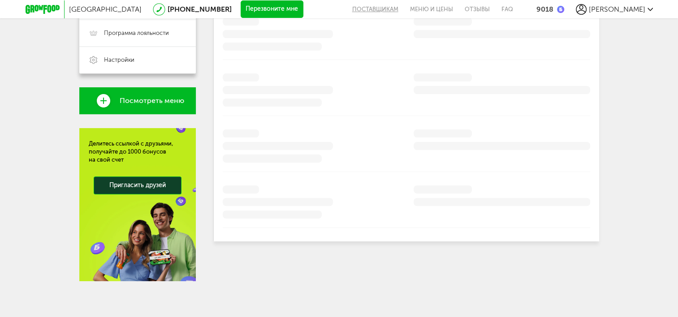
scroll to position [265, 0]
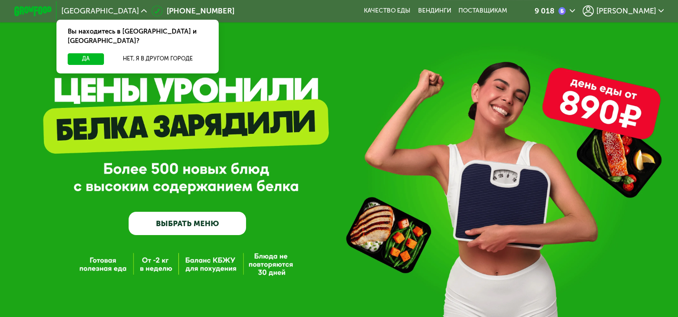
click at [642, 14] on span "[PERSON_NAME]" at bounding box center [626, 11] width 60 height 8
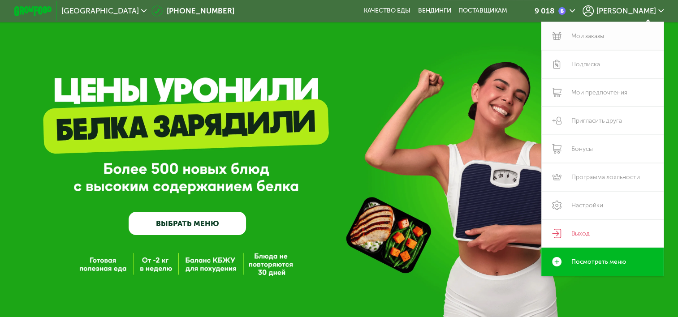
click at [614, 40] on link "Мои заказы" at bounding box center [602, 36] width 122 height 28
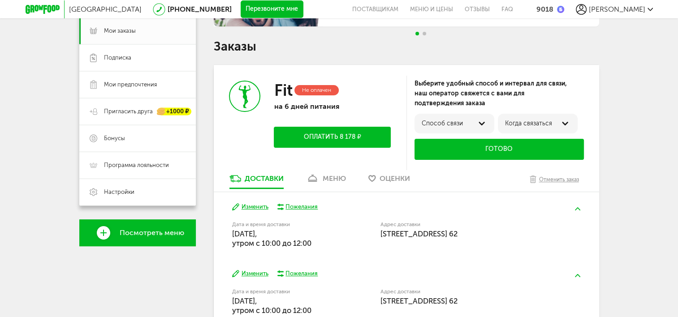
scroll to position [134, 0]
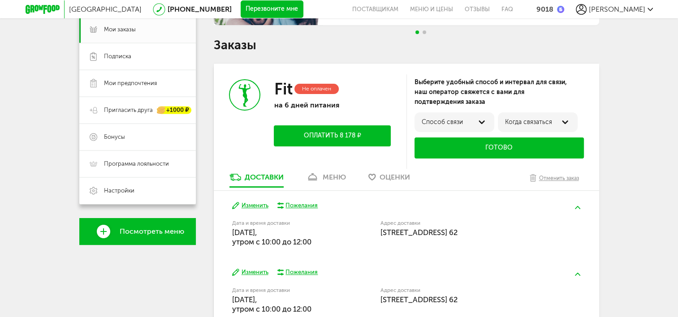
click at [468, 128] on div "Способ связи" at bounding box center [454, 122] width 80 height 20
click at [456, 128] on label "по телефону" at bounding box center [440, 125] width 39 height 7
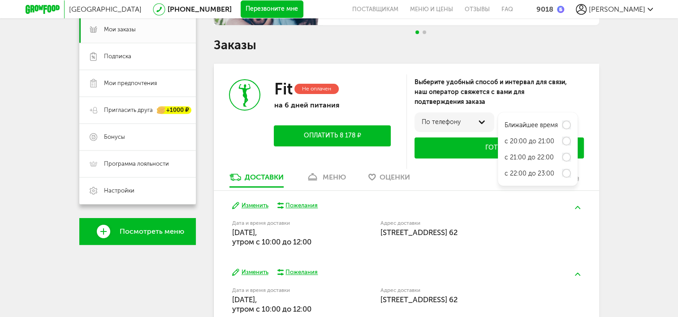
click at [538, 125] on label "Ближайшее время" at bounding box center [530, 125] width 53 height 7
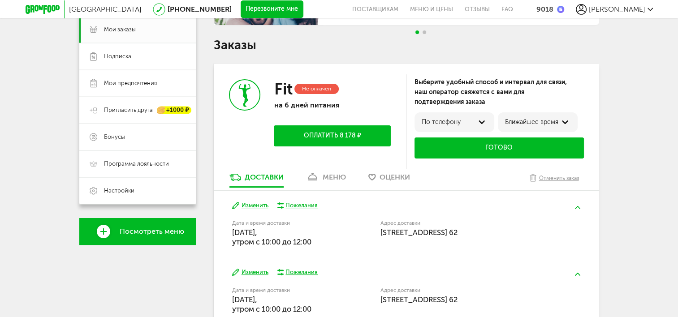
click at [497, 145] on button "Готово" at bounding box center [498, 148] width 169 height 21
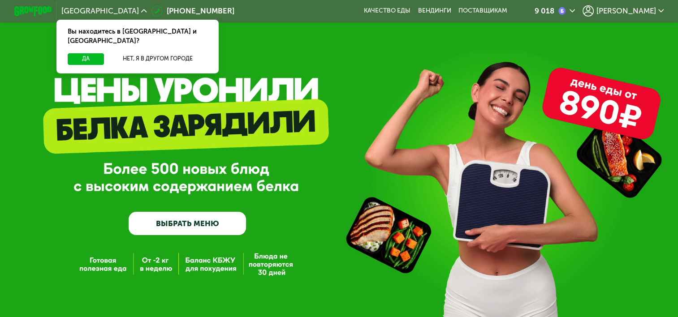
click at [646, 11] on span "[PERSON_NAME]" at bounding box center [626, 11] width 60 height 8
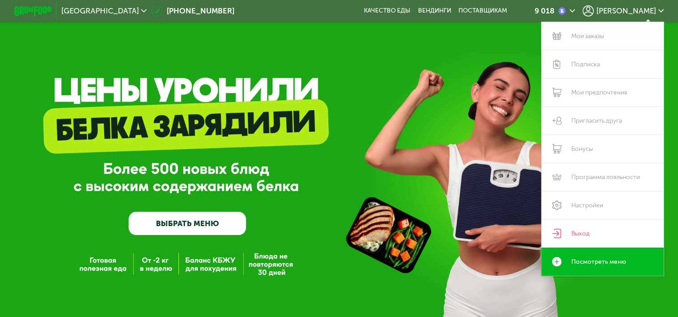
click at [594, 41] on link "Мои заказы" at bounding box center [602, 36] width 122 height 28
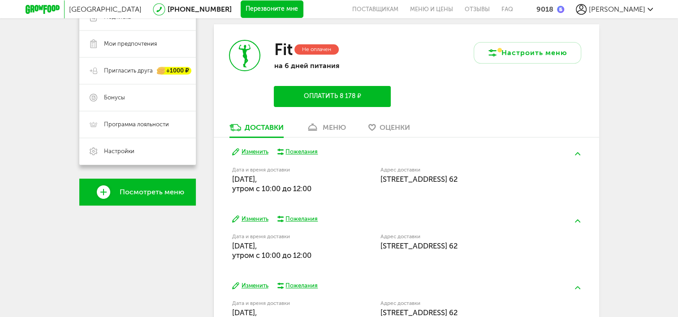
scroll to position [197, 0]
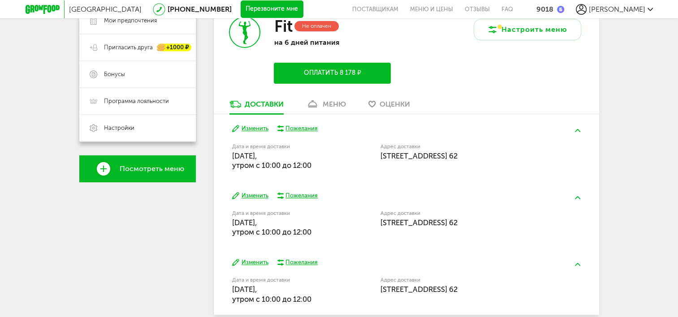
click at [341, 76] on button "Оплатить 8 178 ₽" at bounding box center [332, 73] width 116 height 21
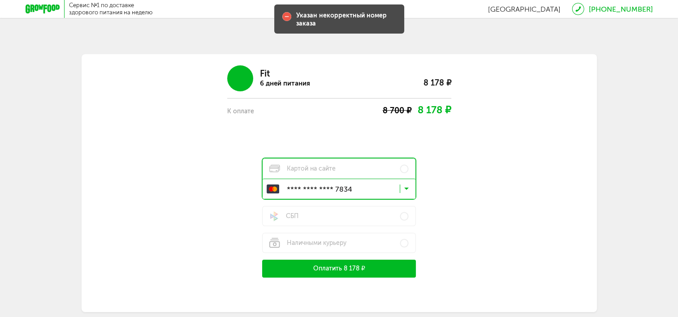
click at [349, 266] on button "Оплатить 8 178 ₽" at bounding box center [339, 269] width 154 height 18
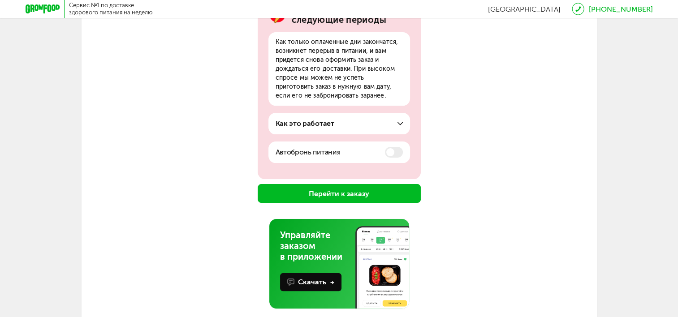
click at [330, 195] on button "Перейти к заказу" at bounding box center [339, 193] width 163 height 19
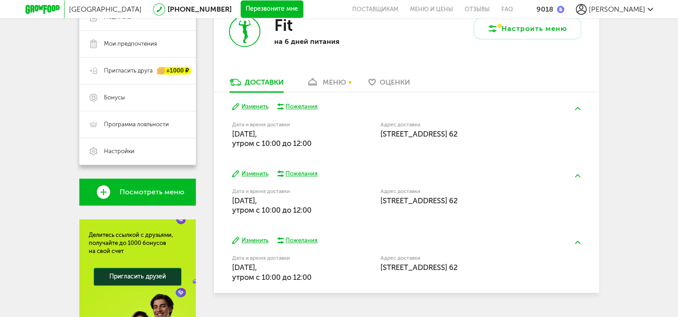
scroll to position [176, 0]
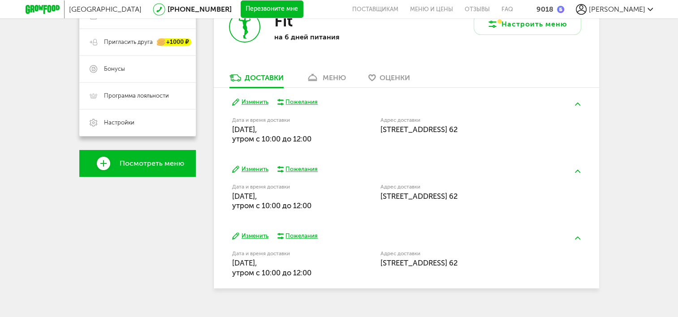
scroll to position [219, 0]
